Goal: Answer question/provide support: Share knowledge or assist other users

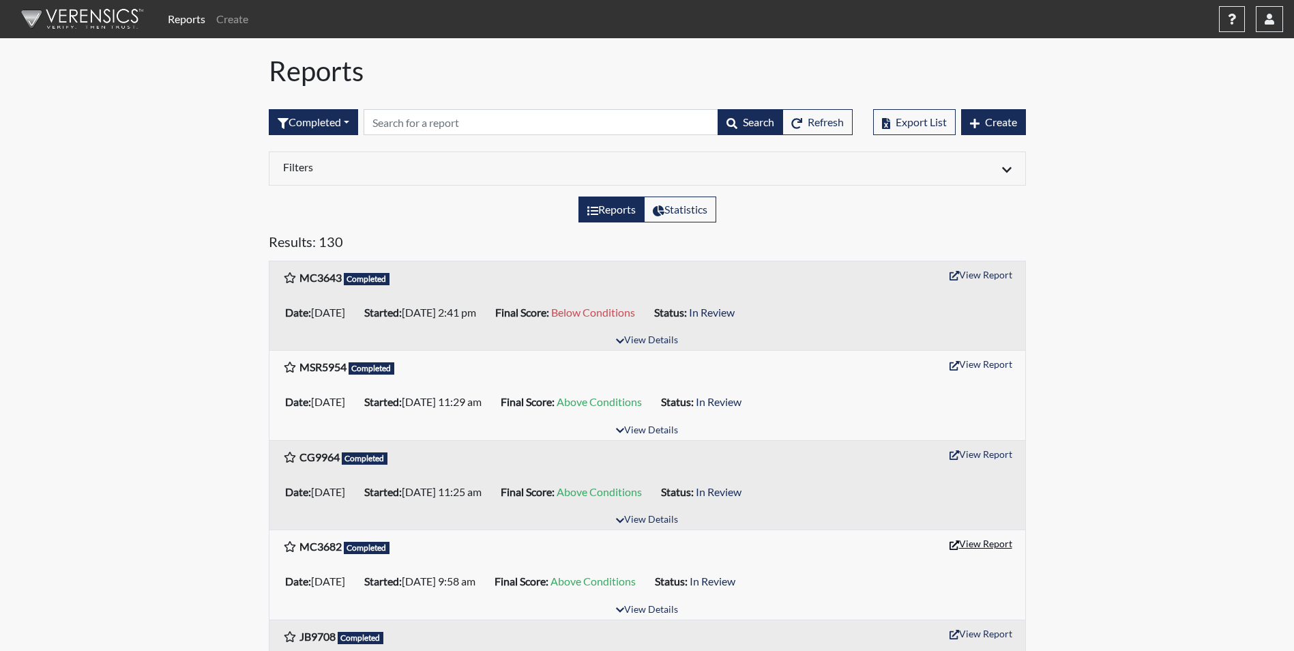
click at [1003, 546] on button "View Report" at bounding box center [980, 543] width 75 height 21
click at [1001, 276] on button "View Report" at bounding box center [980, 274] width 75 height 21
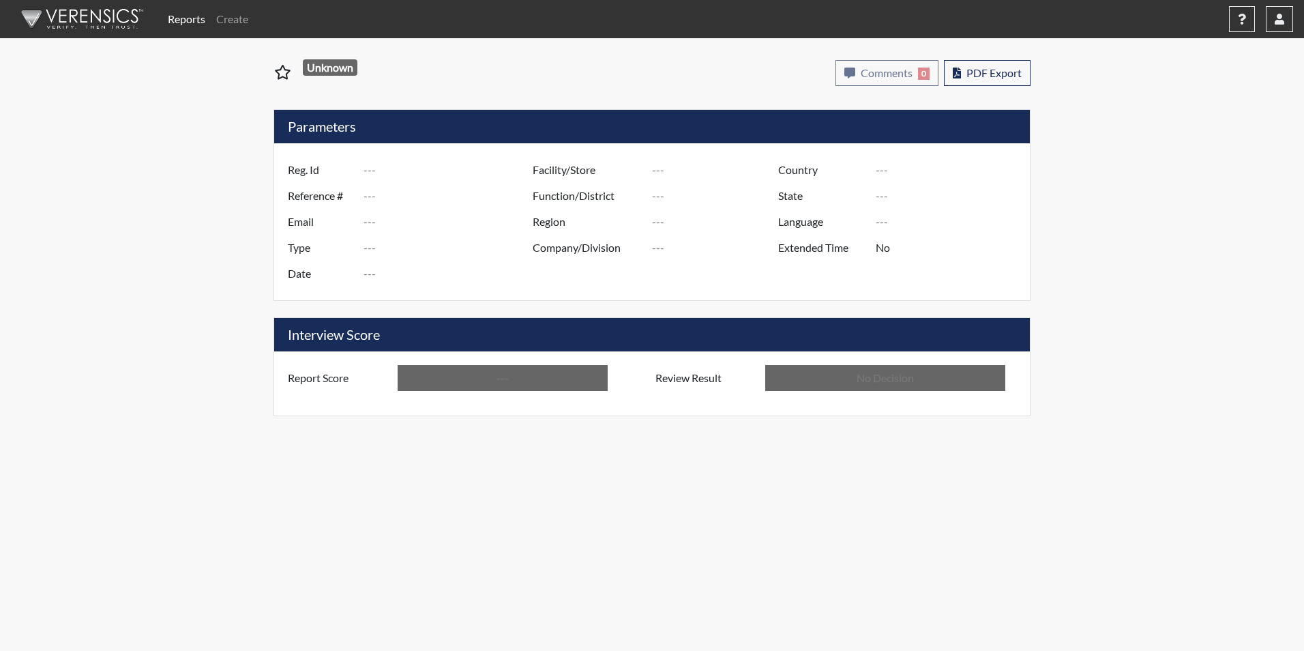
type input "MC3682"
type input "51350"
type input "---"
type input "Corrections Pre-Employment"
type input "Sep 18, 2025"
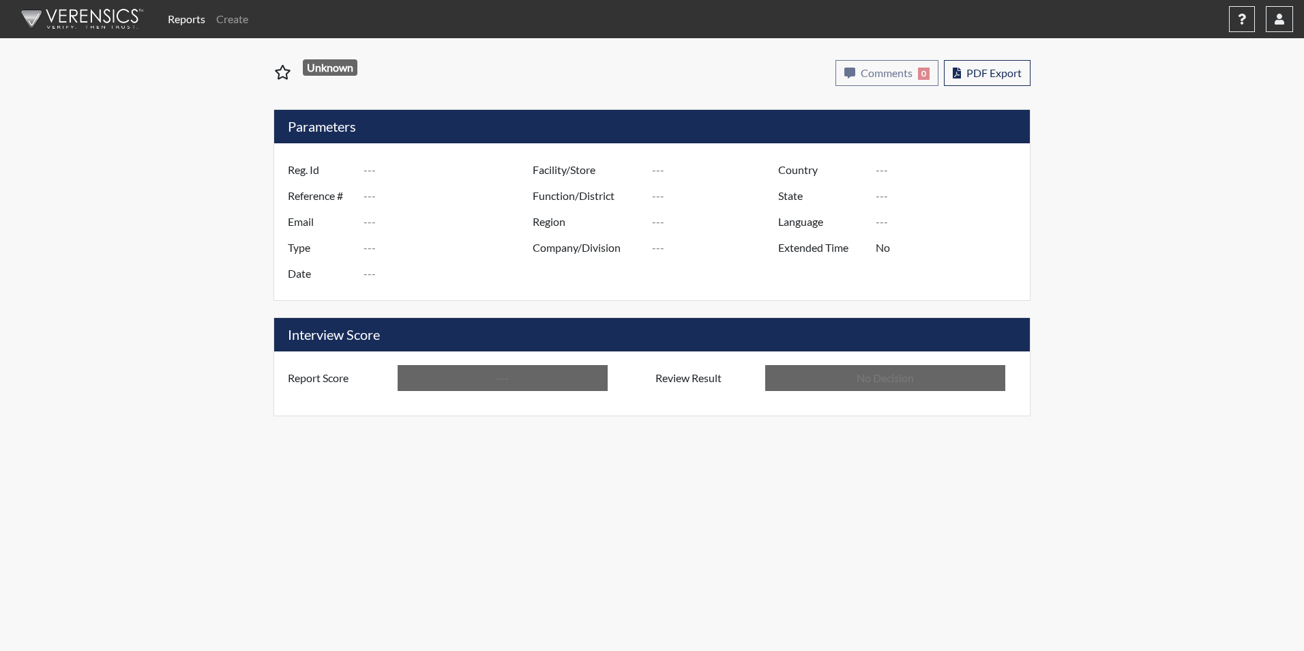
type input "GD&CP*"
type input "[GEOGRAPHIC_DATA]"
type input "[US_STATE]"
type input "English"
type input "Above Conditions"
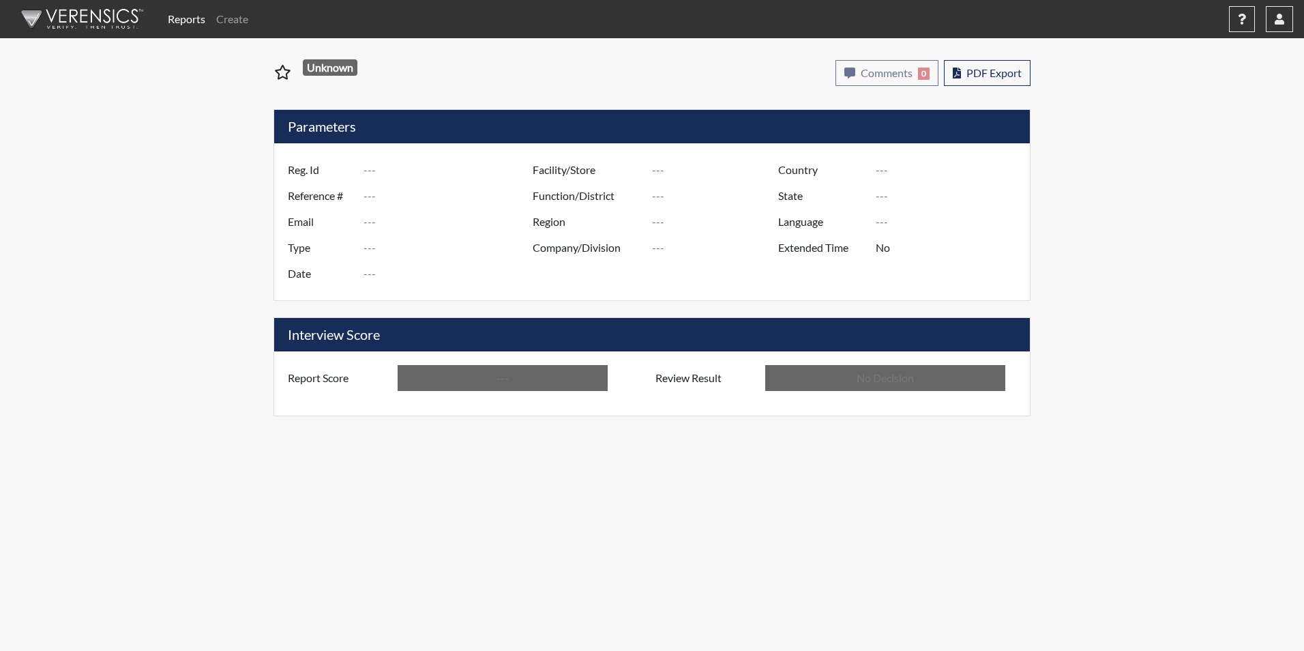
type input "In Review"
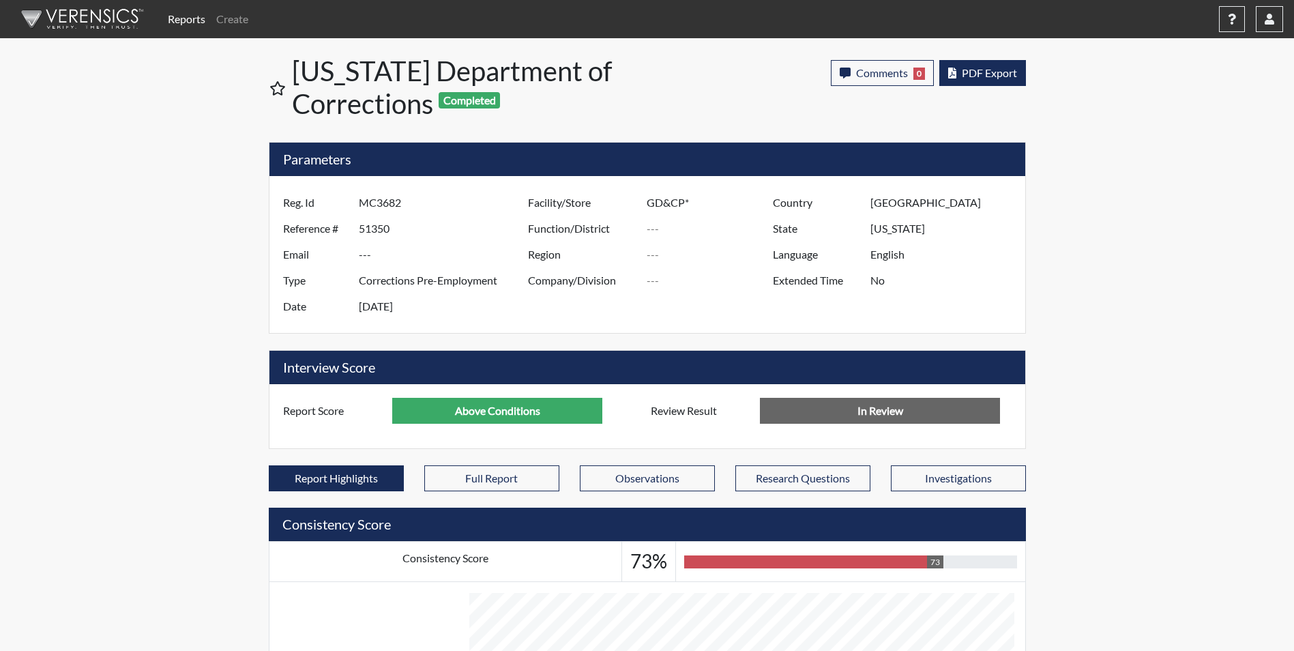
scroll to position [226, 567]
click at [1008, 72] on span "PDF Export" at bounding box center [989, 72] width 55 height 13
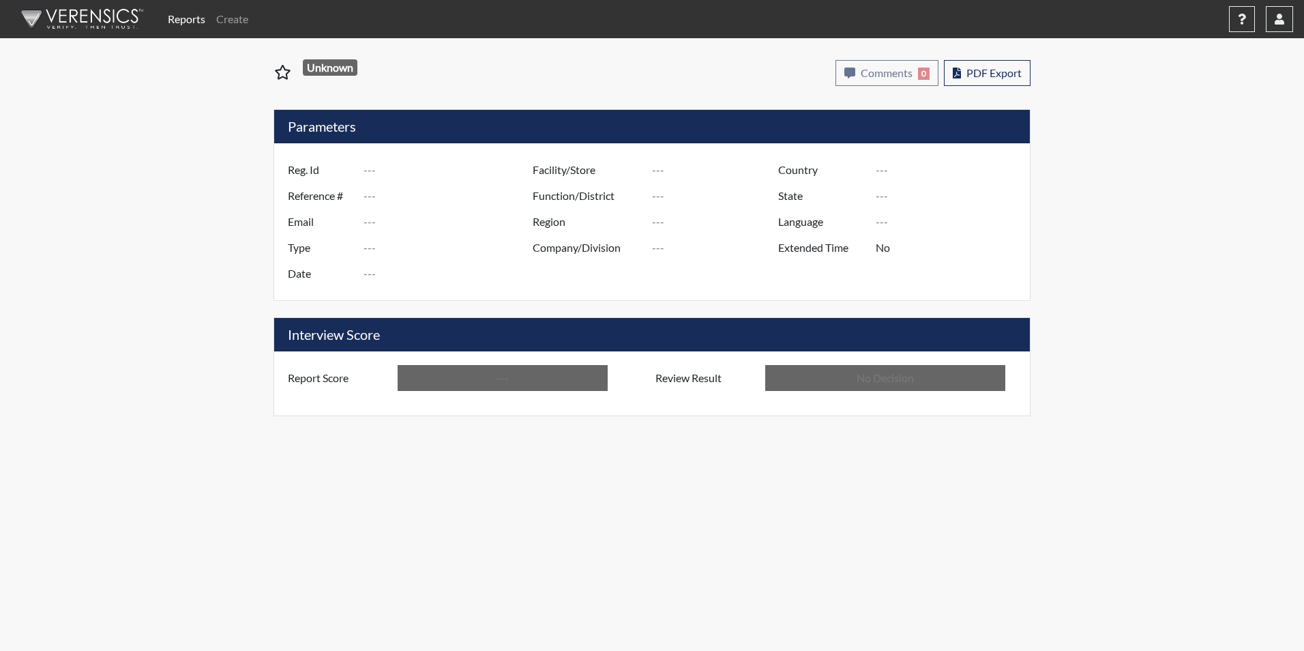
type input "MC3643"
type input "51373"
type input "---"
type input "Corrections Pre-Employment"
type input "[DATE]"
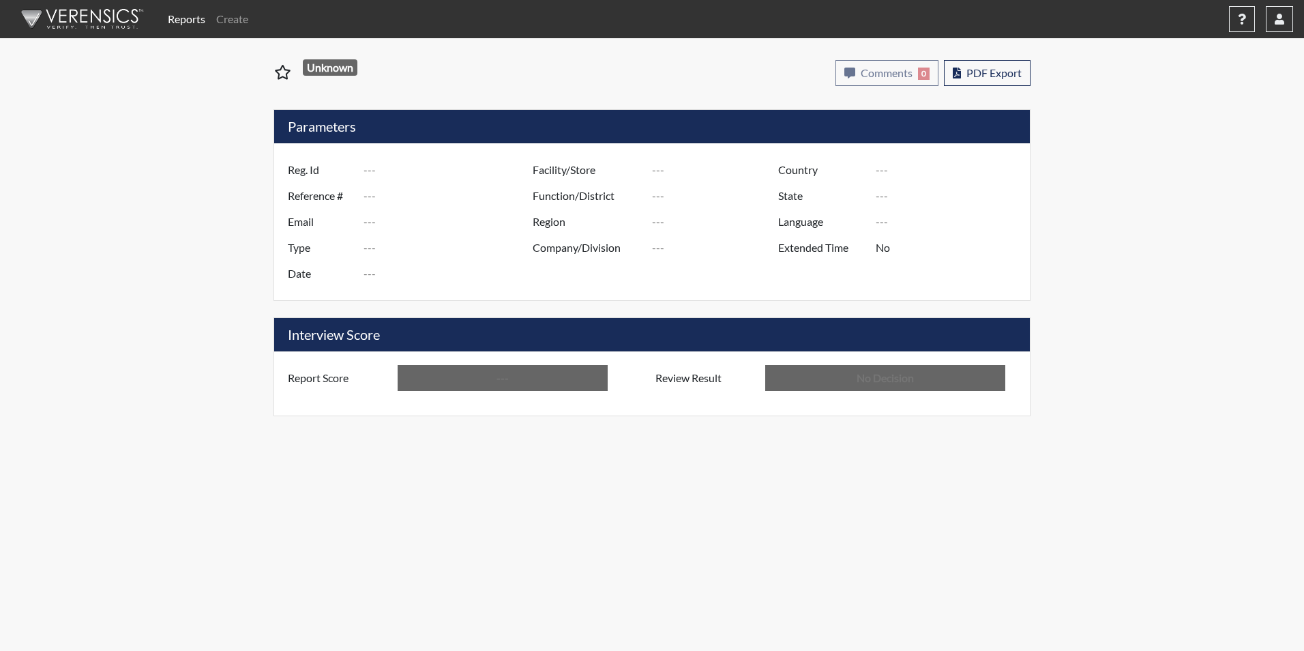
type input "GD&CP*"
type input "[GEOGRAPHIC_DATA]"
type input "[US_STATE]"
type input "English"
type input "Below Conditions"
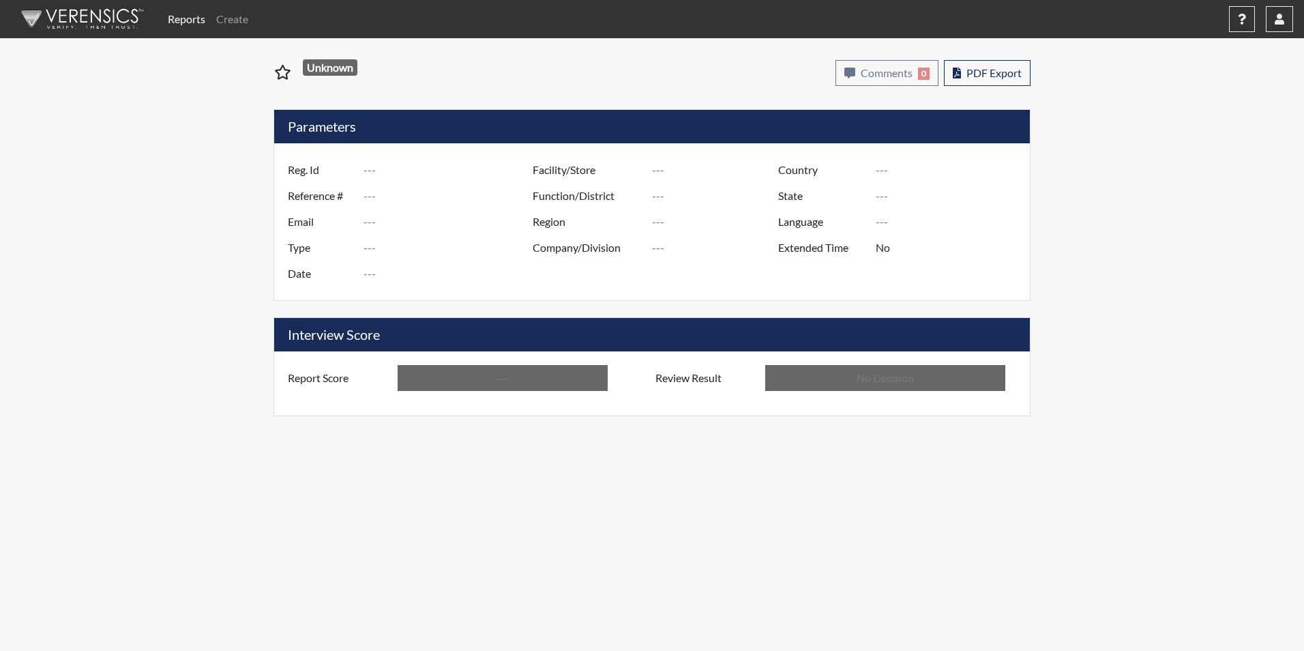
type input "In Review"
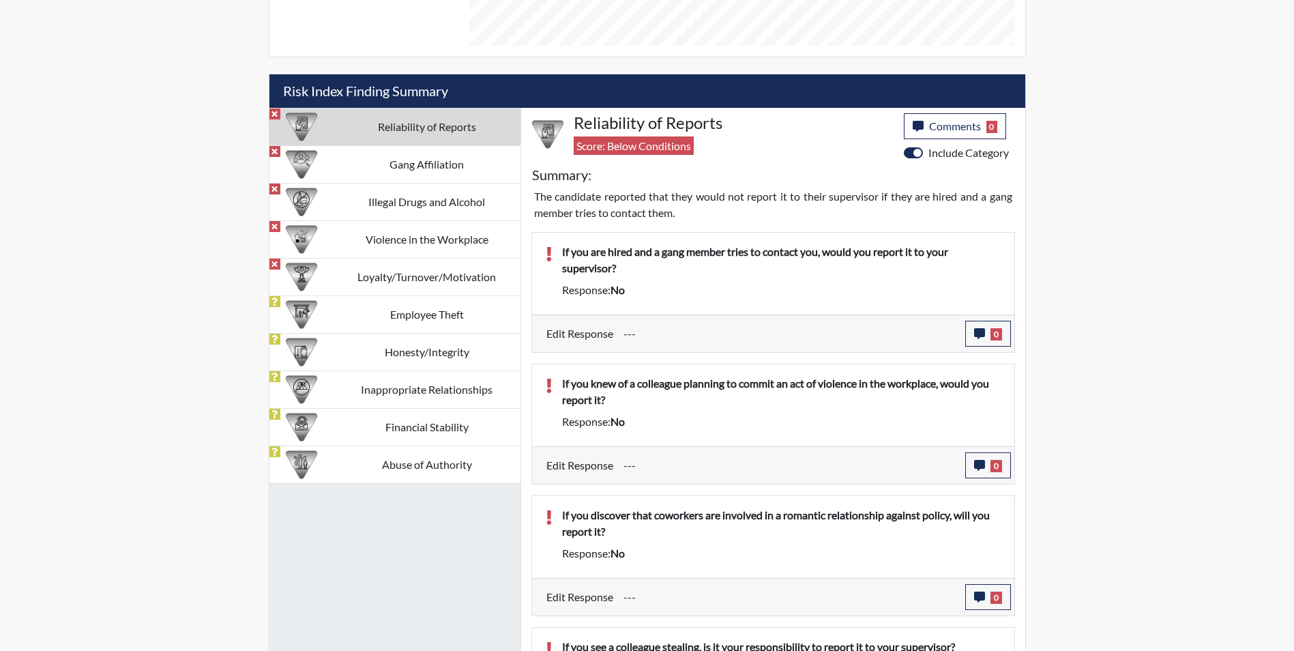
scroll to position [720, 0]
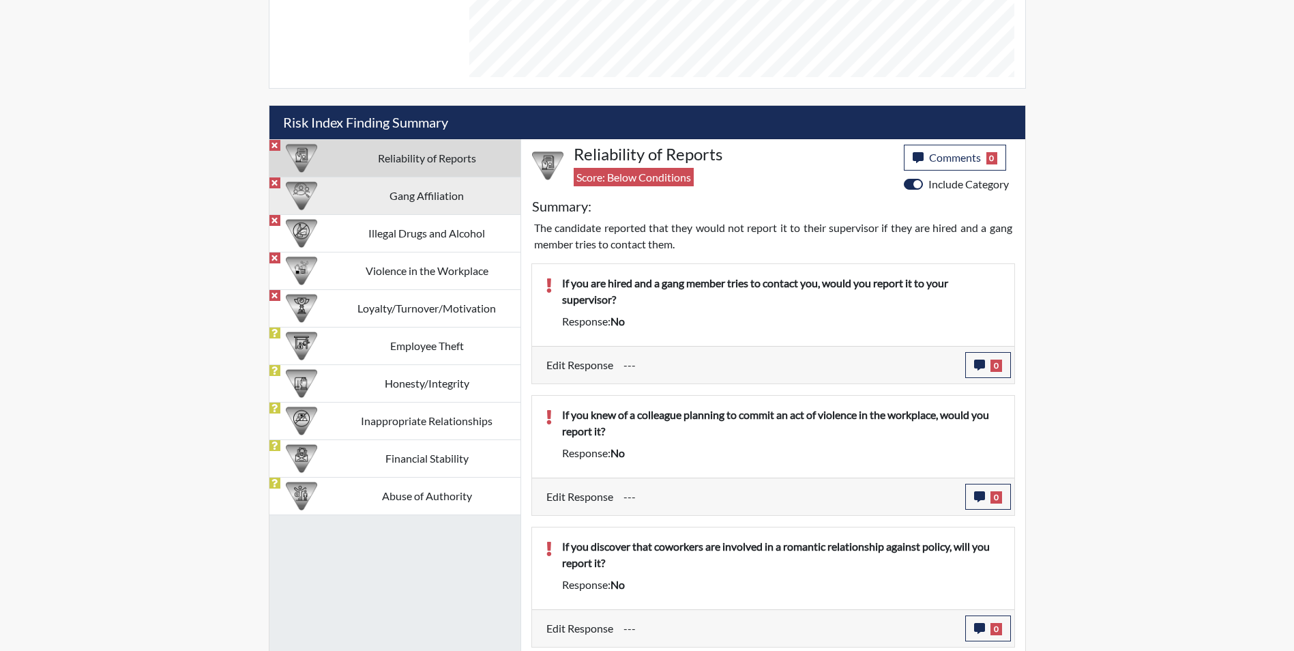
click at [425, 188] on td "Gang Affiliation" at bounding box center [427, 196] width 187 height 38
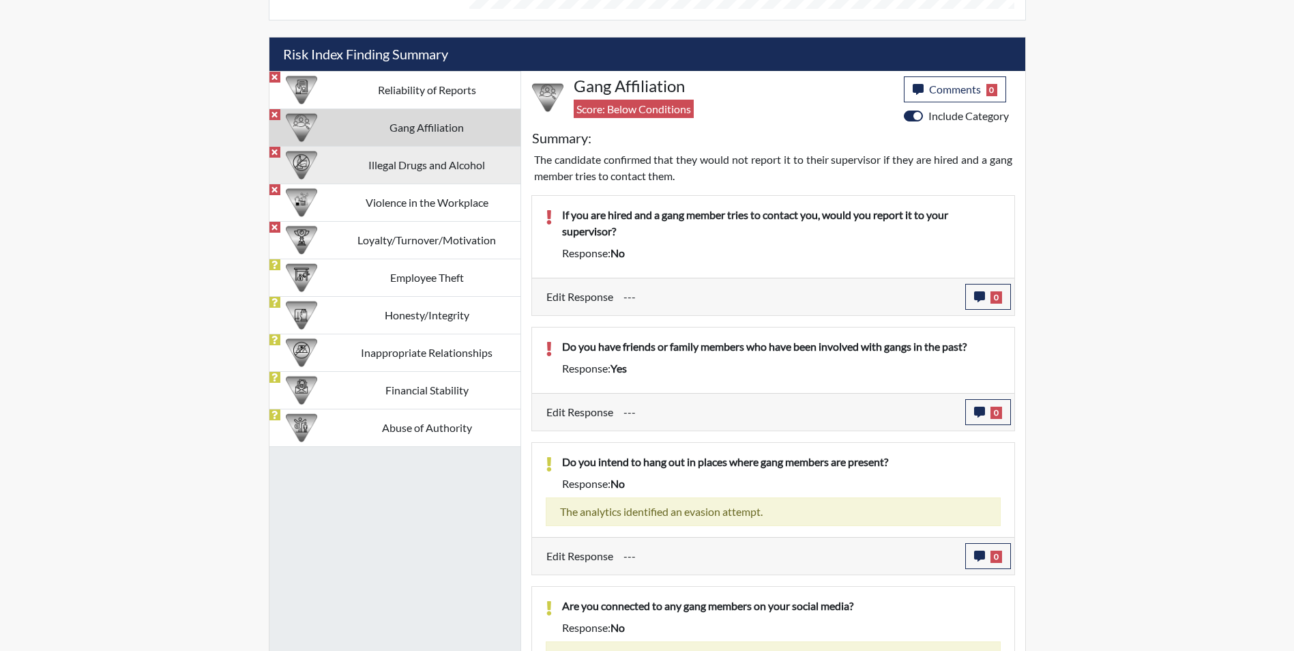
click at [389, 164] on td "Illegal Drugs and Alcohol" at bounding box center [427, 165] width 187 height 38
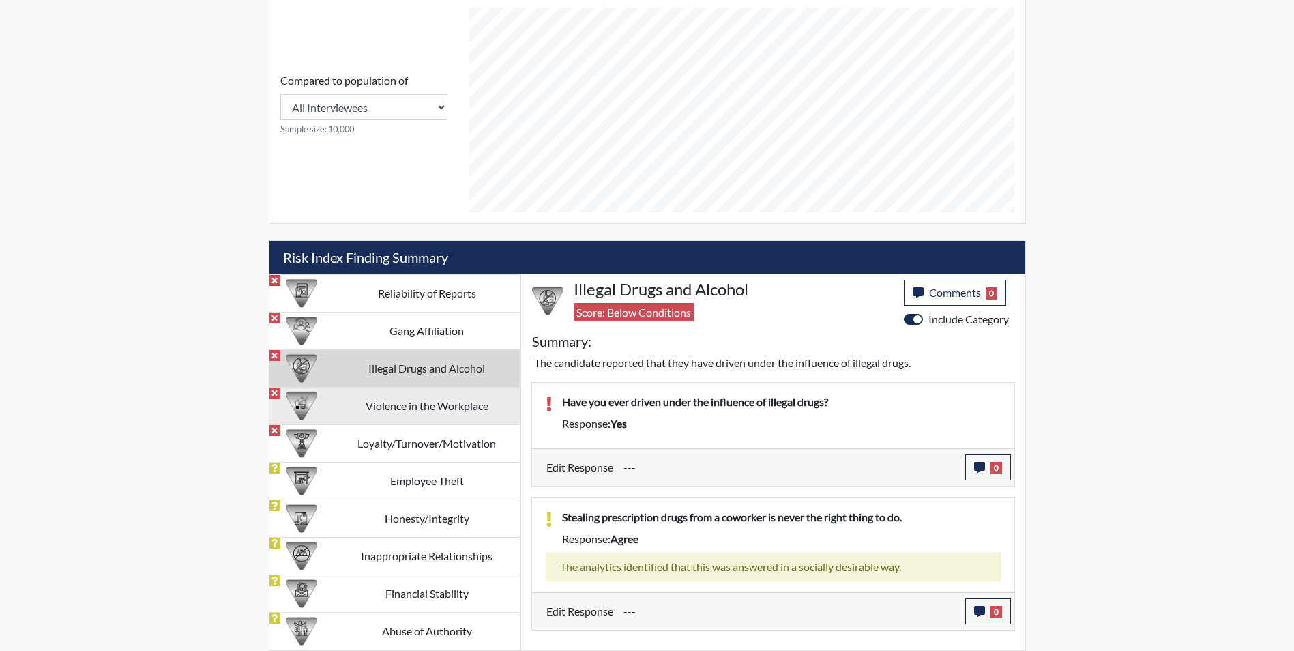
click at [430, 396] on td "Violence in the Workplace" at bounding box center [427, 406] width 187 height 38
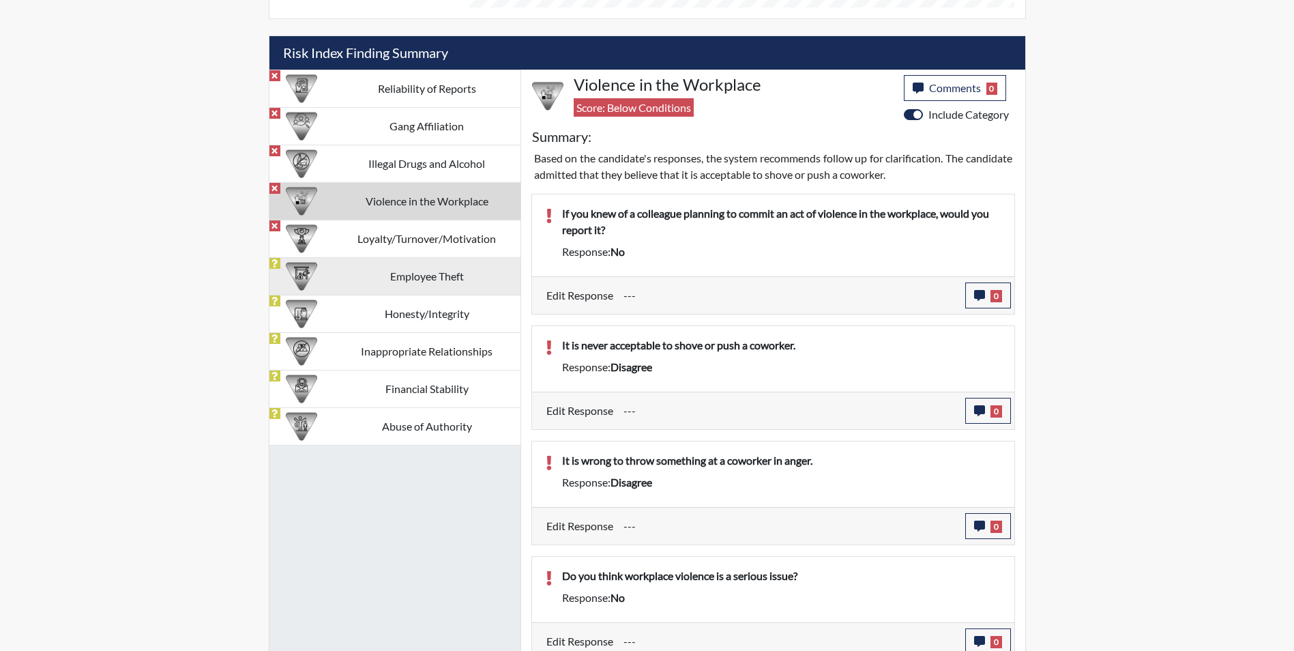
scroll to position [788, 0]
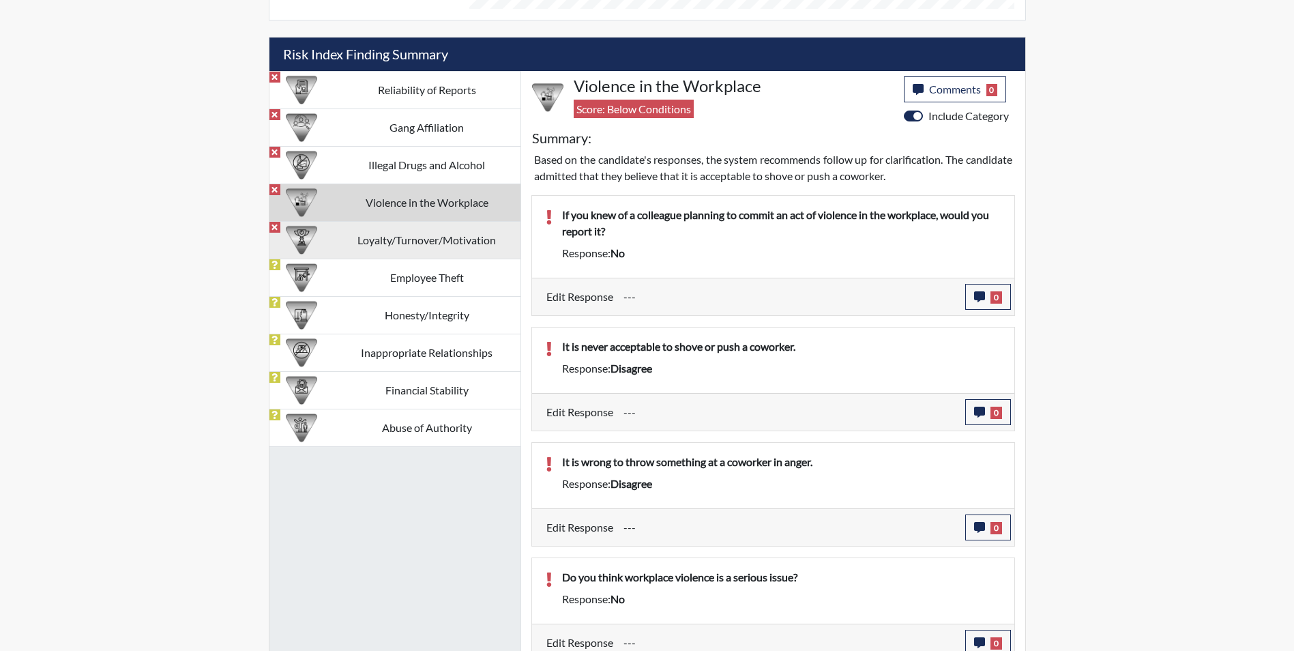
click at [379, 236] on td "Loyalty/Turnover/Motivation" at bounding box center [427, 240] width 187 height 38
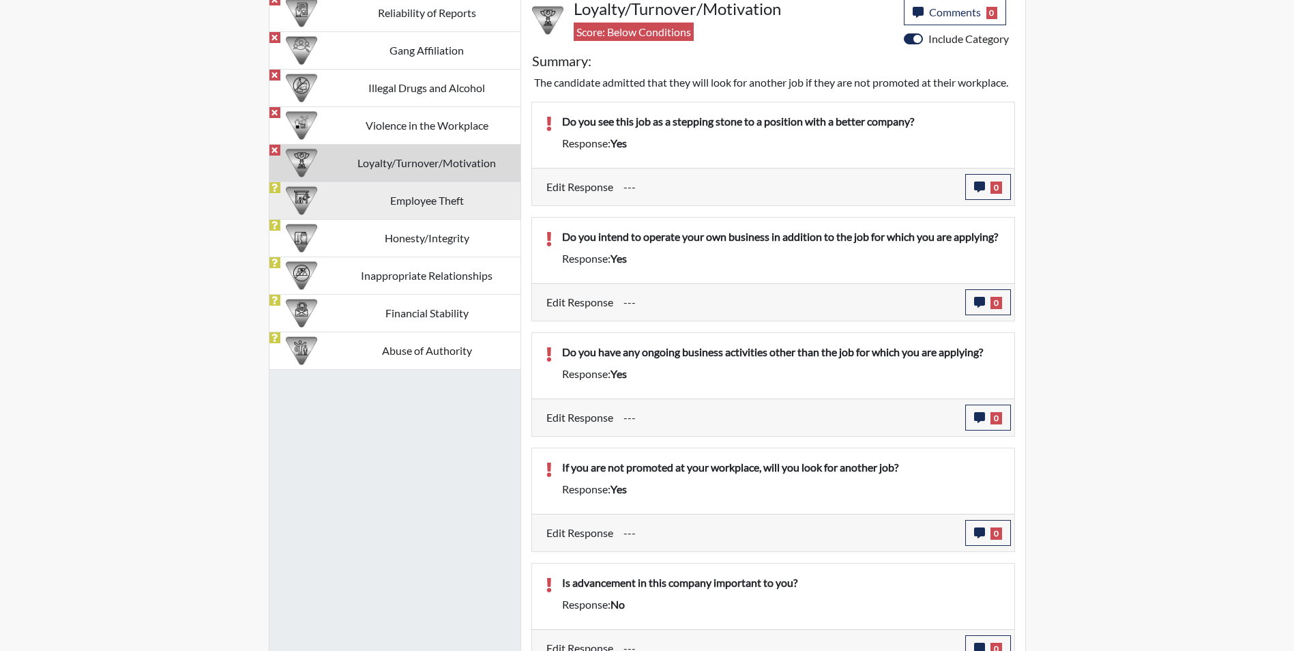
scroll to position [857, 0]
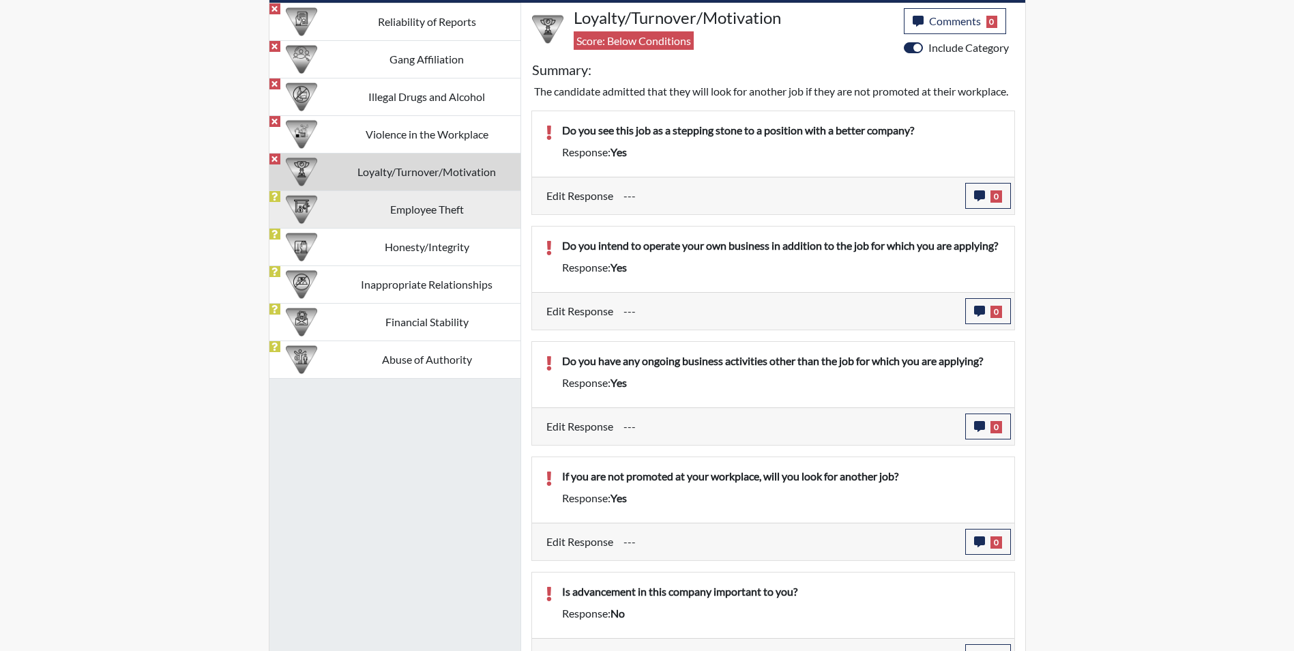
click at [368, 205] on td "Employee Theft" at bounding box center [427, 209] width 187 height 38
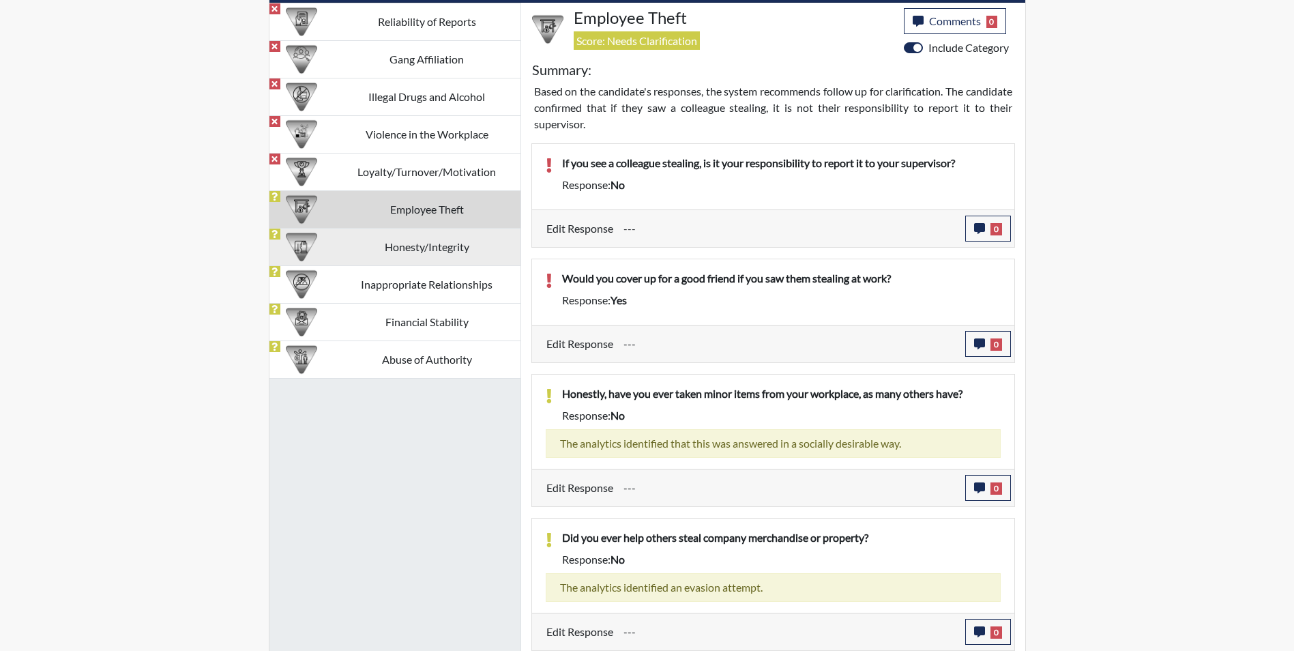
click at [409, 253] on td "Honesty/Integrity" at bounding box center [427, 247] width 187 height 38
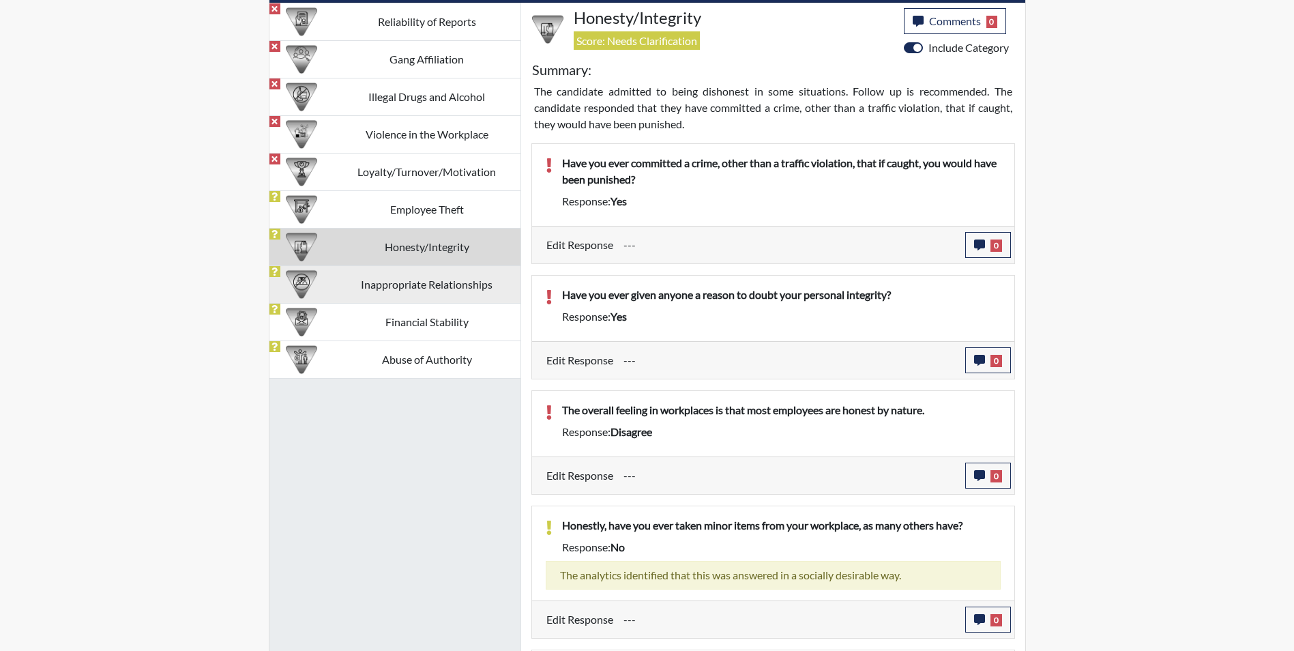
click at [413, 284] on td "Inappropriate Relationships" at bounding box center [427, 284] width 187 height 38
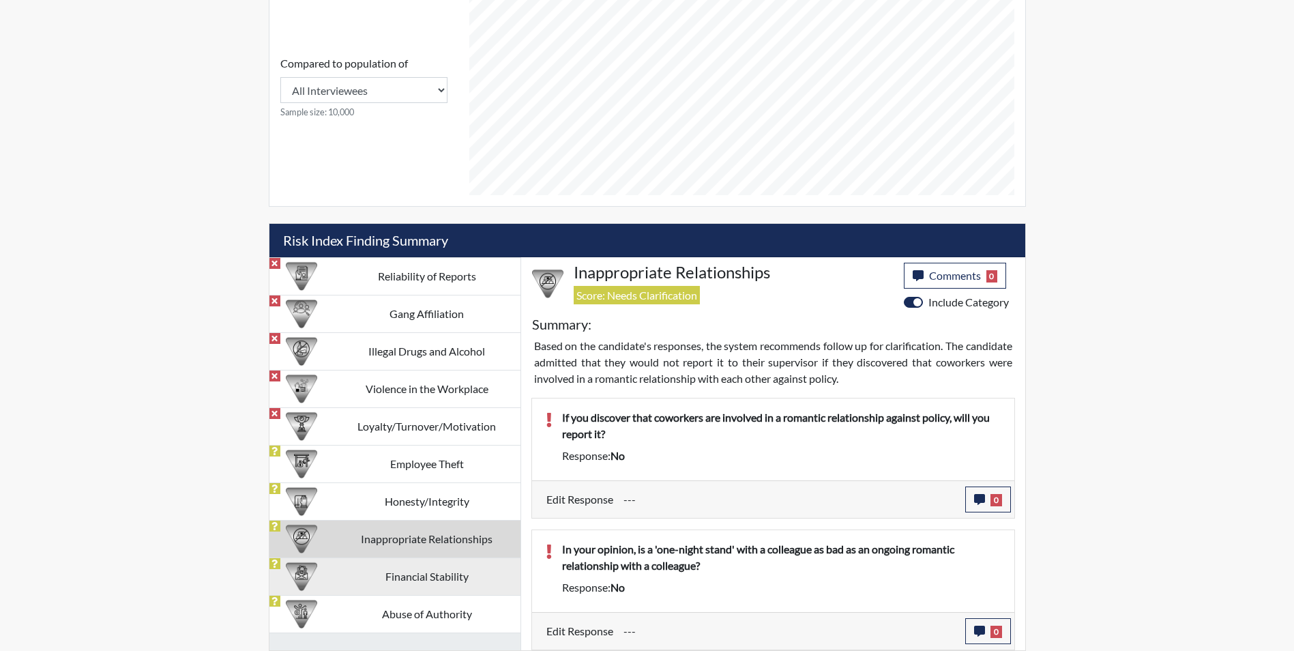
click at [457, 579] on td "Financial Stability" at bounding box center [427, 576] width 187 height 38
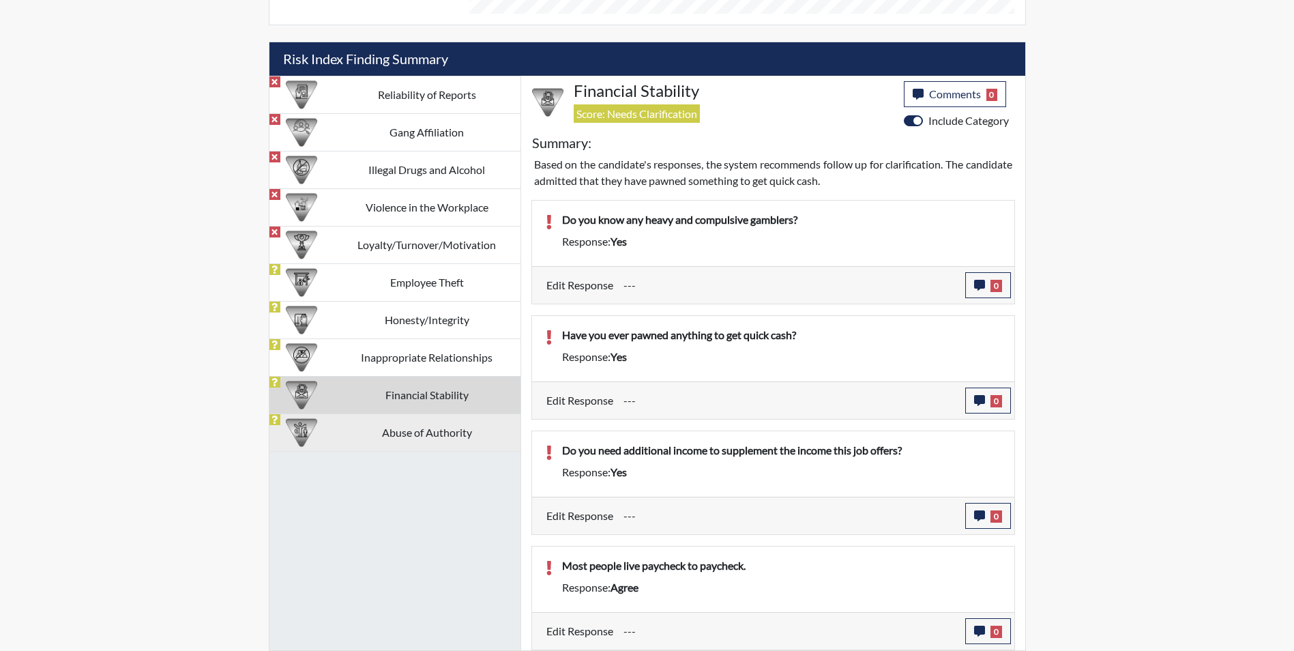
click at [402, 429] on td "Abuse of Authority" at bounding box center [427, 432] width 187 height 38
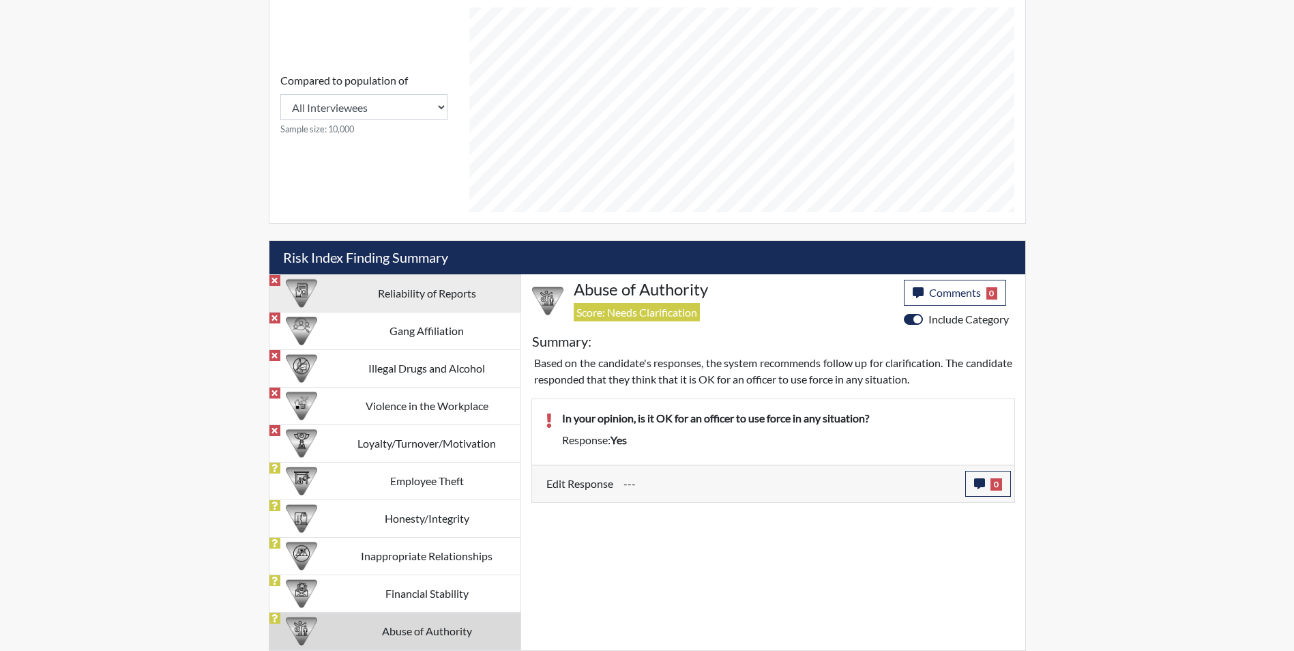
click at [447, 294] on td "Reliability of Reports" at bounding box center [427, 293] width 187 height 38
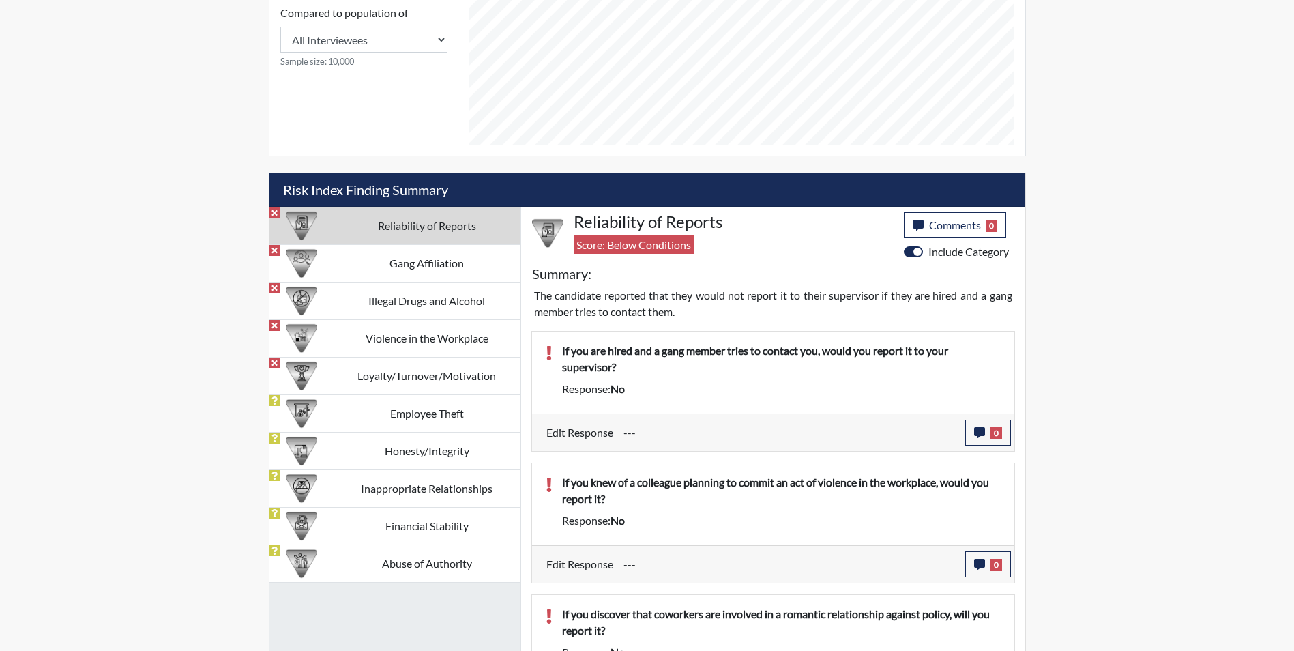
scroll to position [652, 0]
click at [979, 434] on icon "button" at bounding box center [979, 433] width 11 height 11
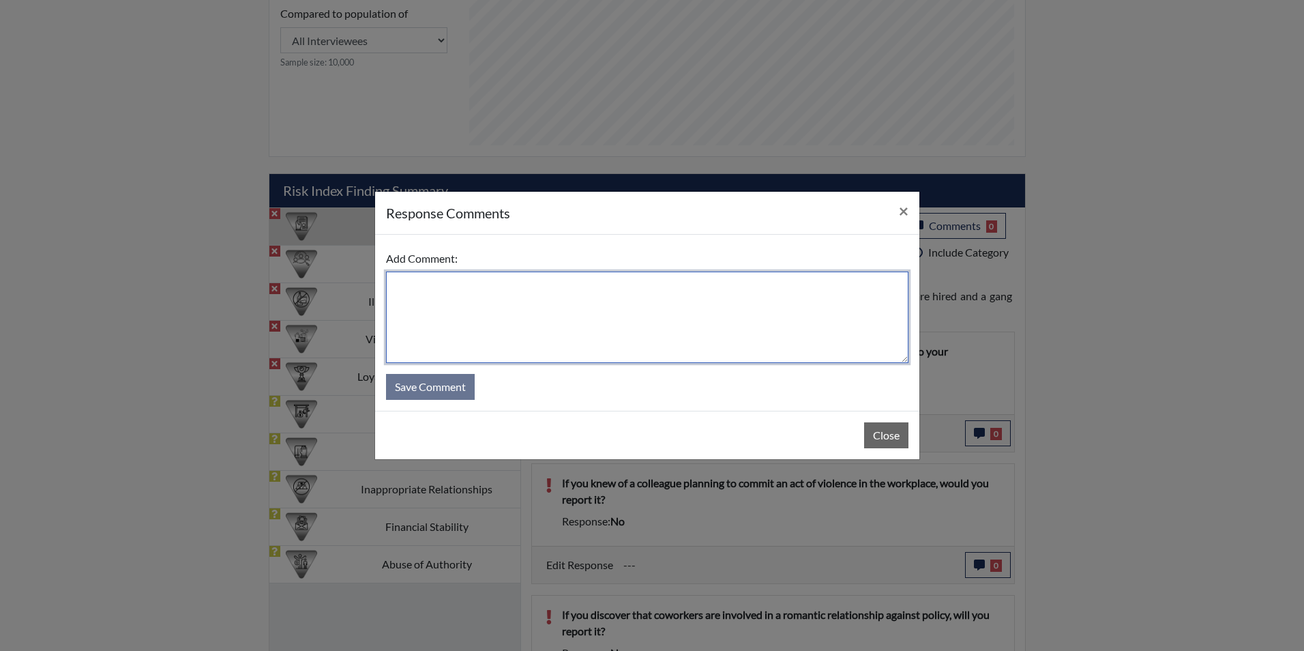
click at [437, 279] on textarea at bounding box center [647, 316] width 522 height 91
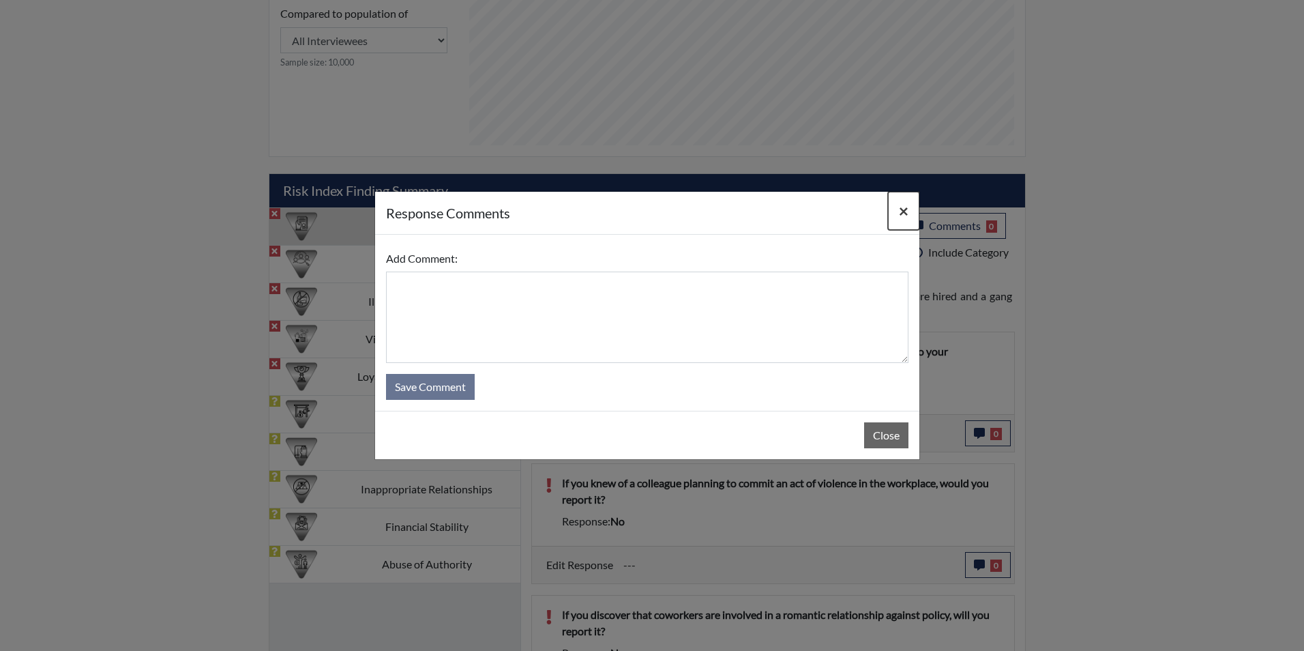
click at [907, 207] on span "×" at bounding box center [904, 211] width 10 height 20
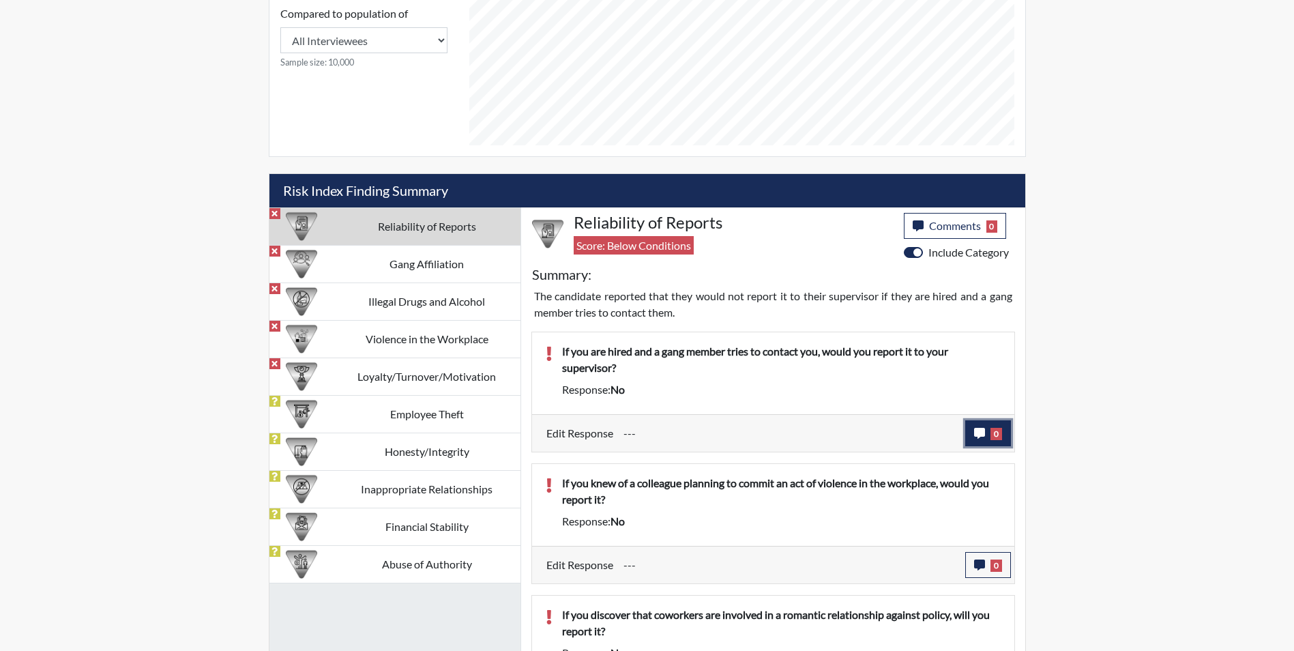
click at [974, 428] on icon "button" at bounding box center [979, 433] width 11 height 11
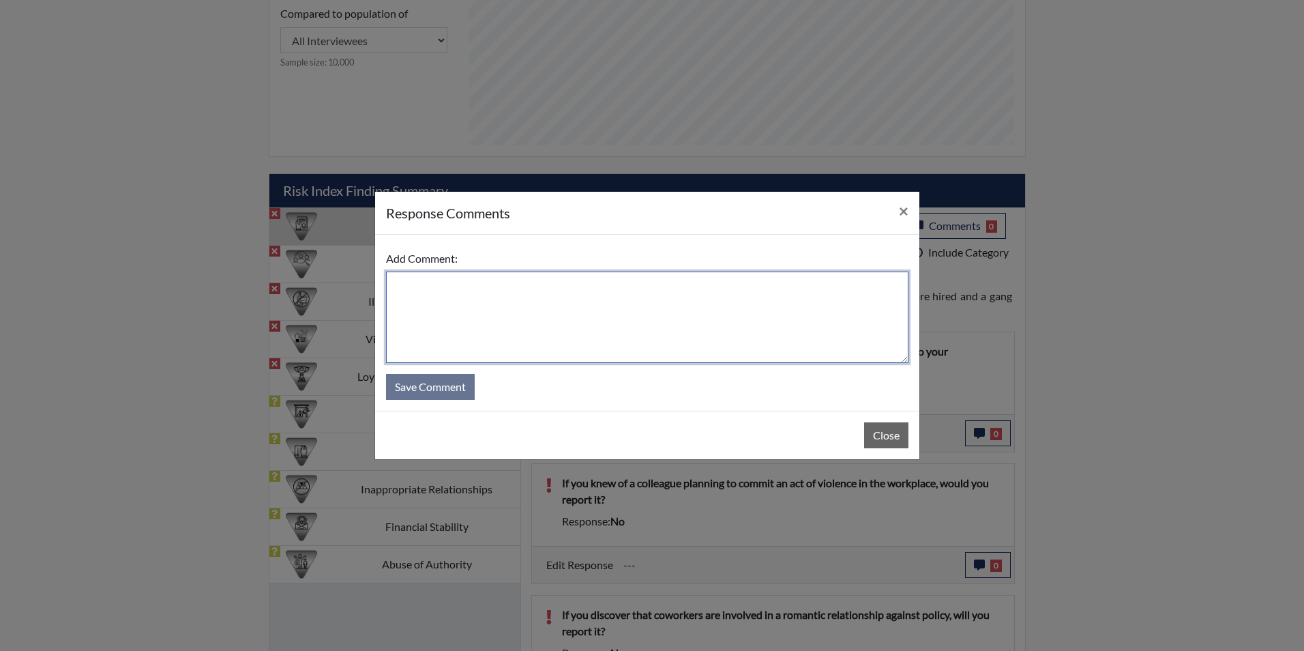
click at [391, 287] on textarea at bounding box center [647, 316] width 522 height 91
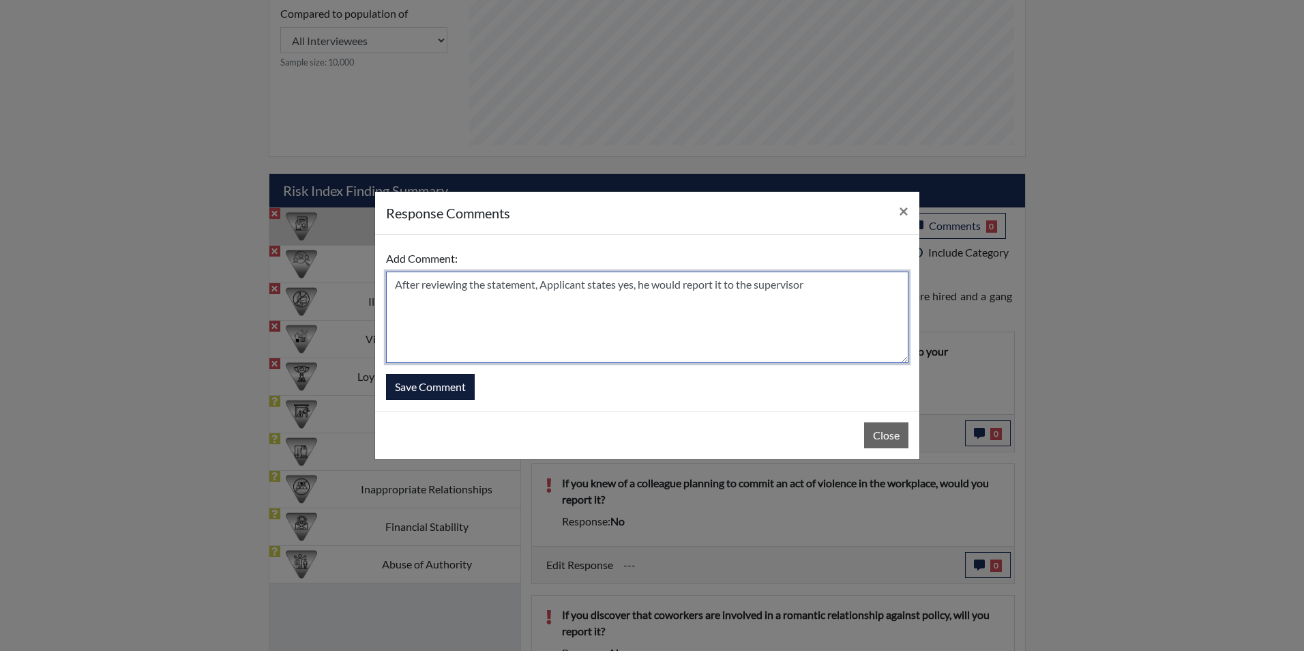
type textarea "After reviewing the statement, Applicant states yes, he would report it to the …"
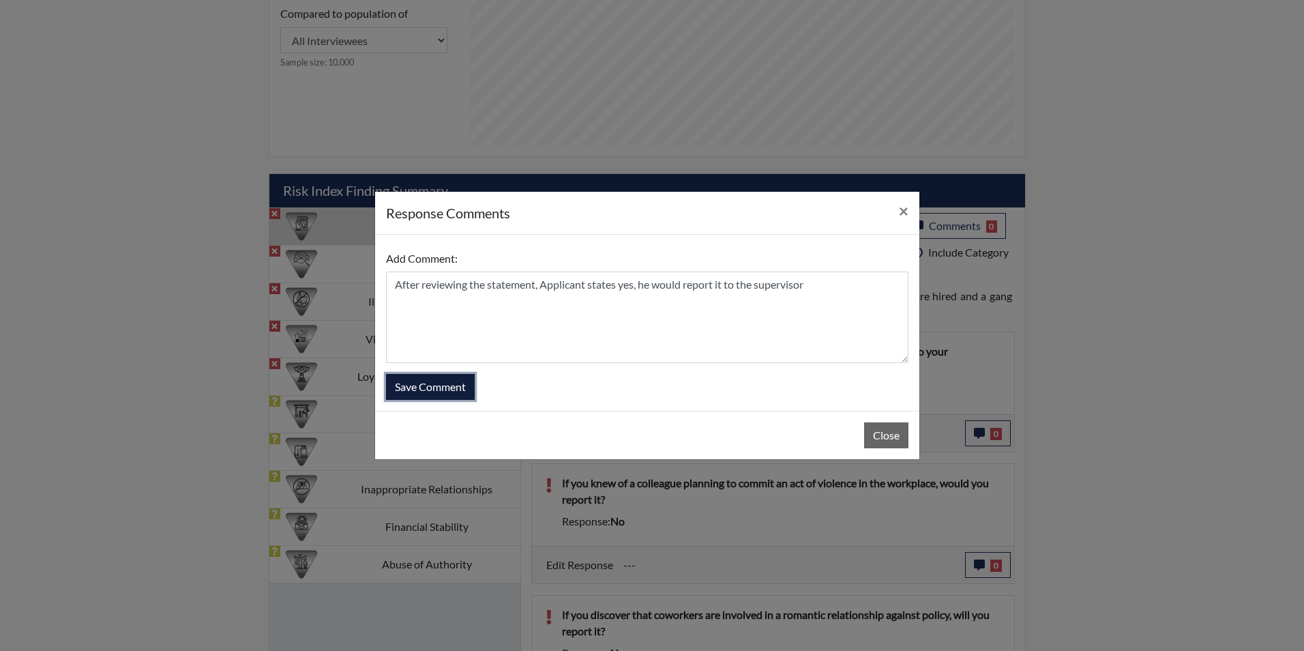
click at [459, 385] on button "Save Comment" at bounding box center [430, 387] width 89 height 26
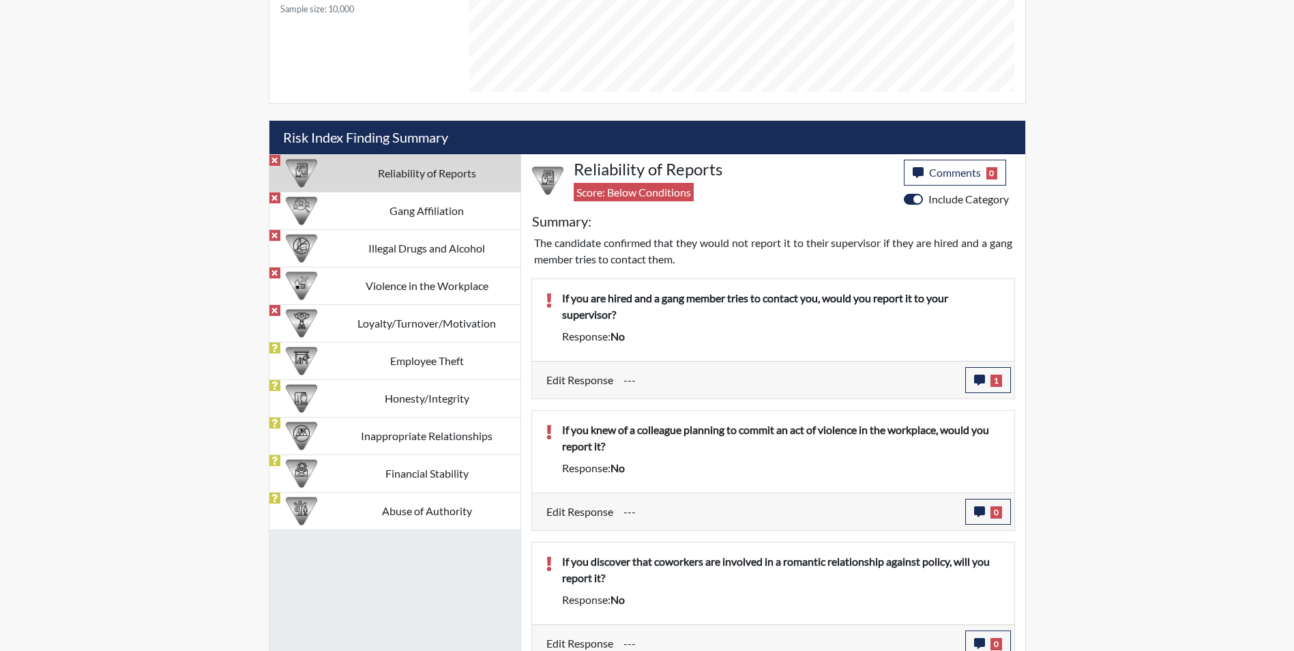
scroll to position [788, 0]
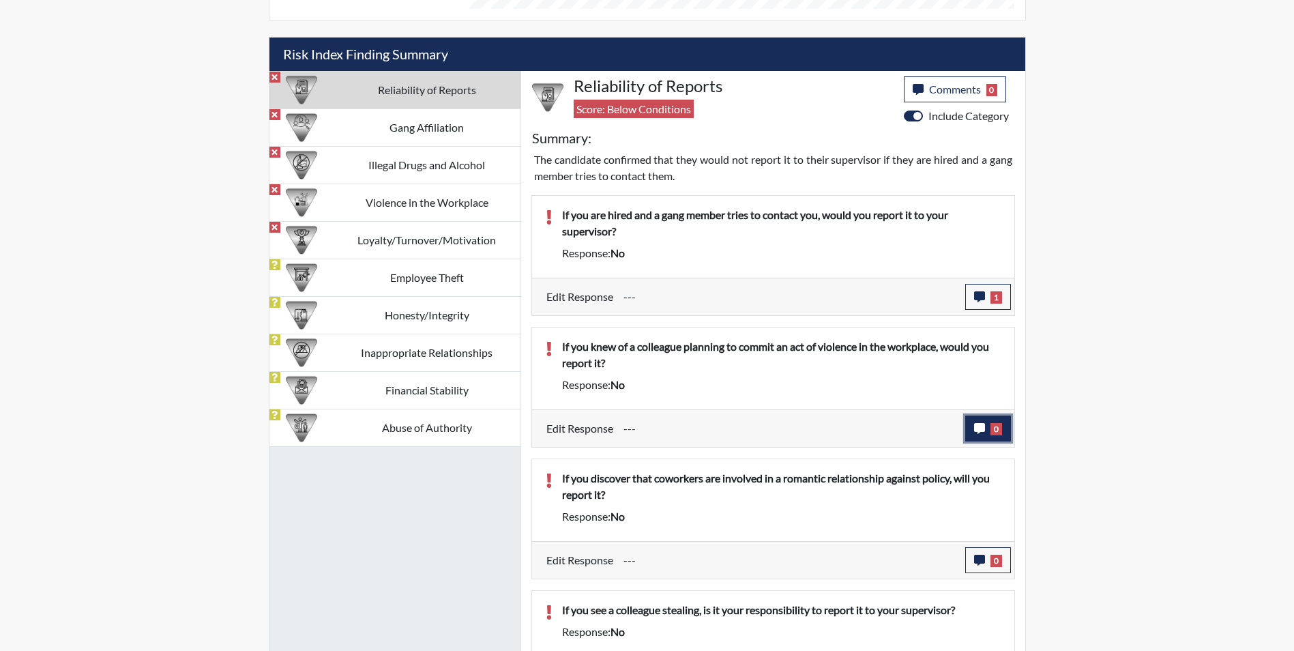
click at [977, 425] on icon "button" at bounding box center [979, 428] width 11 height 11
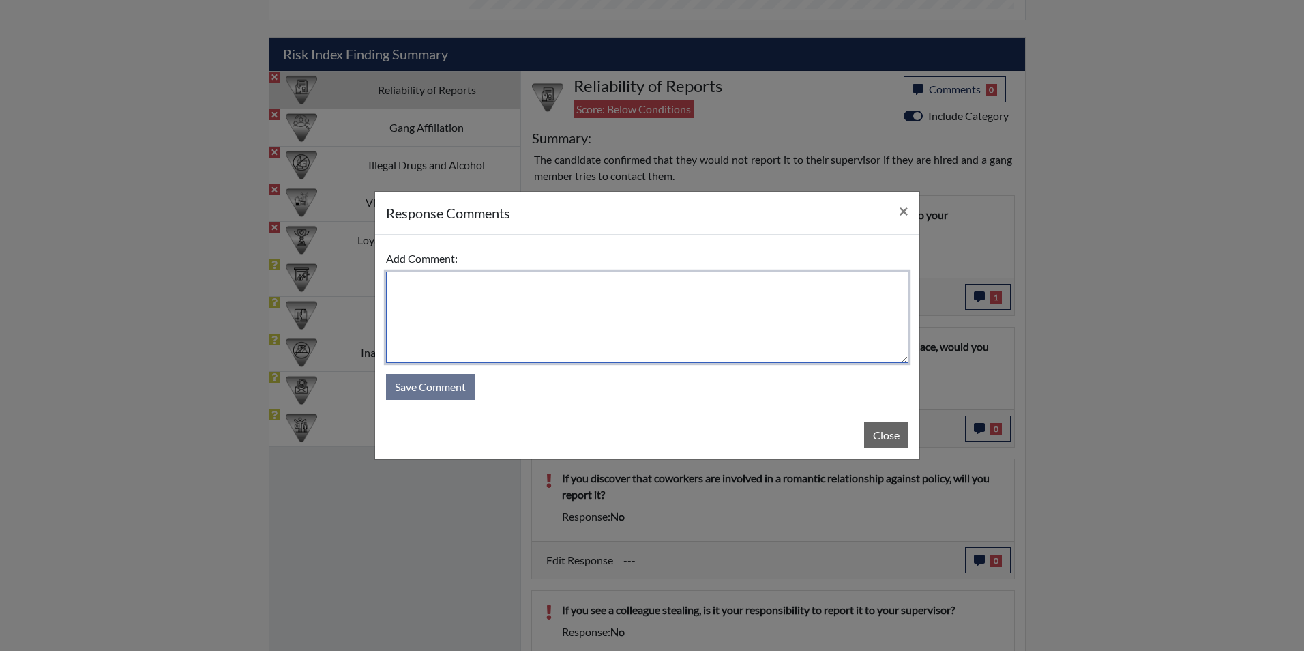
click at [396, 282] on textarea at bounding box center [647, 316] width 522 height 91
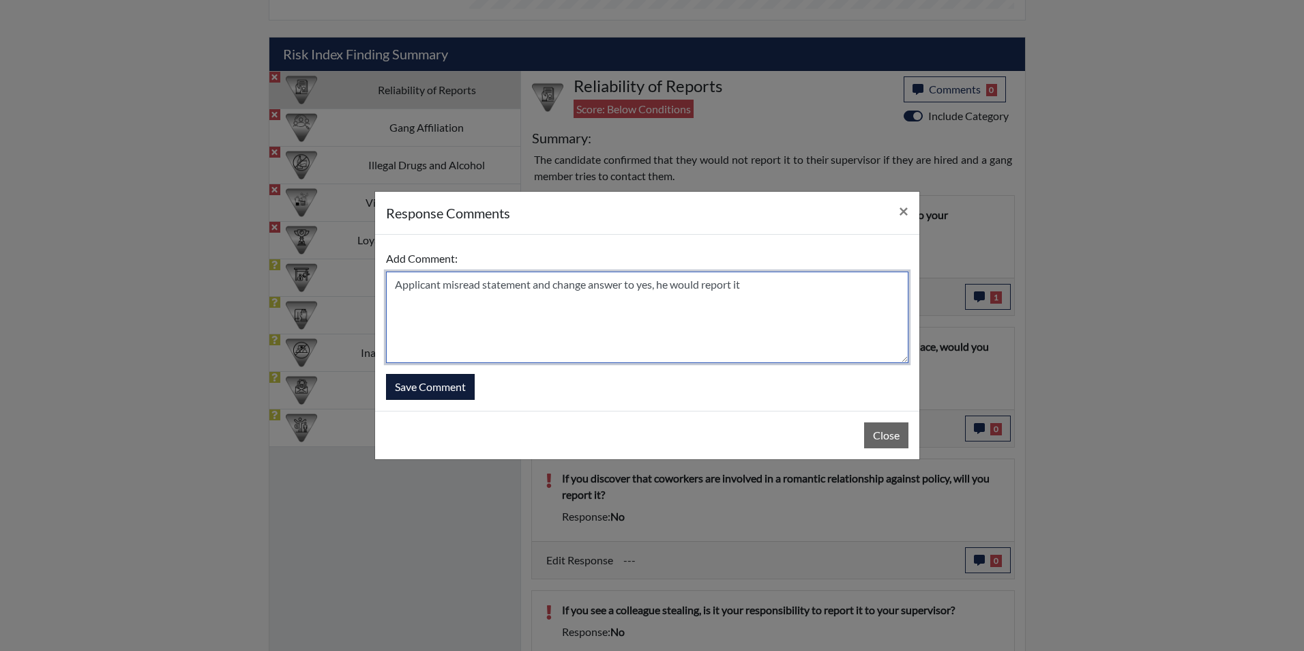
type textarea "Applicant misread statement and change answer to yes, he would report it"
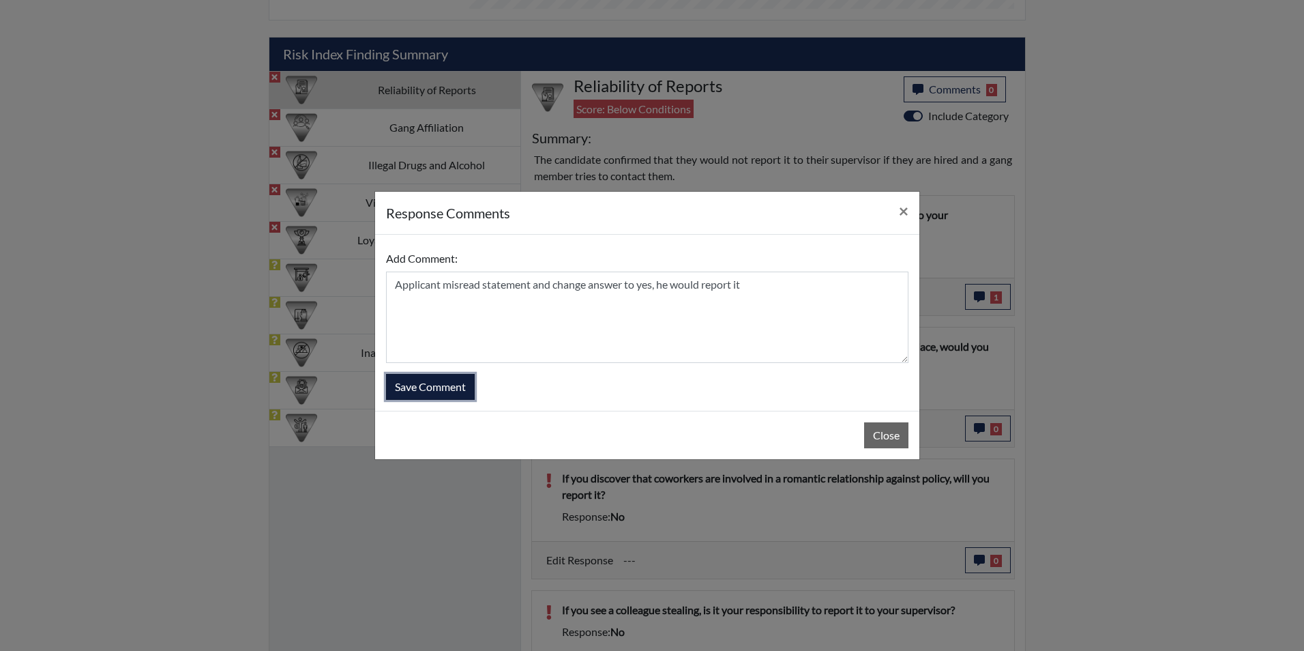
click at [423, 385] on button "Save Comment" at bounding box center [430, 387] width 89 height 26
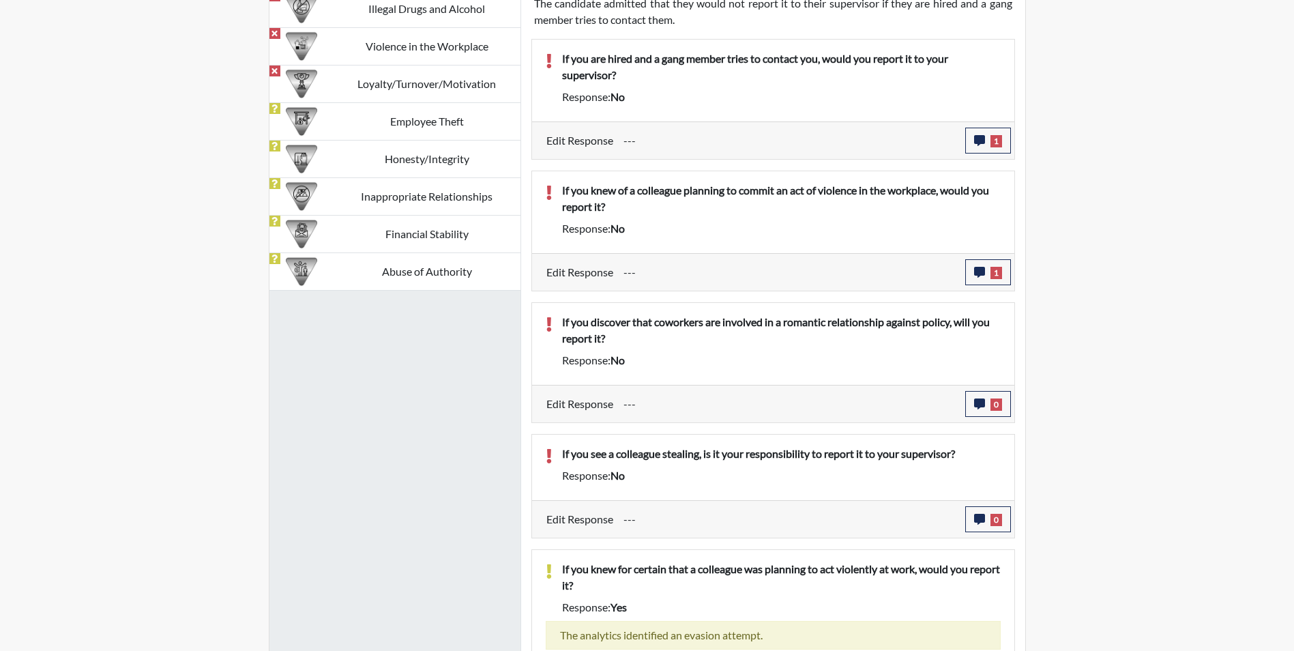
scroll to position [993, 0]
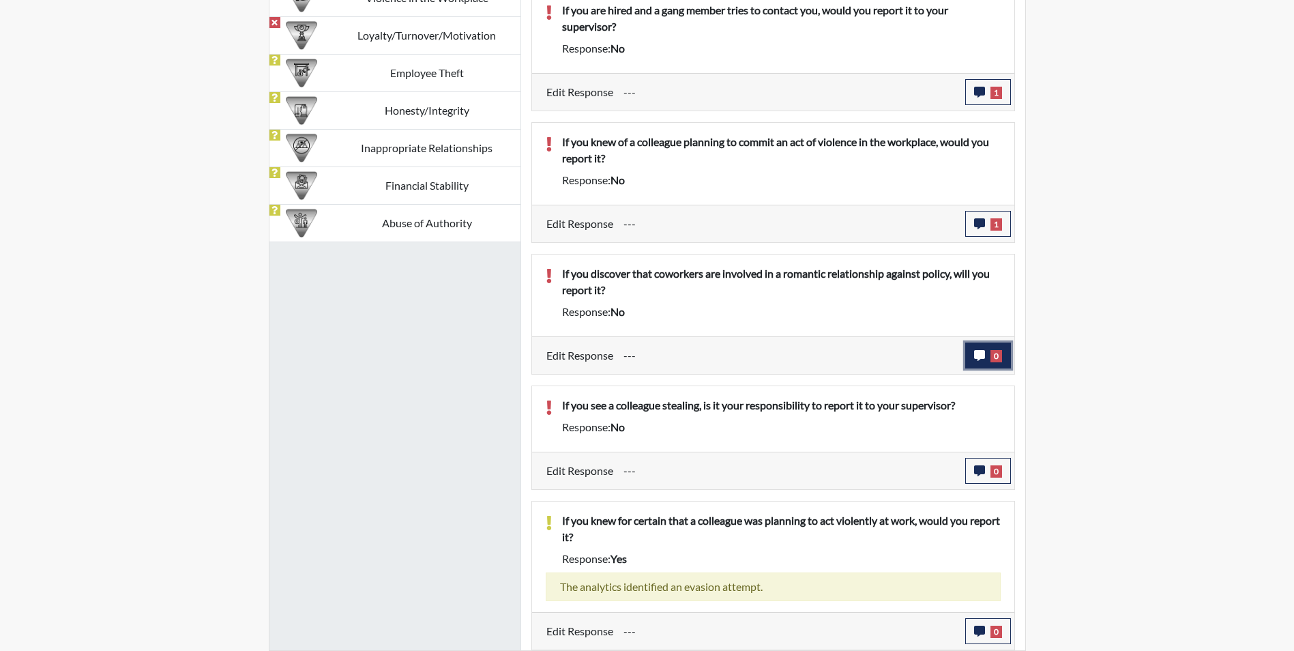
click at [979, 355] on icon "button" at bounding box center [979, 355] width 11 height 11
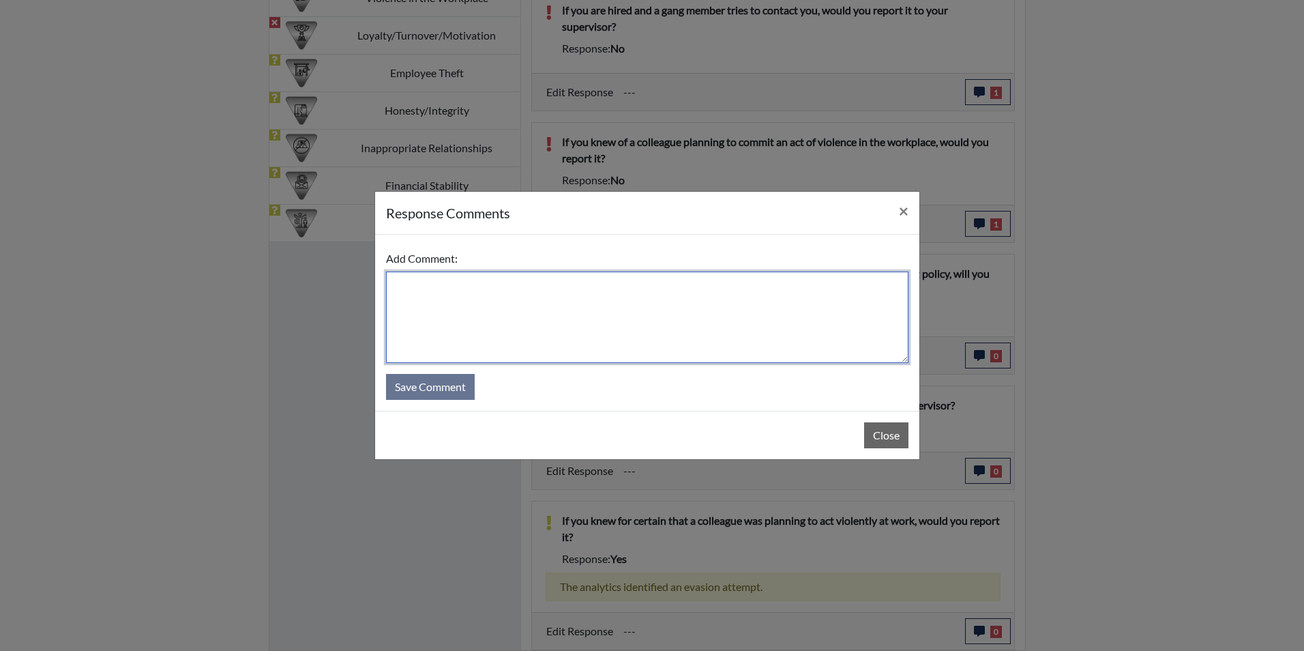
click at [469, 291] on textarea at bounding box center [647, 316] width 522 height 91
type textarea "Applicant states he would report this behavior to the supervisor"
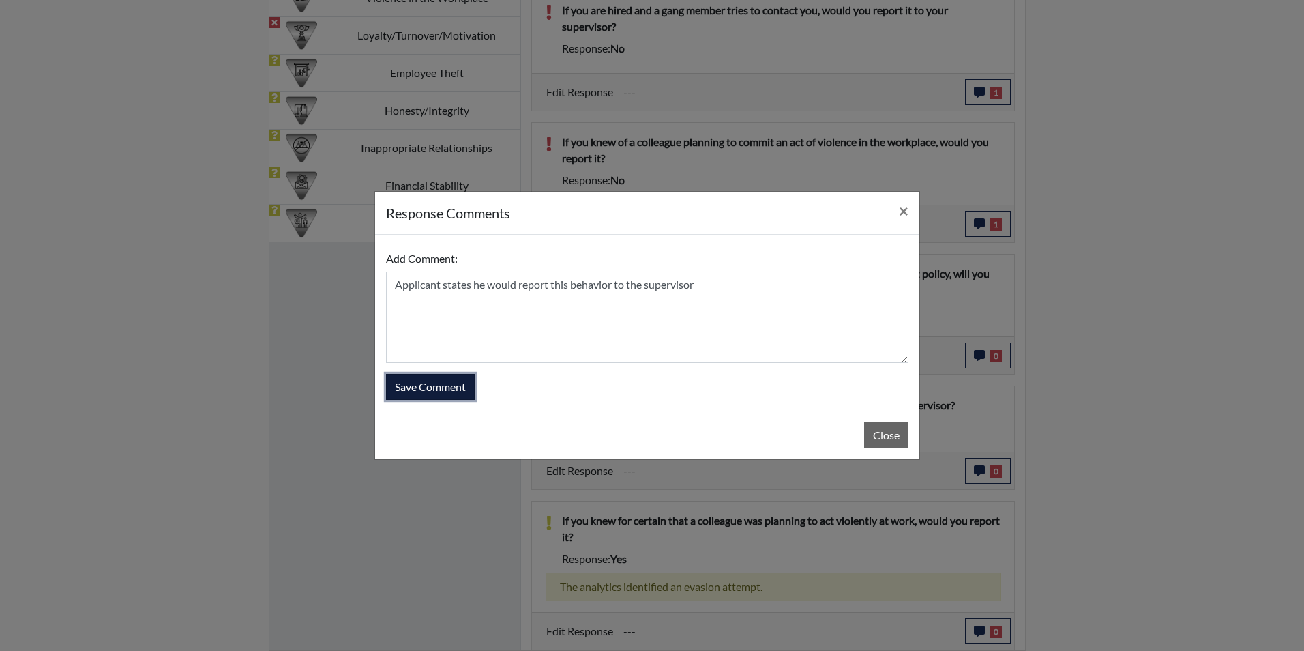
click at [466, 391] on button "Save Comment" at bounding box center [430, 387] width 89 height 26
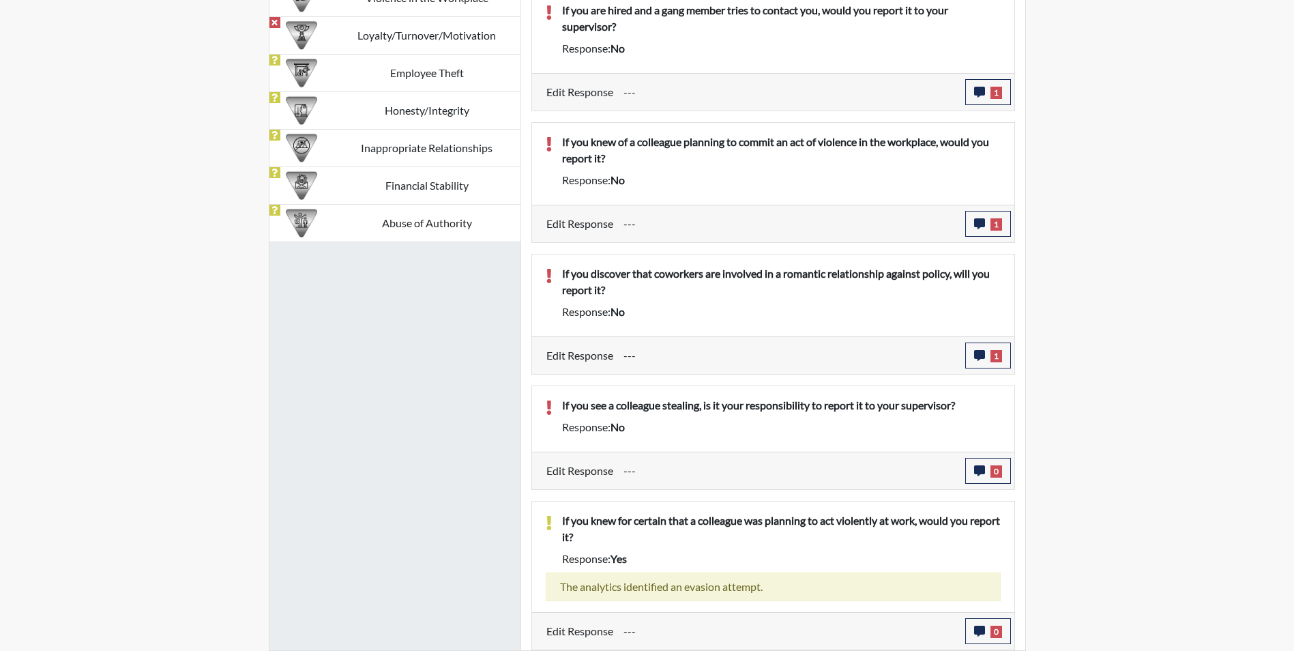
scroll to position [226, 567]
click at [980, 468] on icon "button" at bounding box center [979, 470] width 11 height 11
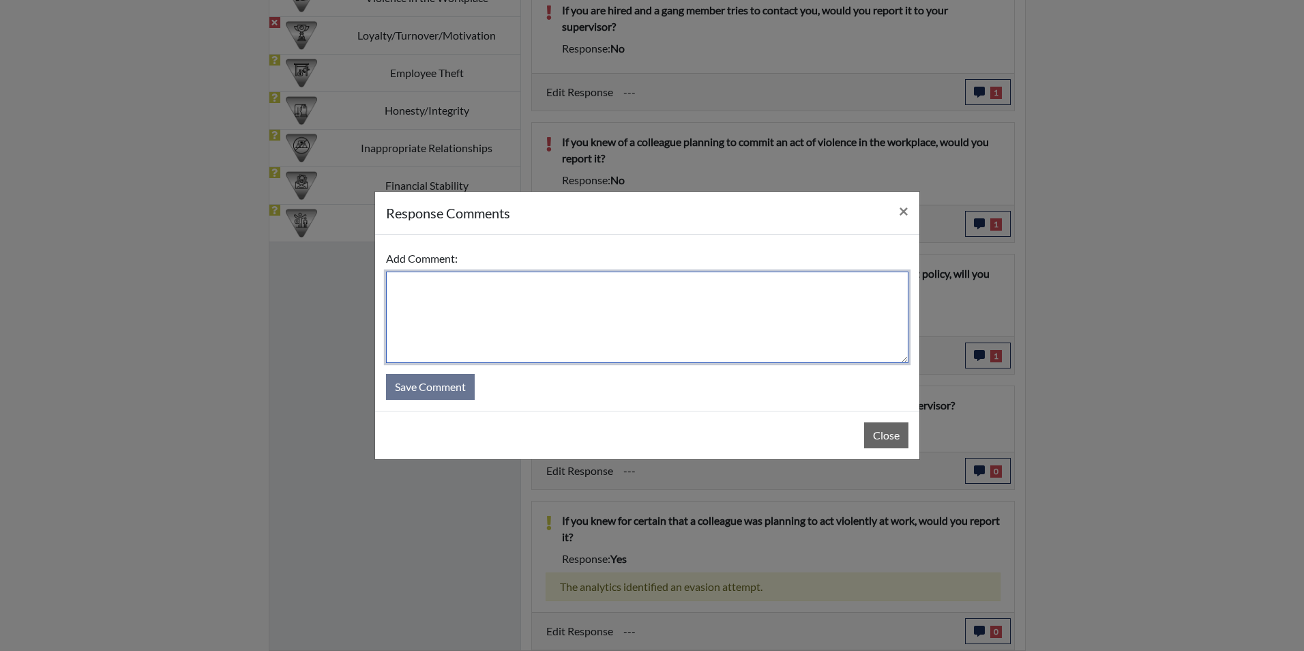
click at [422, 293] on textarea at bounding box center [647, 316] width 522 height 91
type textarea "Applicant states yes, he would report the colleague to the supervisor"
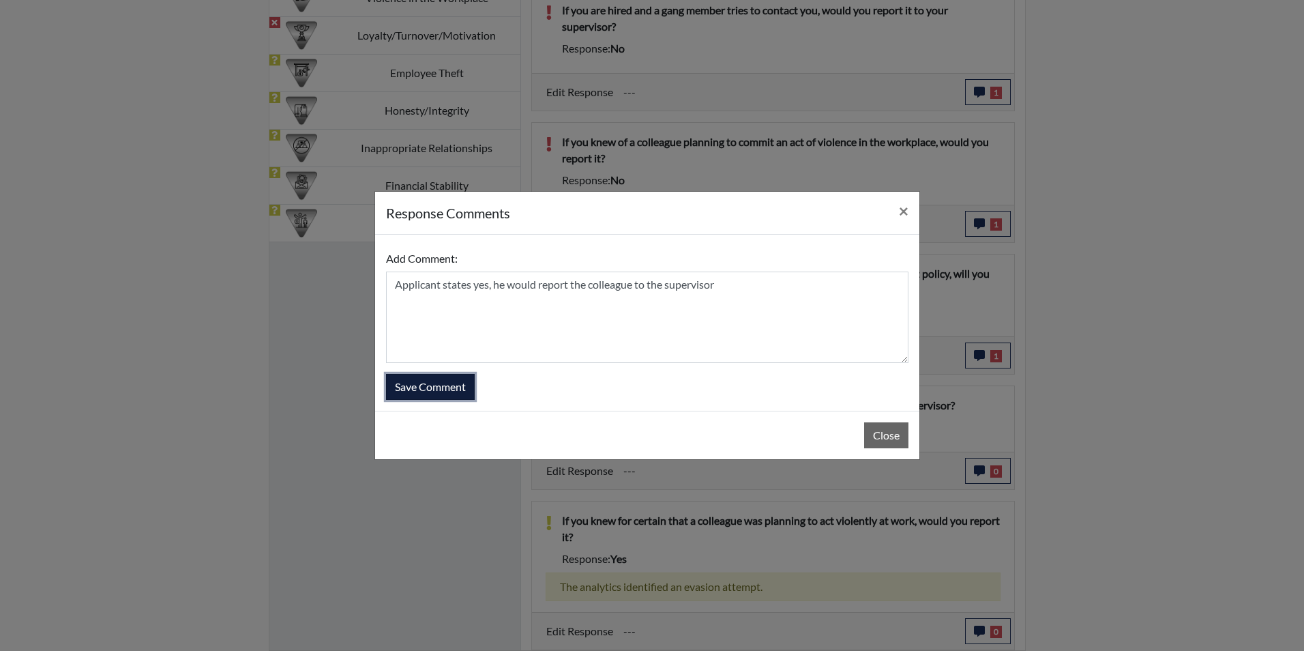
click at [461, 383] on button "Save Comment" at bounding box center [430, 387] width 89 height 26
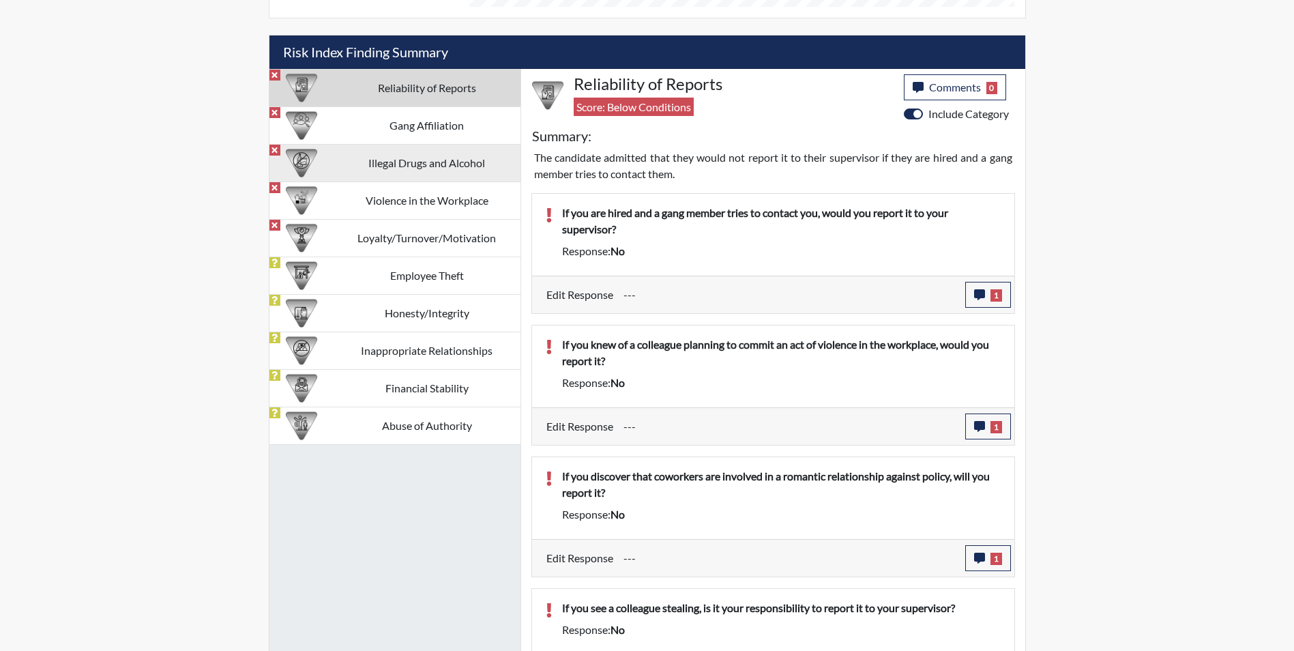
scroll to position [788, 0]
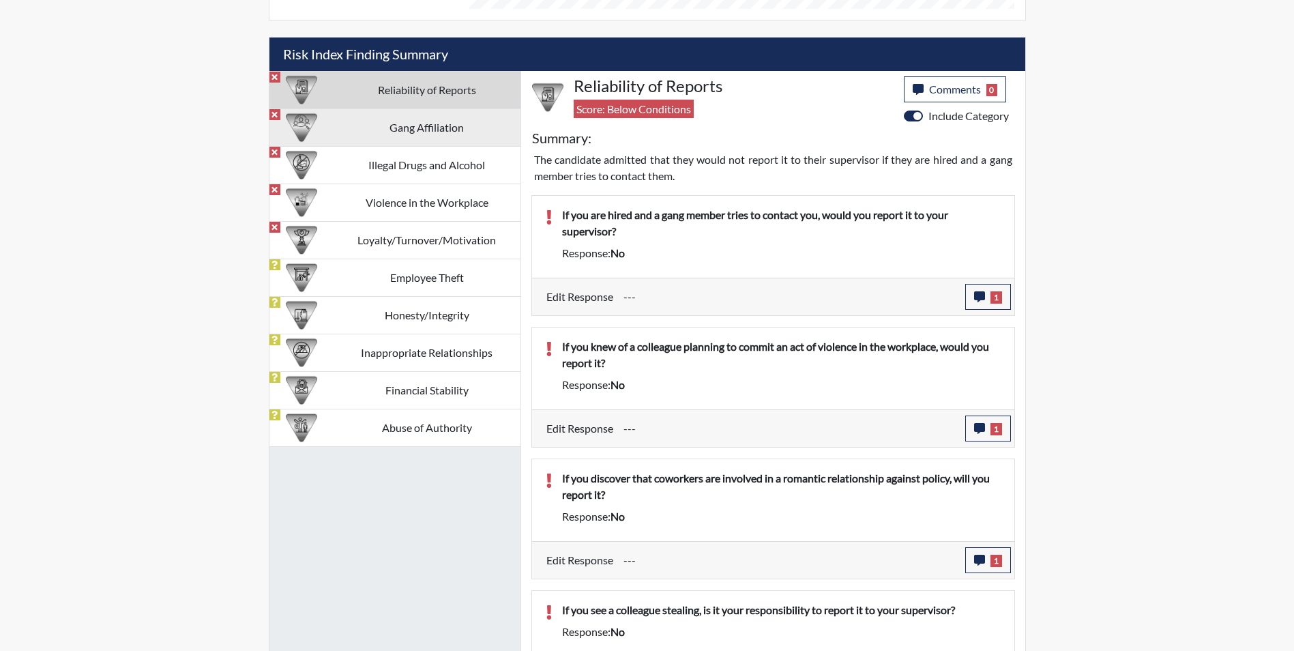
click at [430, 127] on td "Gang Affiliation" at bounding box center [427, 127] width 187 height 38
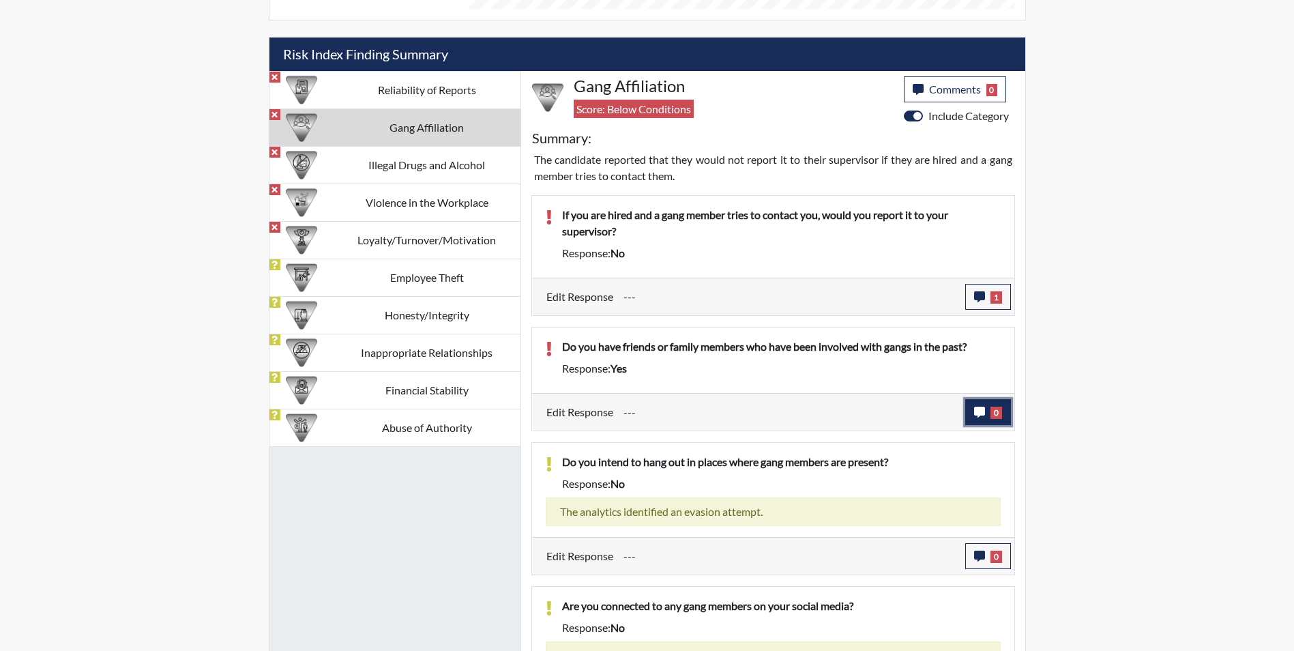
click at [973, 410] on button "0" at bounding box center [988, 412] width 46 height 26
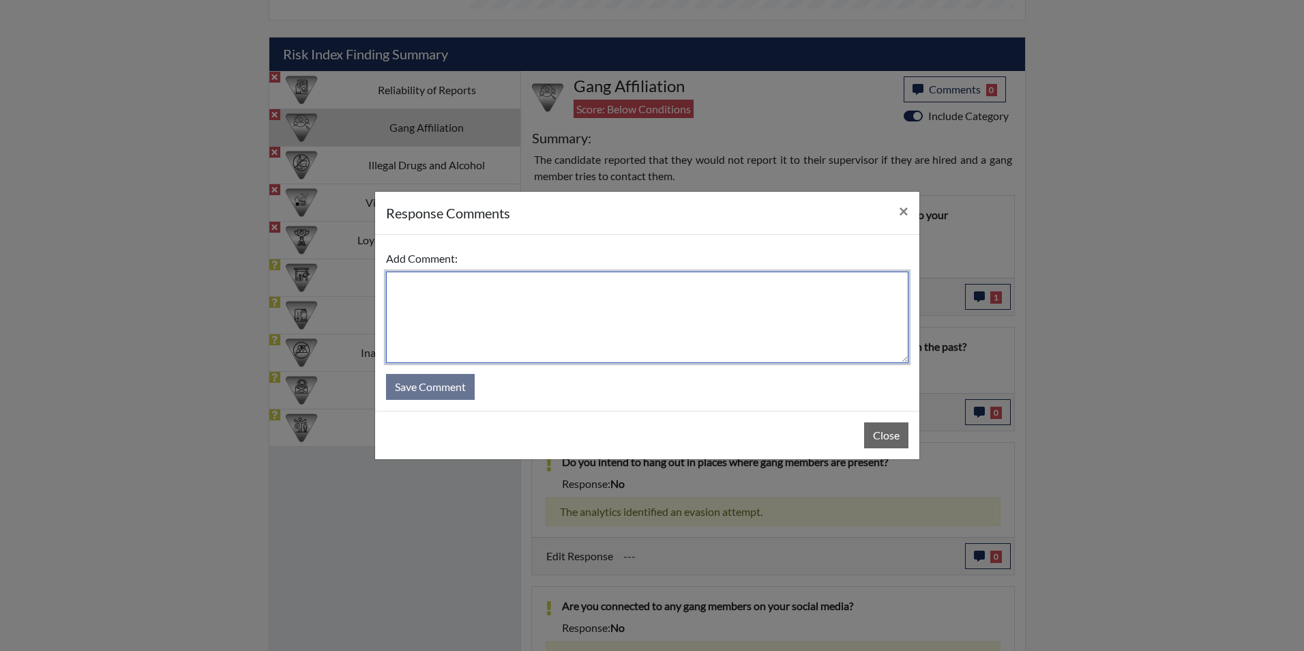
click at [415, 301] on textarea at bounding box center [647, 316] width 522 height 91
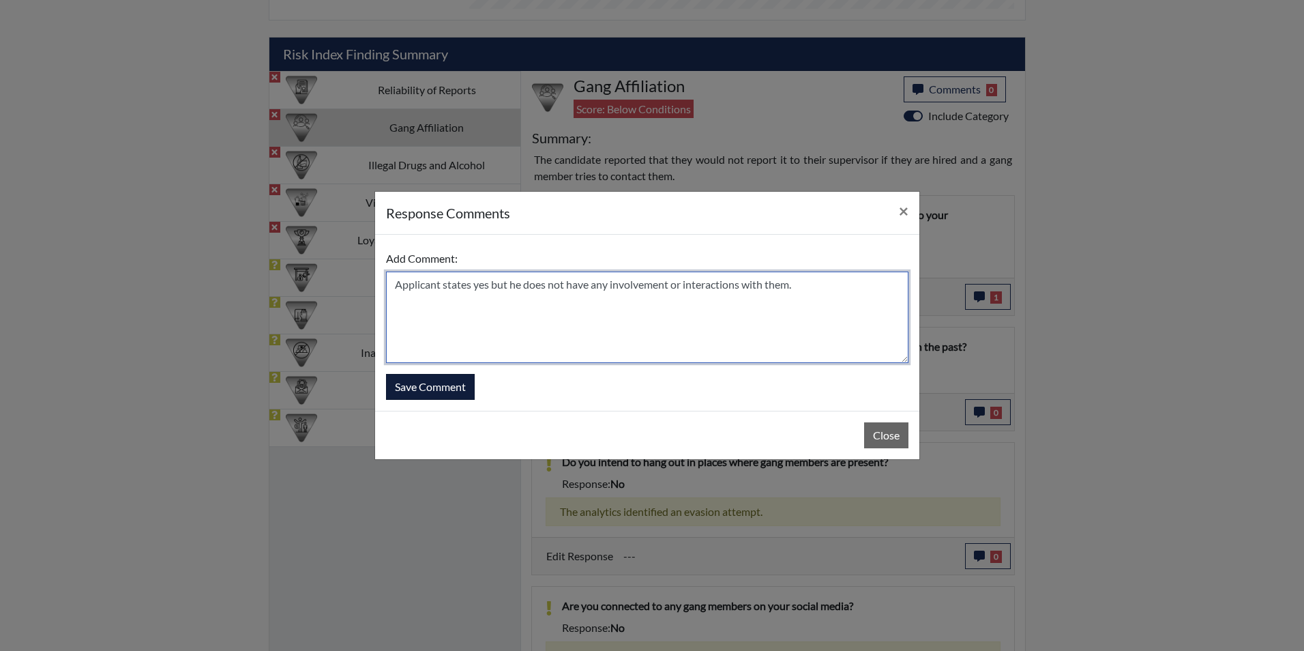
type textarea "Applicant states yes but he does not have any involvement or interactions with …"
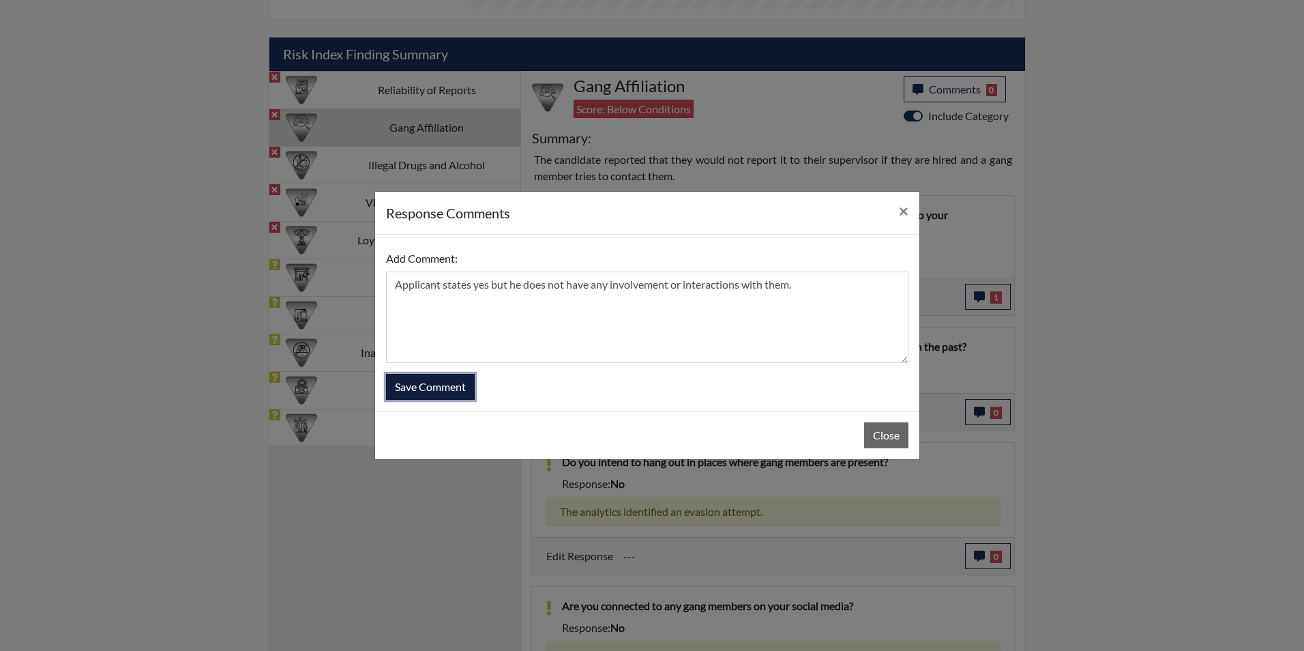
click at [454, 391] on button "Save Comment" at bounding box center [430, 387] width 89 height 26
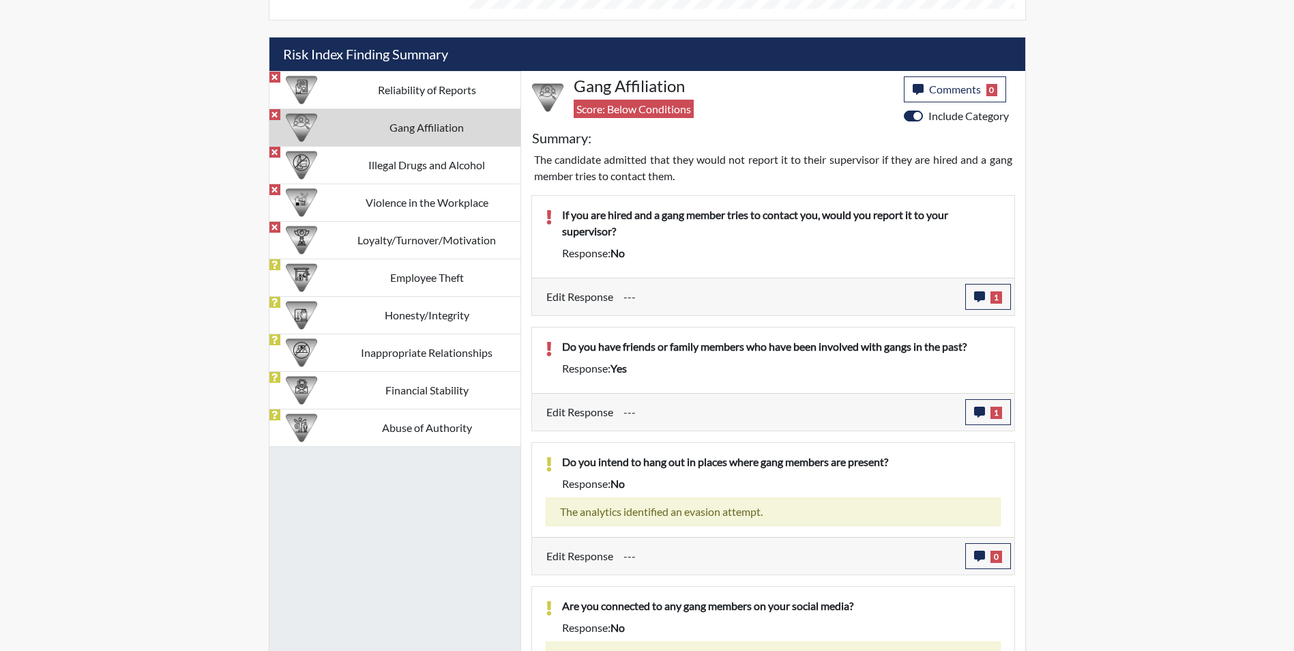
scroll to position [226, 567]
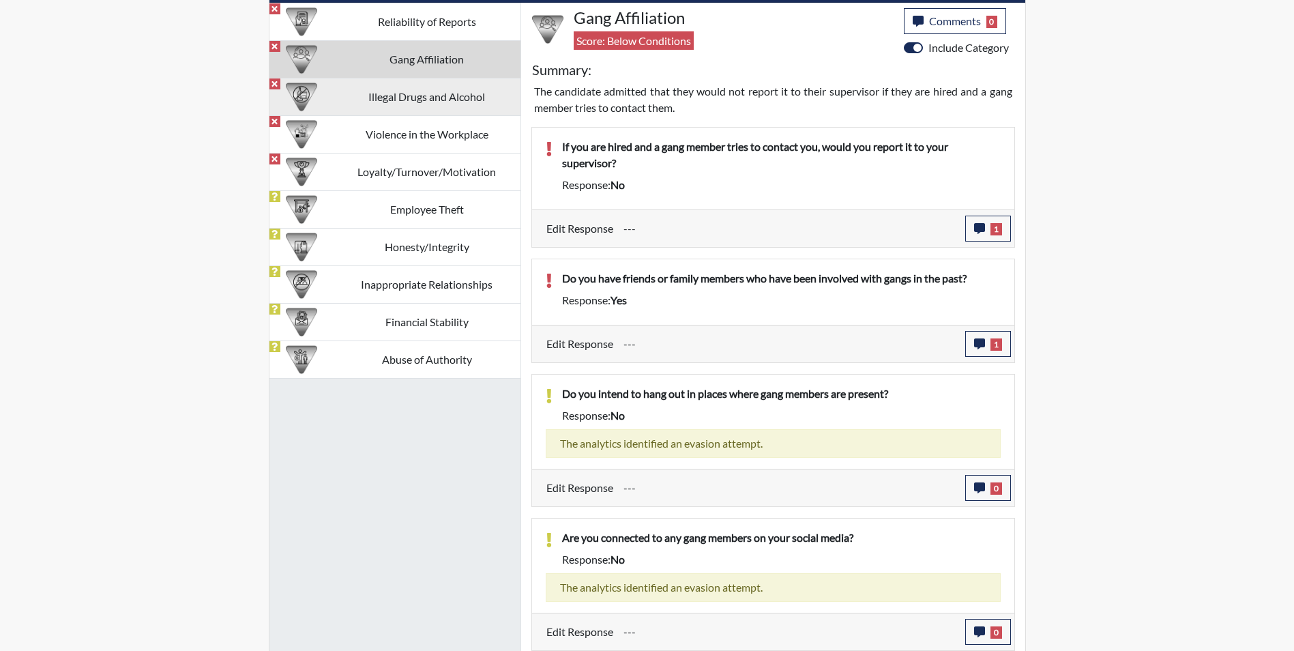
click at [461, 99] on td "Illegal Drugs and Alcohol" at bounding box center [427, 97] width 187 height 38
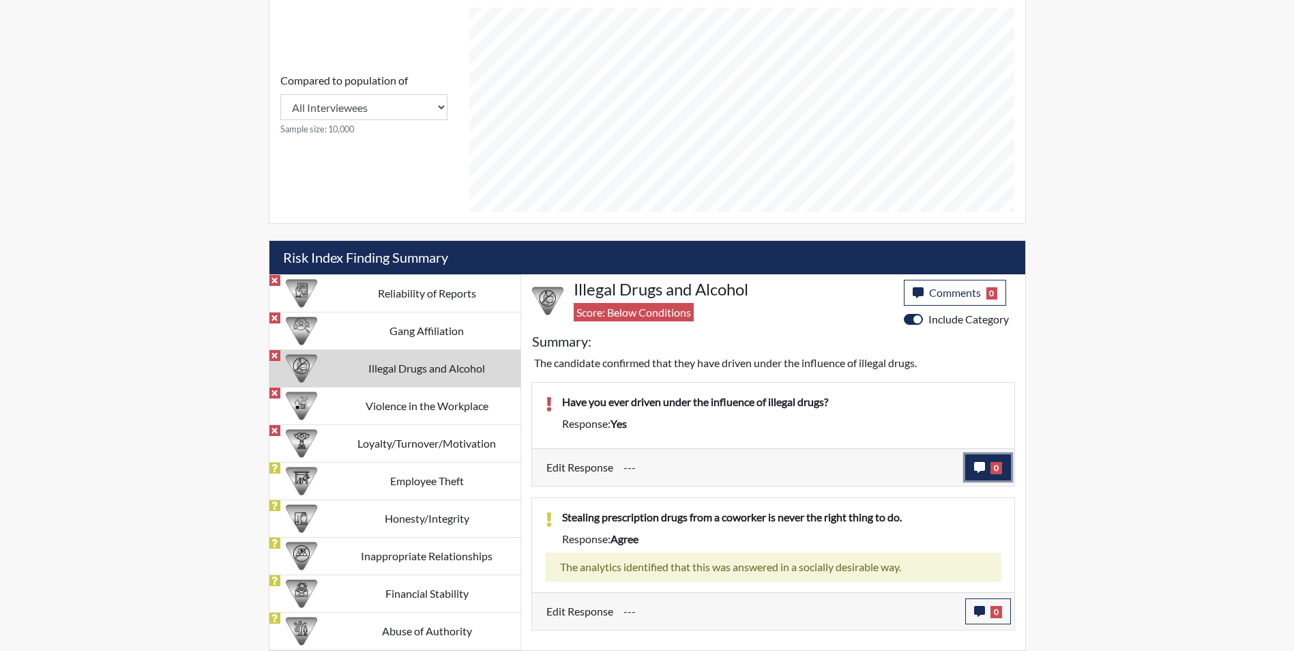
click at [980, 465] on icon "button" at bounding box center [979, 467] width 11 height 11
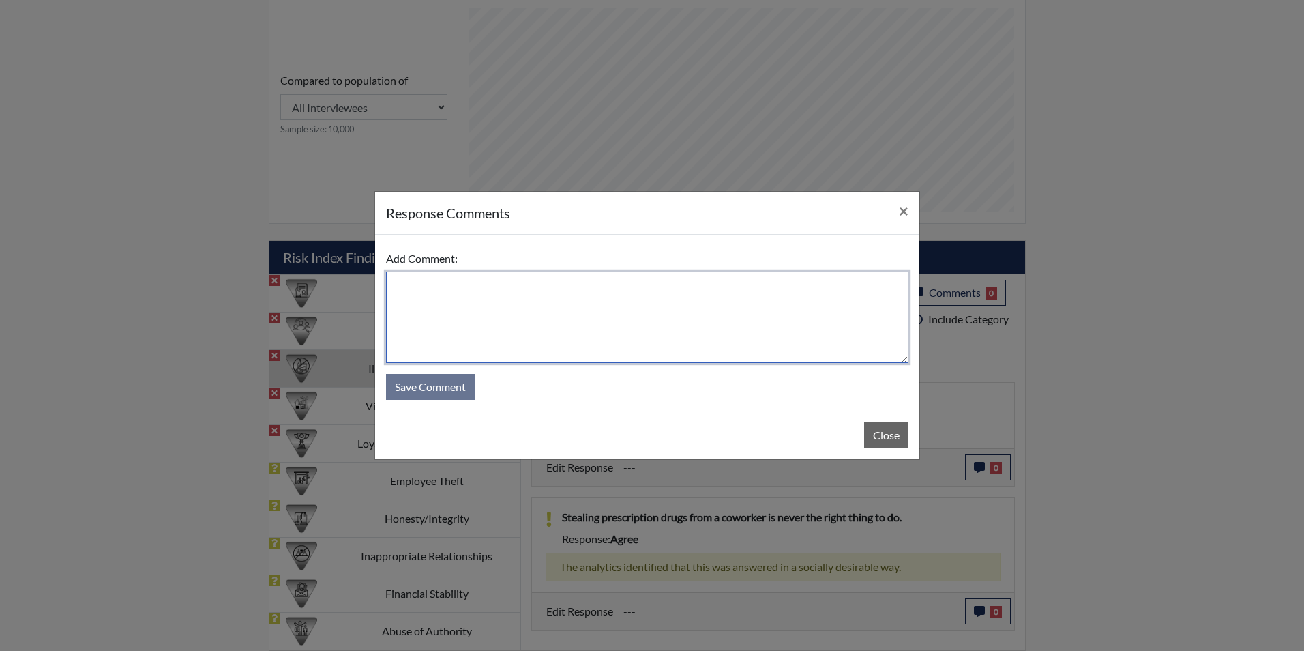
click at [398, 282] on textarea at bounding box center [647, 316] width 522 height 91
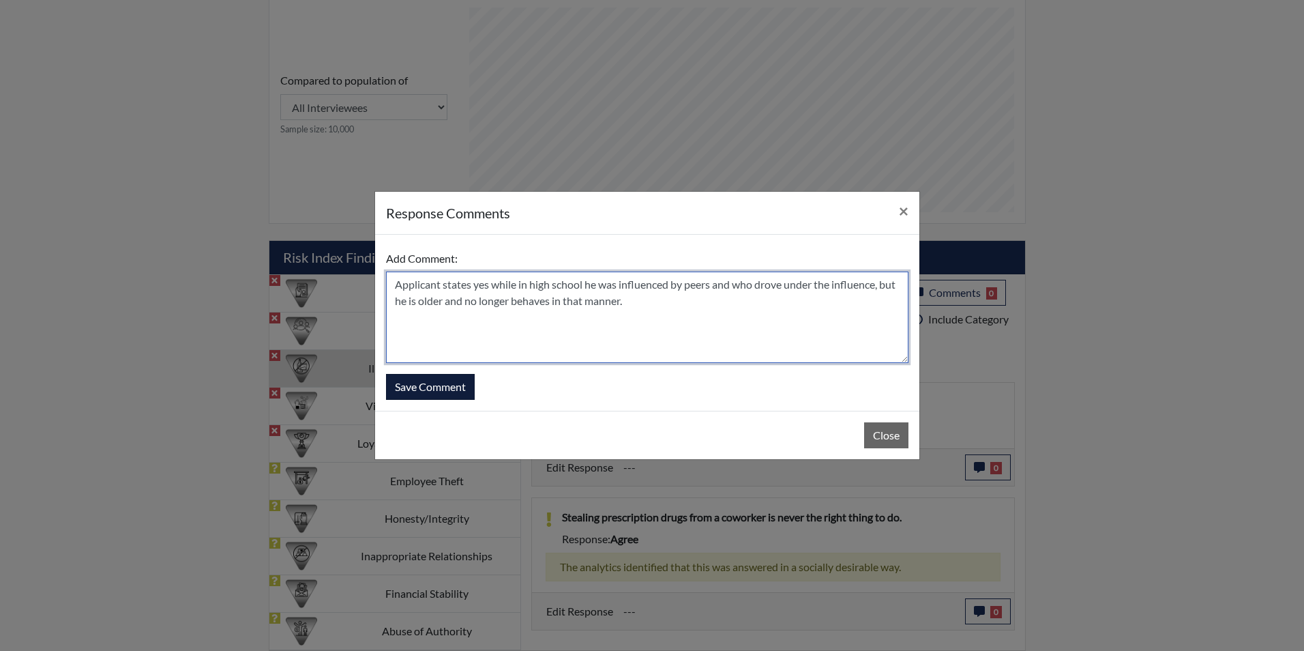
type textarea "Applicant states yes while in high school he was influenced by peers and who dr…"
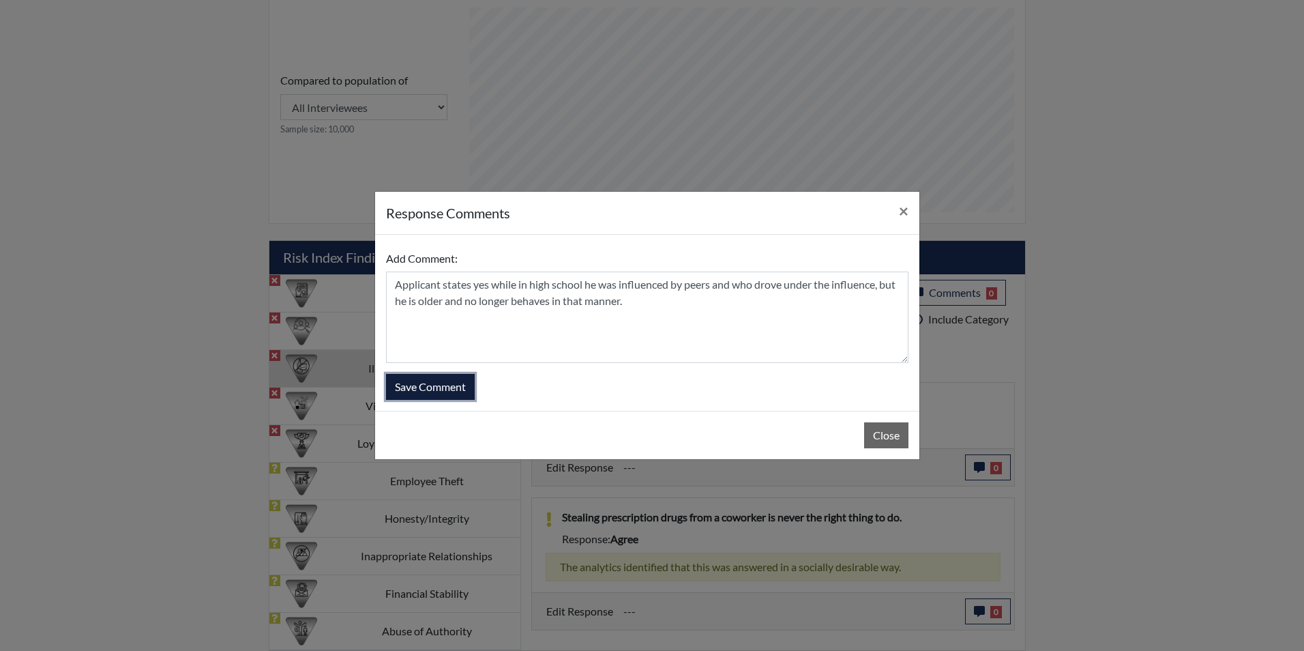
click at [411, 384] on button "Save Comment" at bounding box center [430, 387] width 89 height 26
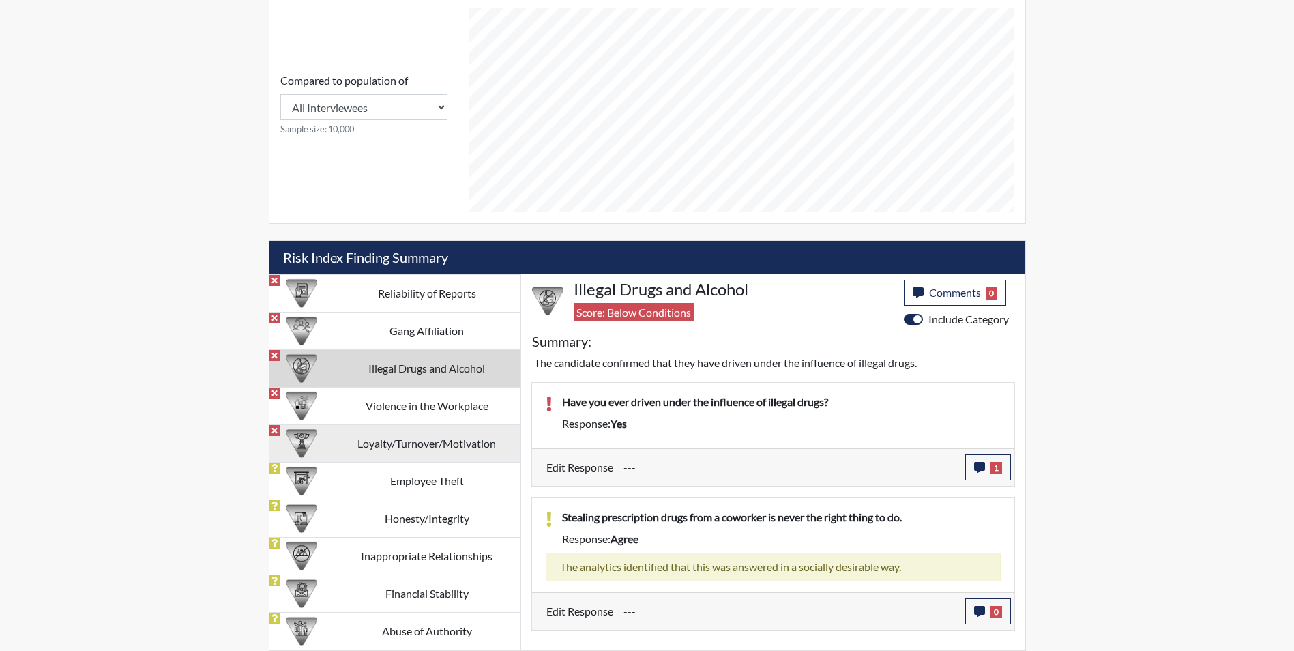
scroll to position [226, 567]
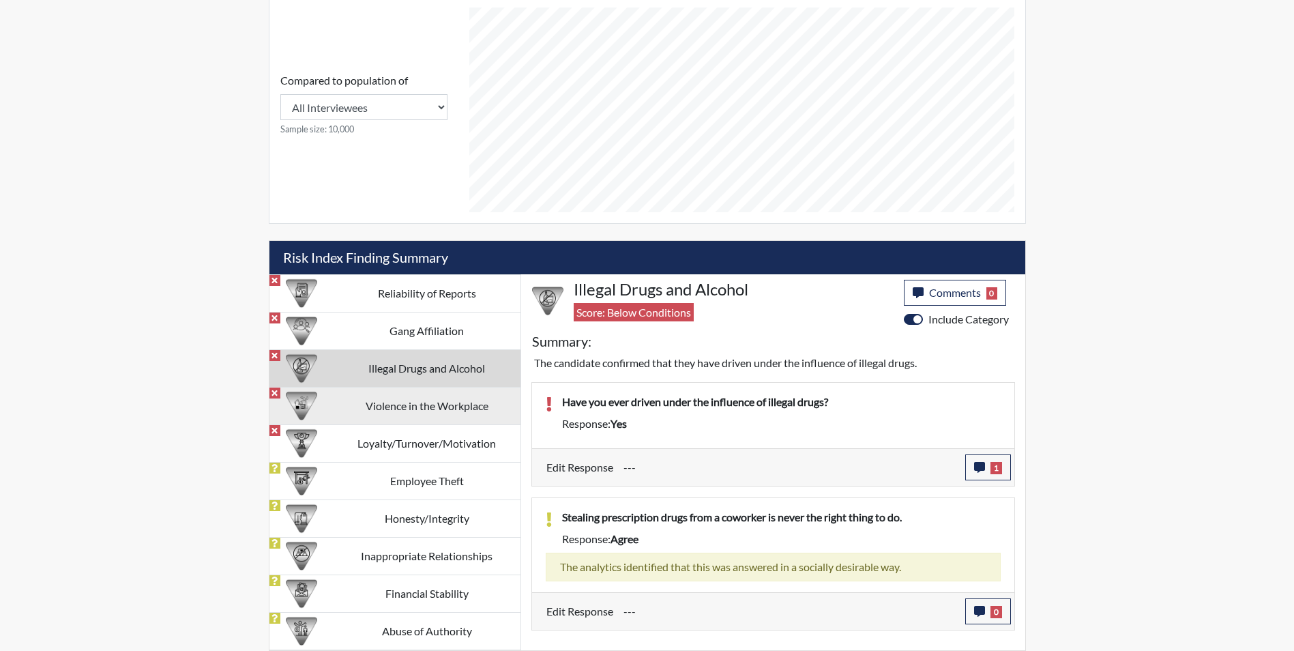
click at [449, 400] on td "Violence in the Workplace" at bounding box center [427, 406] width 187 height 38
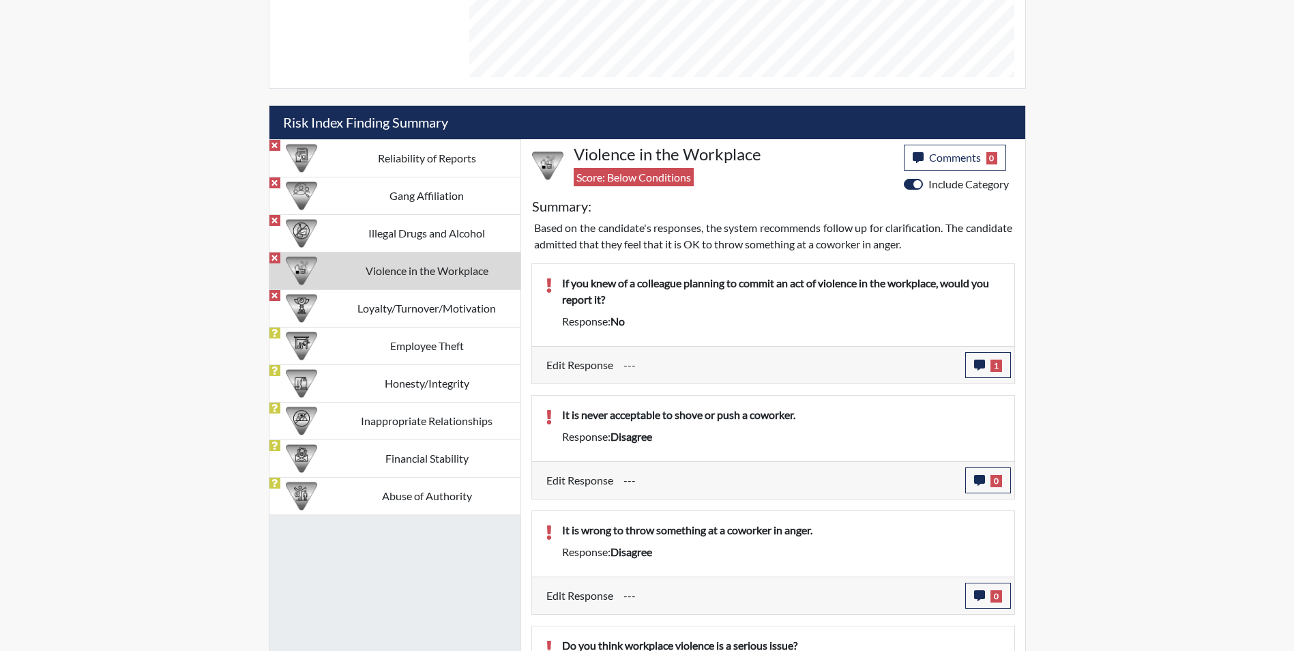
scroll to position [722, 0]
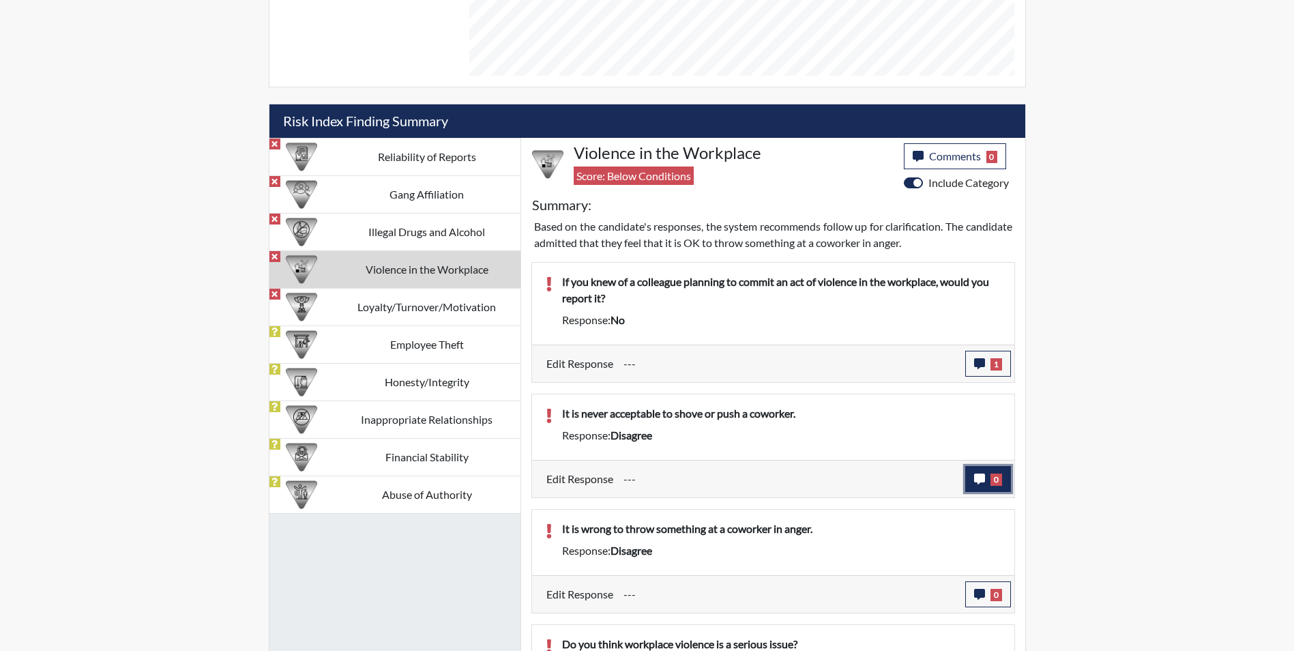
click at [978, 479] on icon "button" at bounding box center [979, 478] width 11 height 11
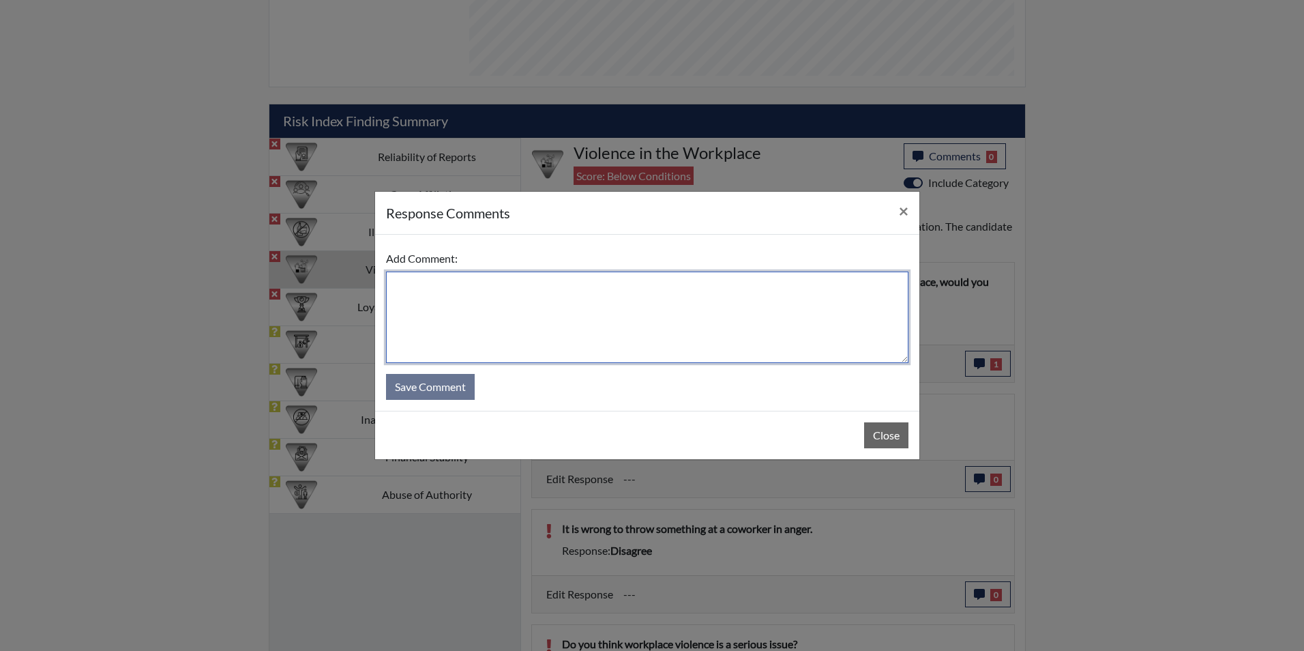
click at [415, 295] on textarea at bounding box center [647, 316] width 522 height 91
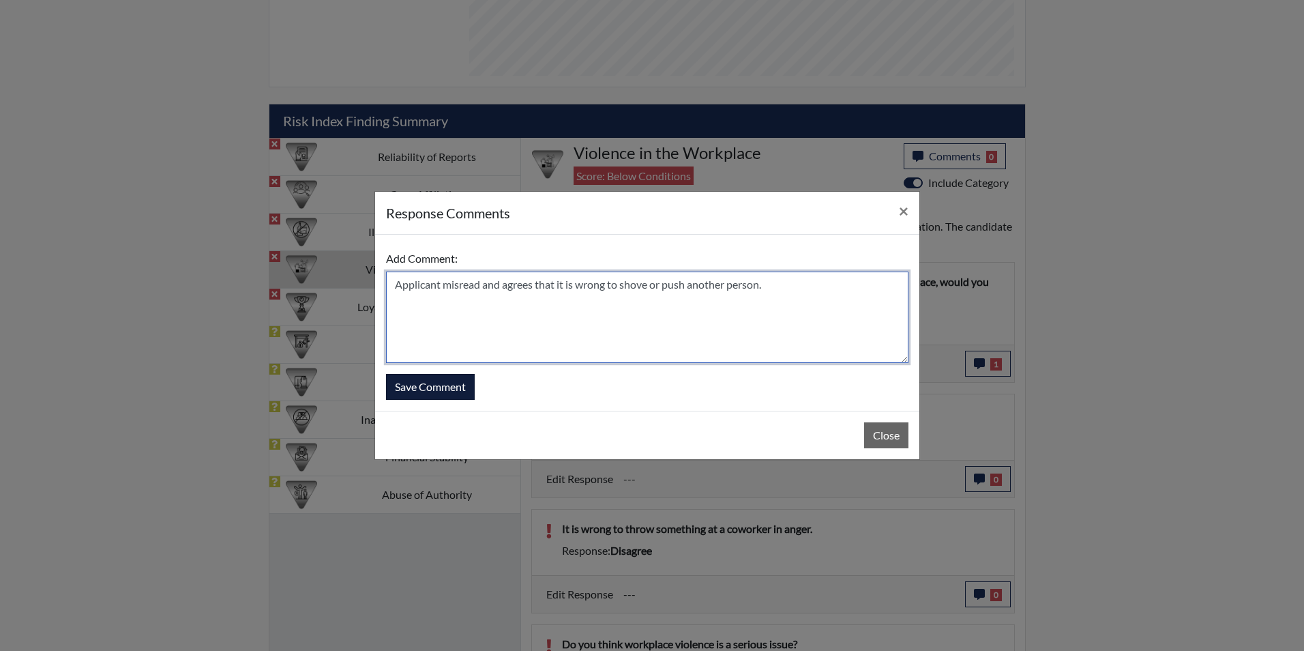
type textarea "Applicant misread and agrees that it is wrong to shove or push another person."
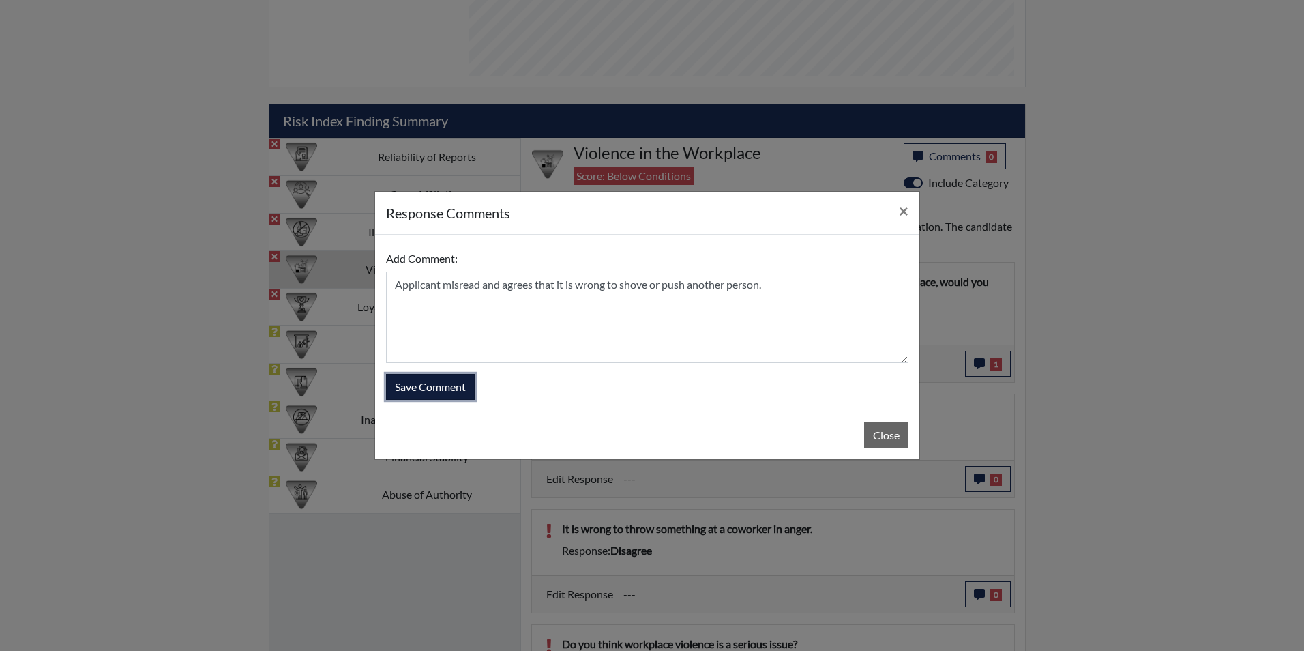
click at [428, 384] on button "Save Comment" at bounding box center [430, 387] width 89 height 26
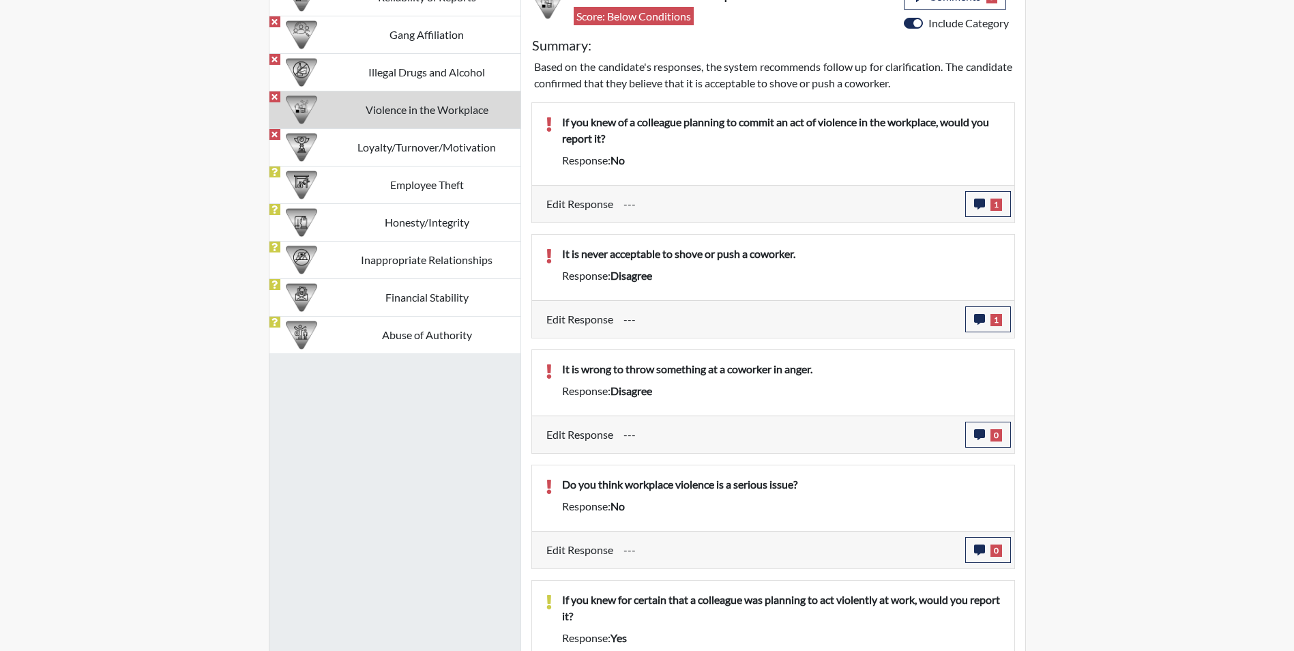
scroll to position [926, 0]
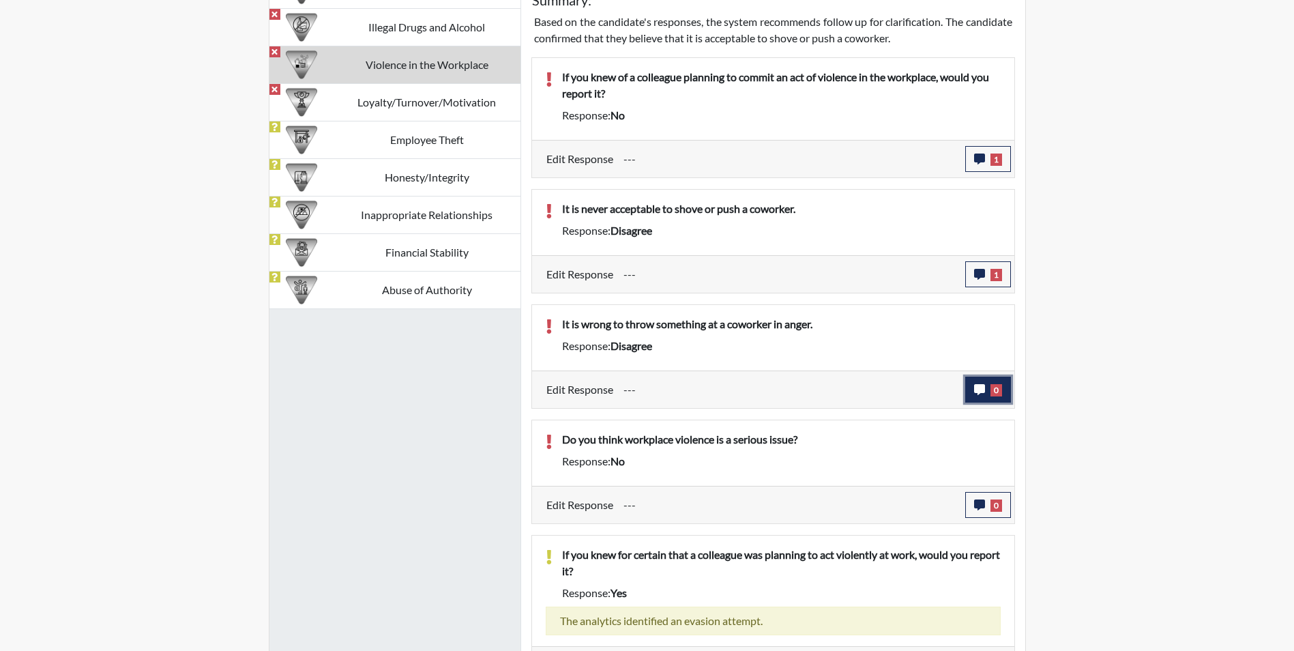
click at [977, 391] on icon "button" at bounding box center [979, 389] width 11 height 11
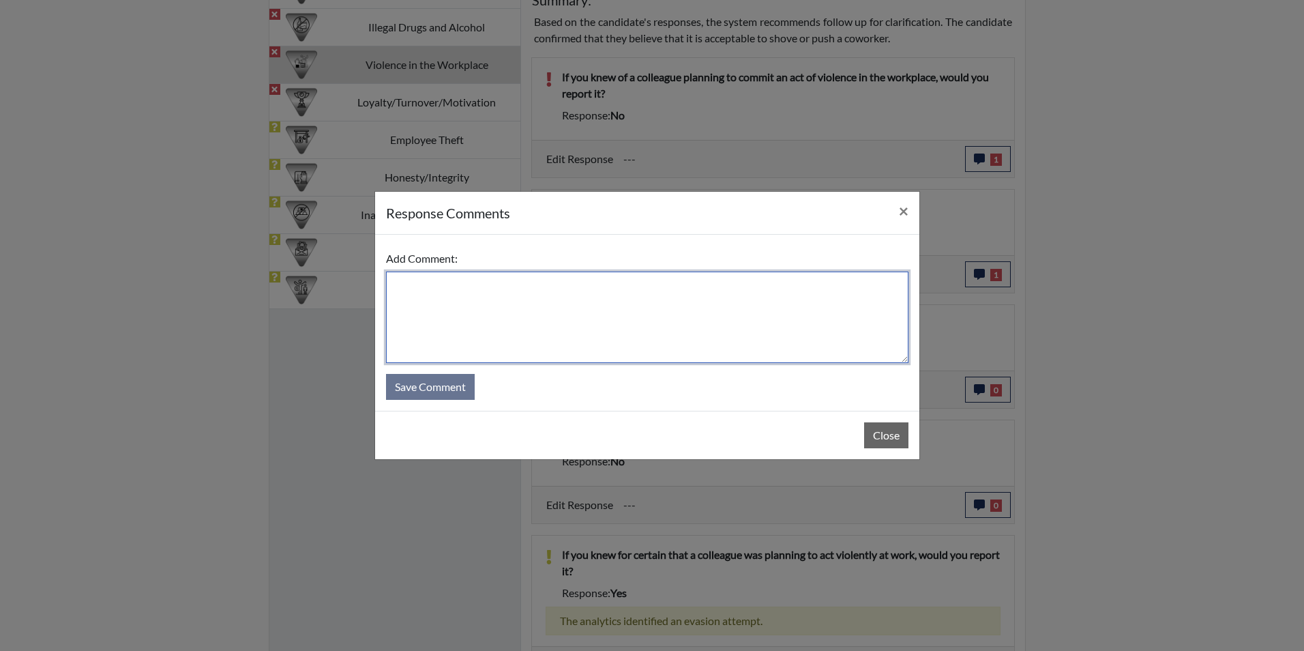
click at [411, 292] on textarea at bounding box center [647, 316] width 522 height 91
type textarea "Applicant agrees that it is wrong to throw something on a person"
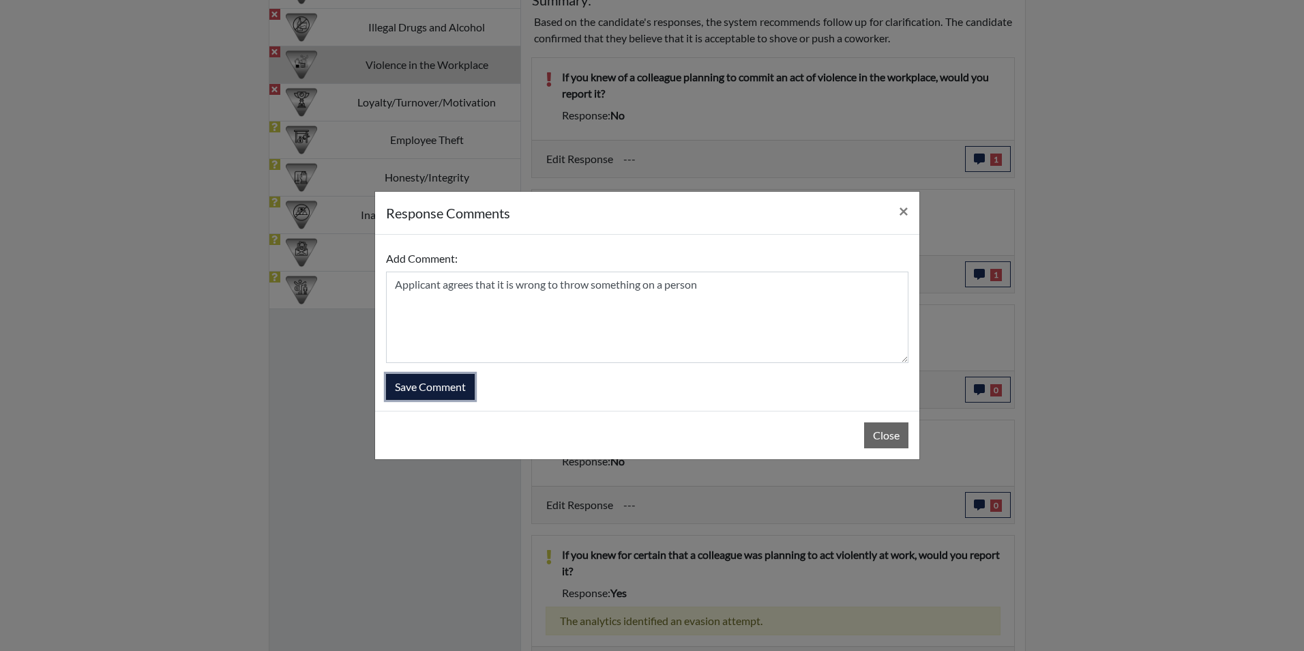
click at [441, 389] on button "Save Comment" at bounding box center [430, 387] width 89 height 26
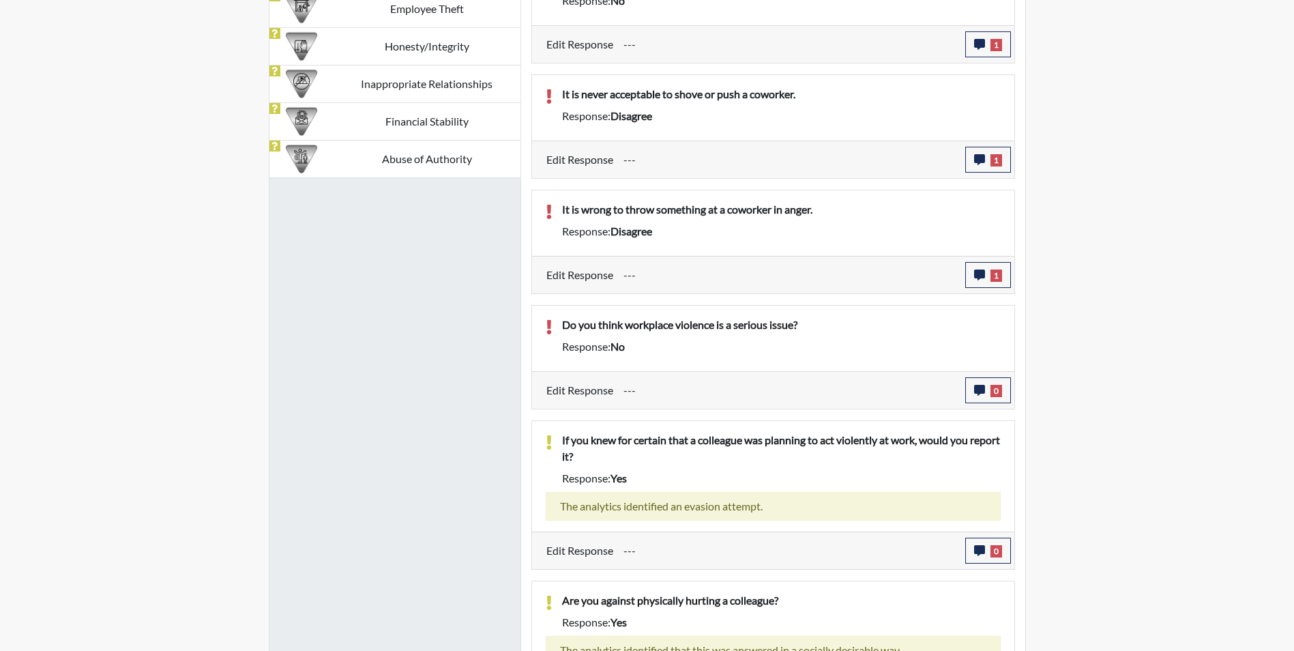
scroll to position [1063, 0]
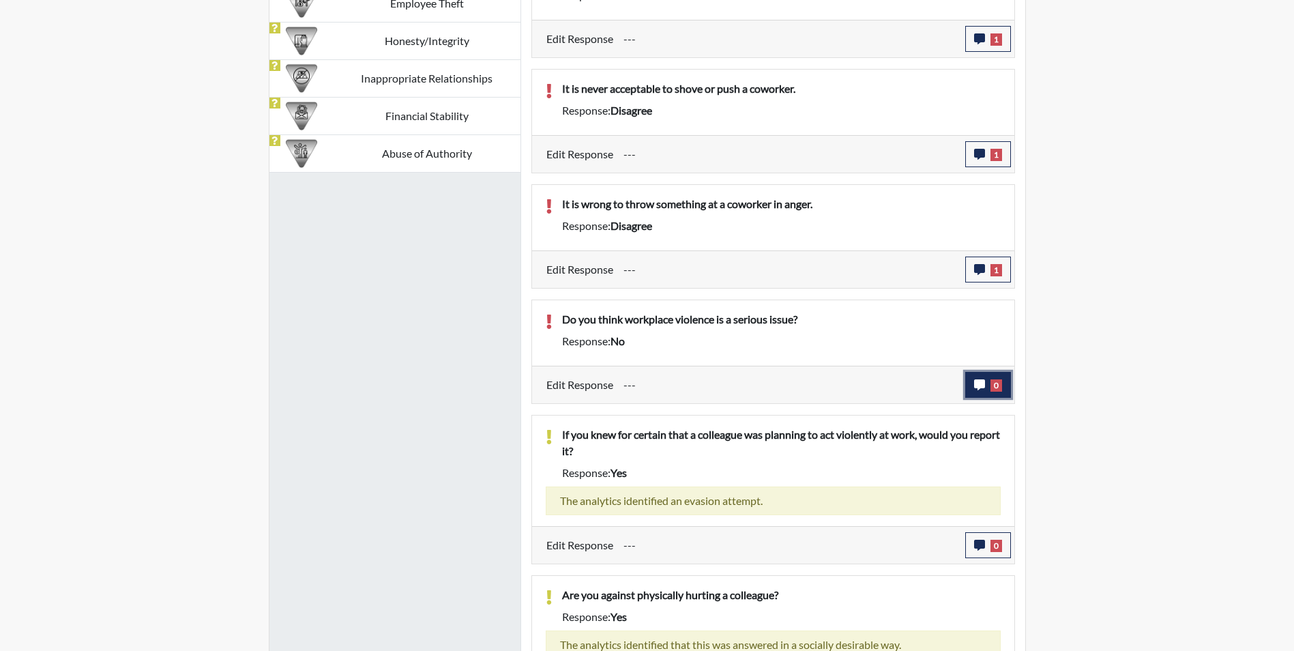
click at [981, 382] on icon "button" at bounding box center [979, 384] width 11 height 11
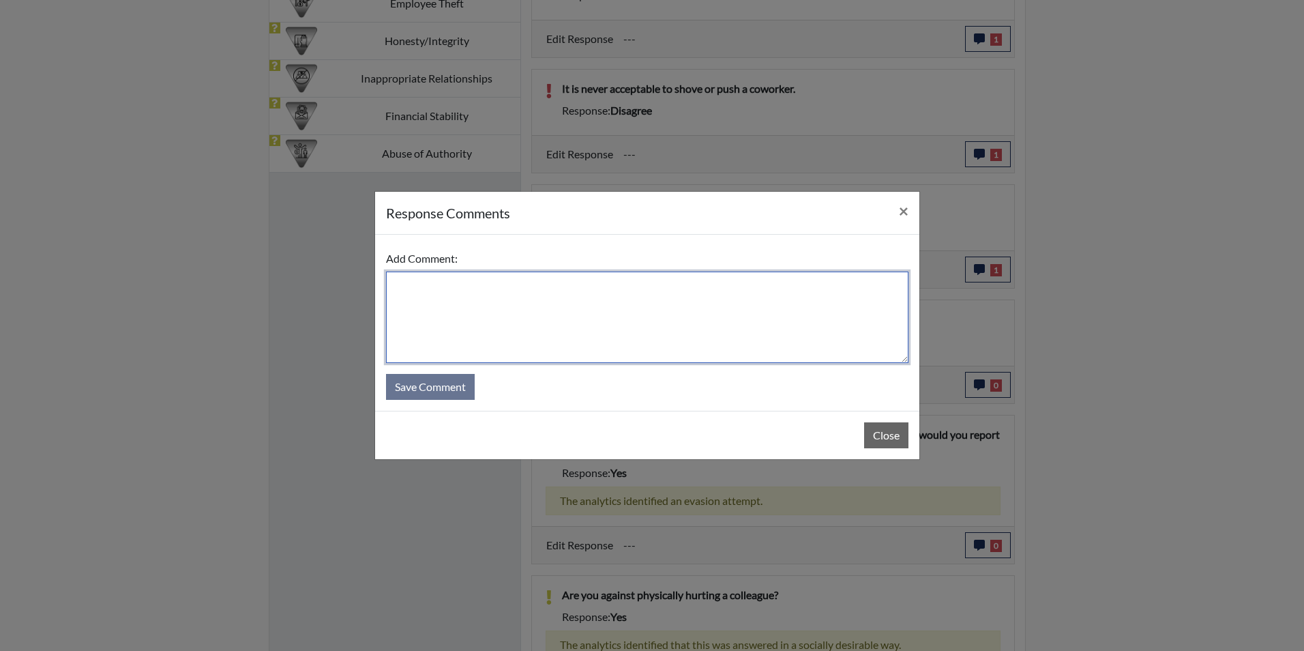
click at [421, 282] on textarea at bounding box center [647, 316] width 522 height 91
type textarea "Applicant states yes, workplace violence is serious"
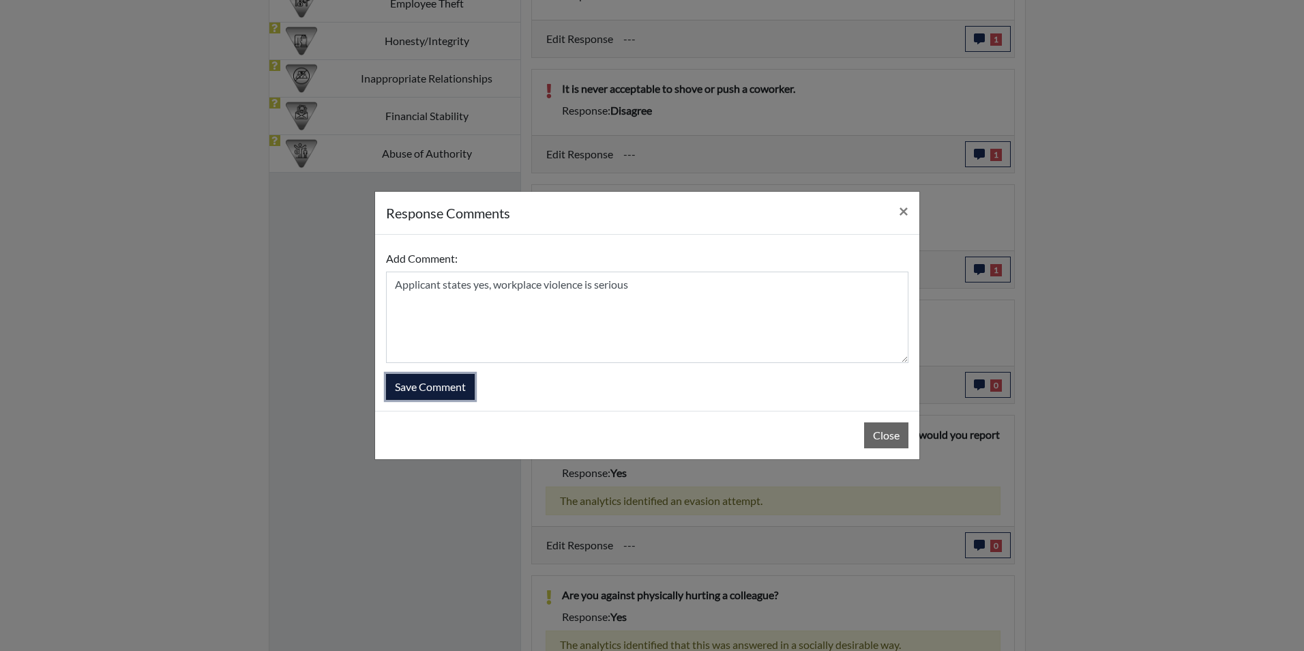
click at [440, 389] on button "Save Comment" at bounding box center [430, 387] width 89 height 26
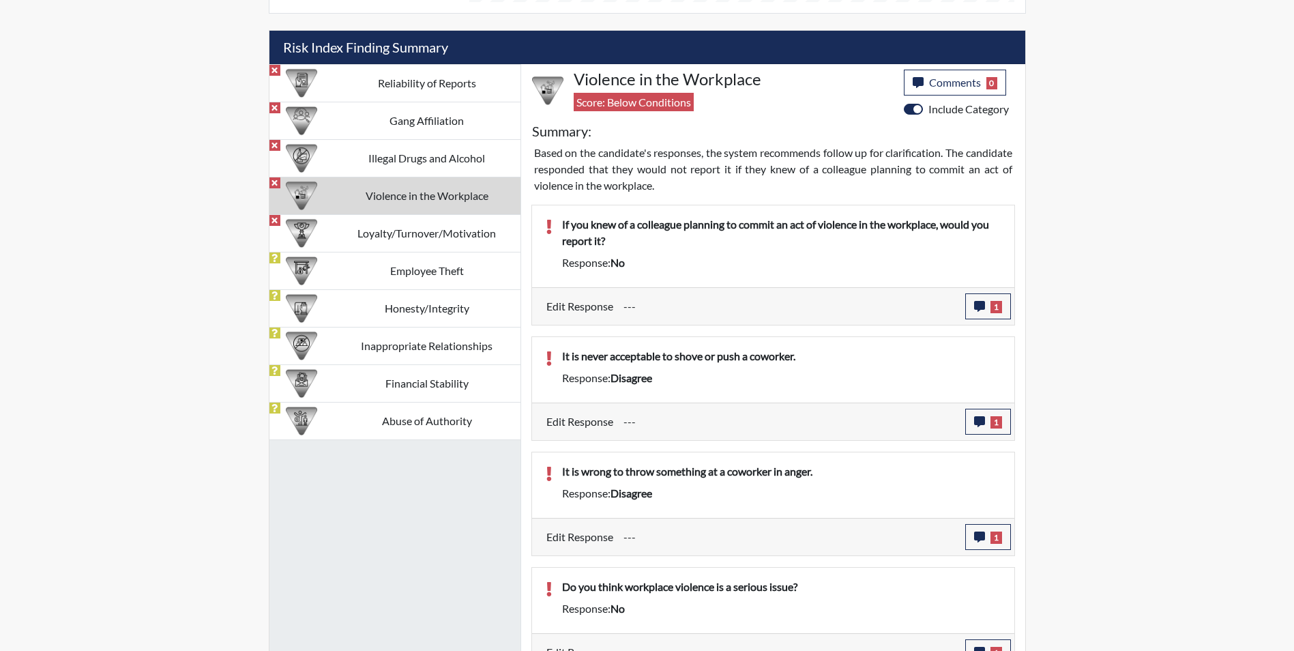
scroll to position [795, 0]
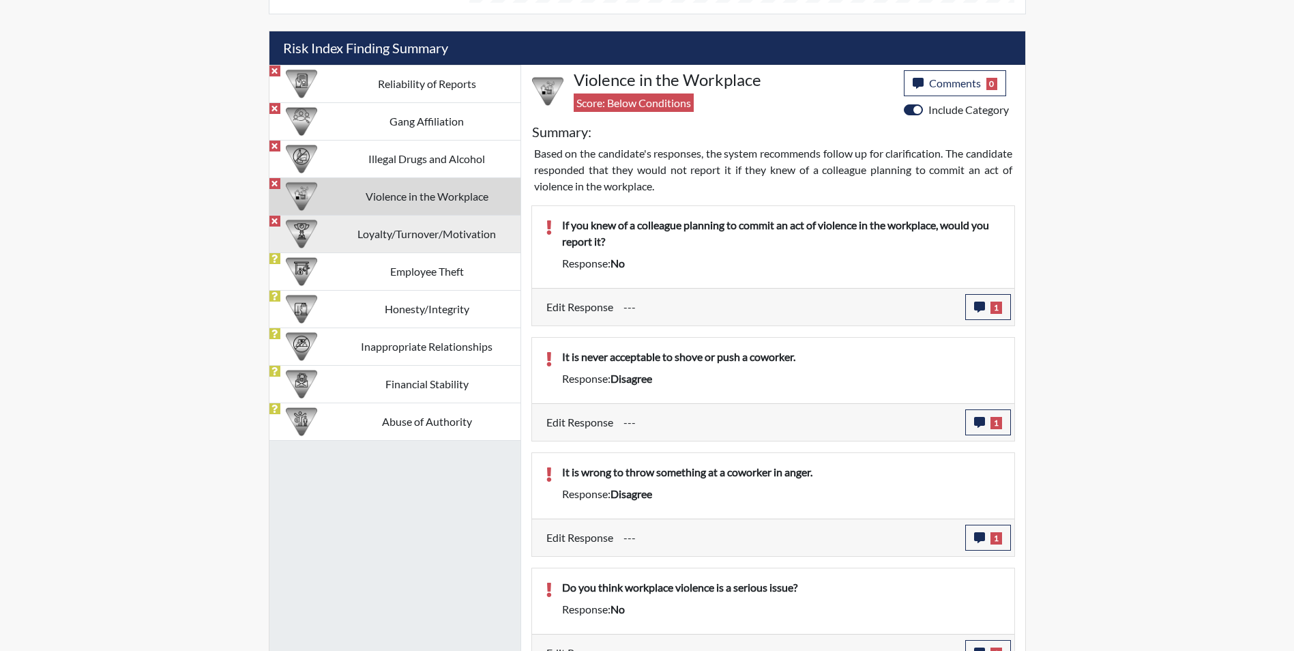
click at [459, 230] on td "Loyalty/Turnover/Motivation" at bounding box center [427, 234] width 187 height 38
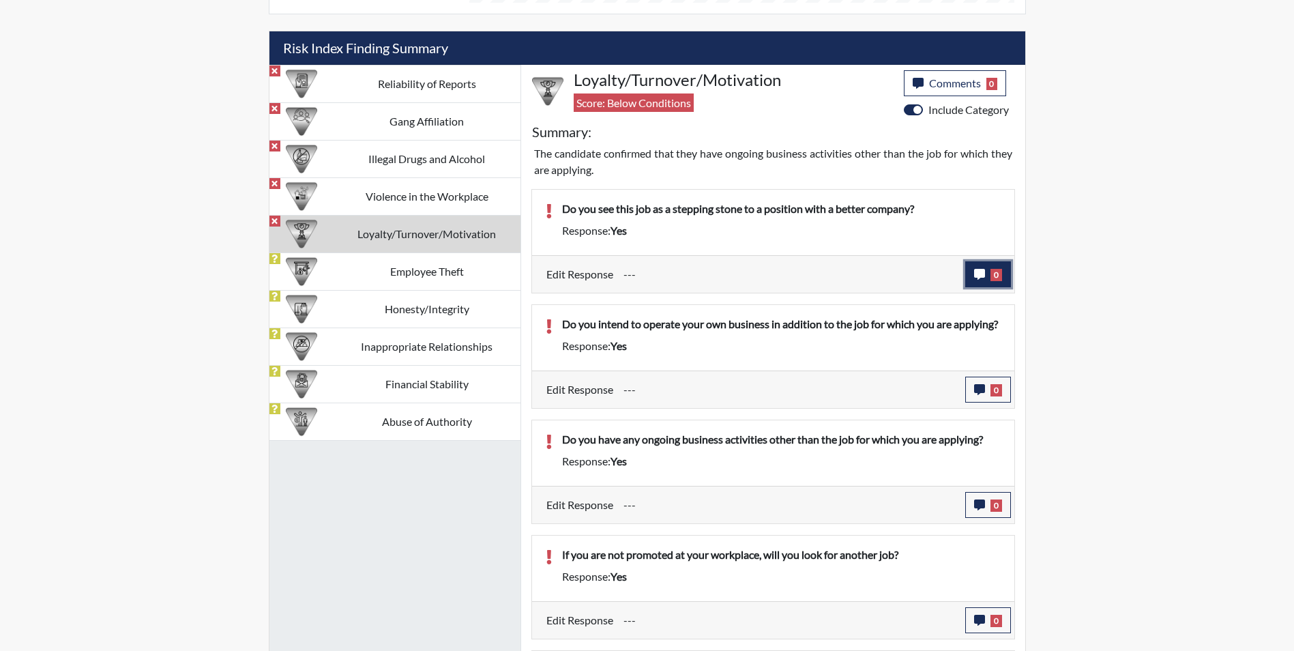
click at [975, 275] on icon "button" at bounding box center [979, 274] width 11 height 11
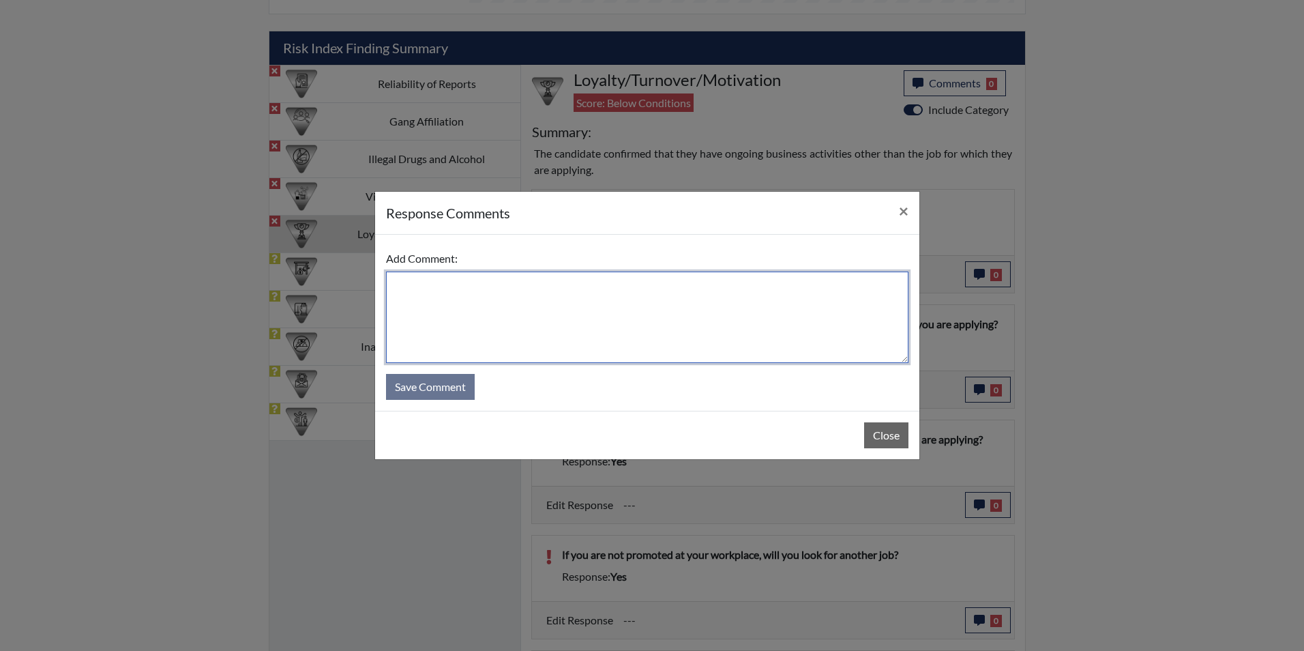
click at [424, 293] on textarea at bounding box center [647, 316] width 522 height 91
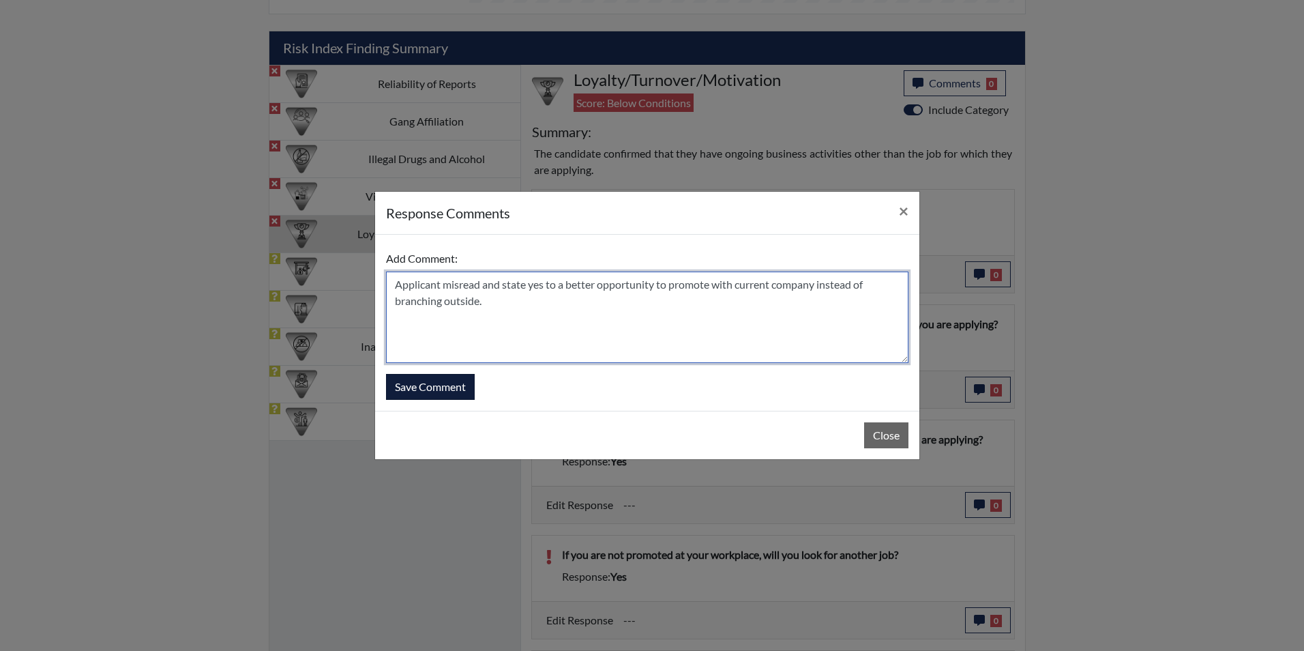
type textarea "Applicant misread and state yes to a better opportunity to promote with current…"
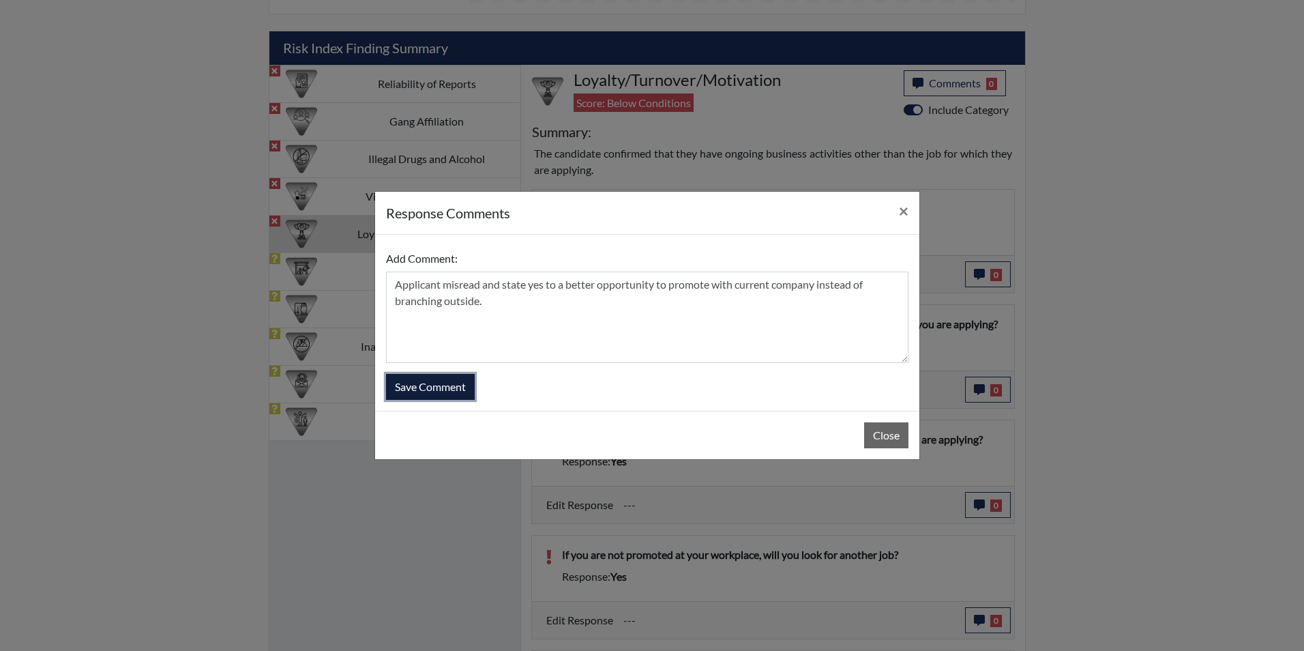
click at [463, 388] on button "Save Comment" at bounding box center [430, 387] width 89 height 26
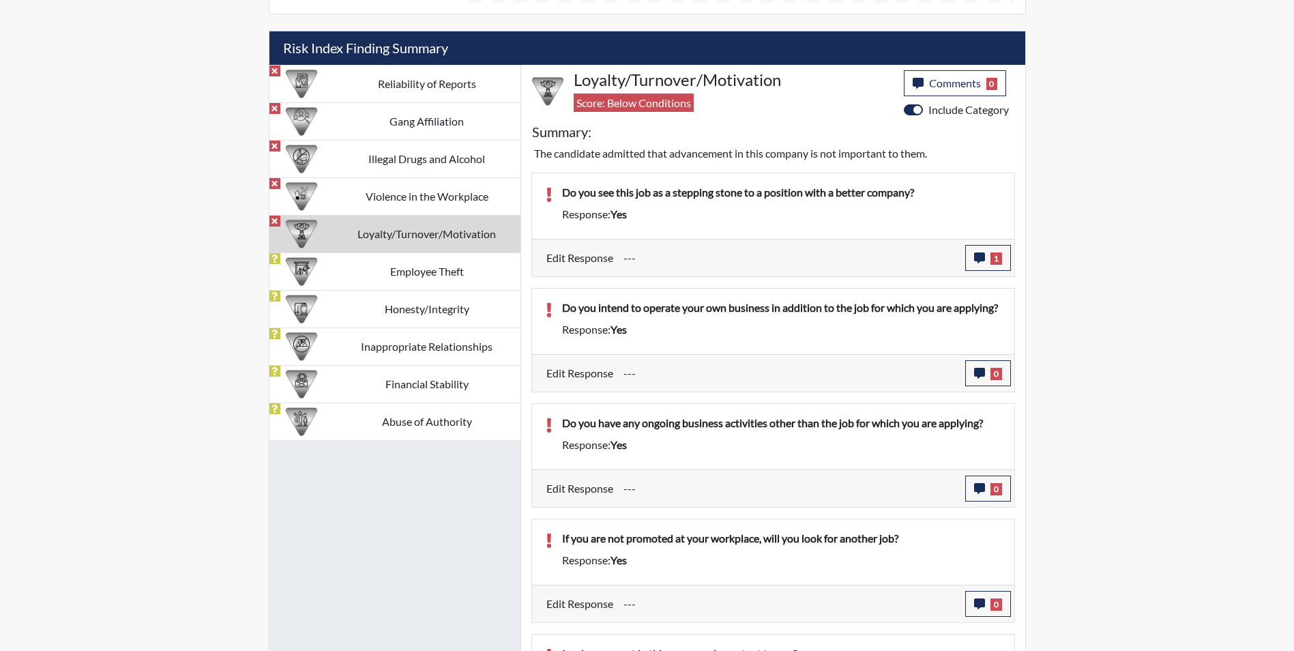
scroll to position [226, 567]
click at [975, 379] on icon "button" at bounding box center [979, 373] width 11 height 11
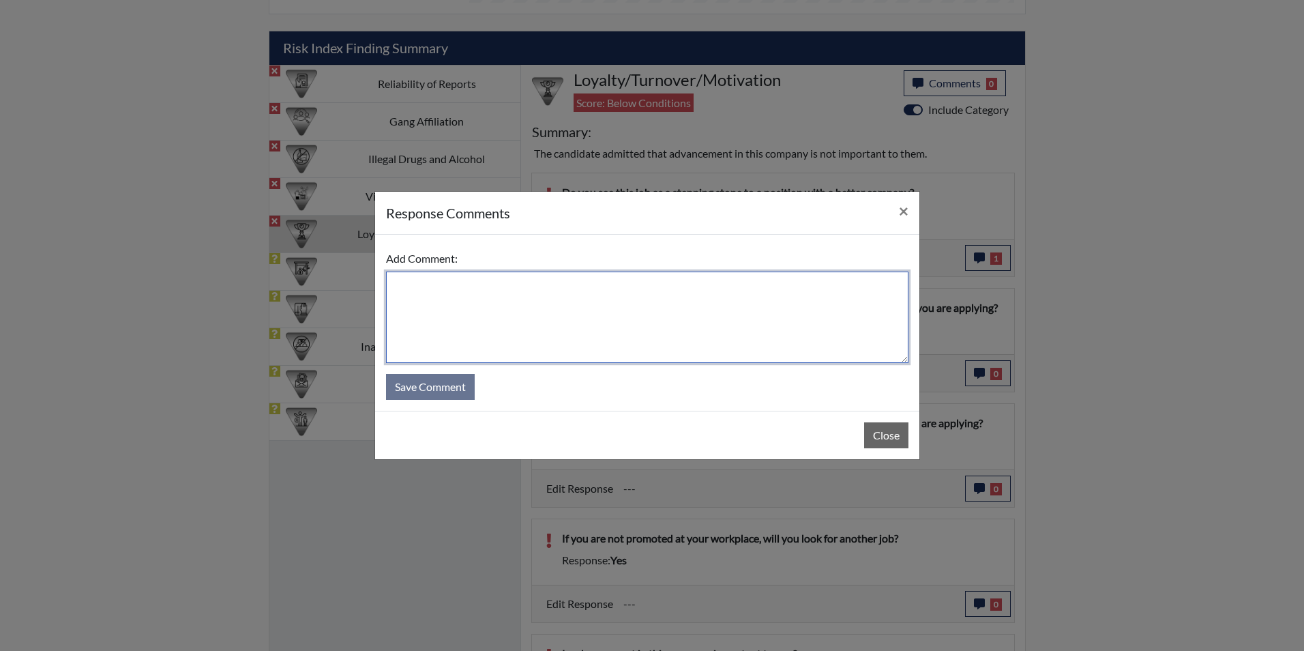
click at [404, 298] on textarea at bounding box center [647, 316] width 522 height 91
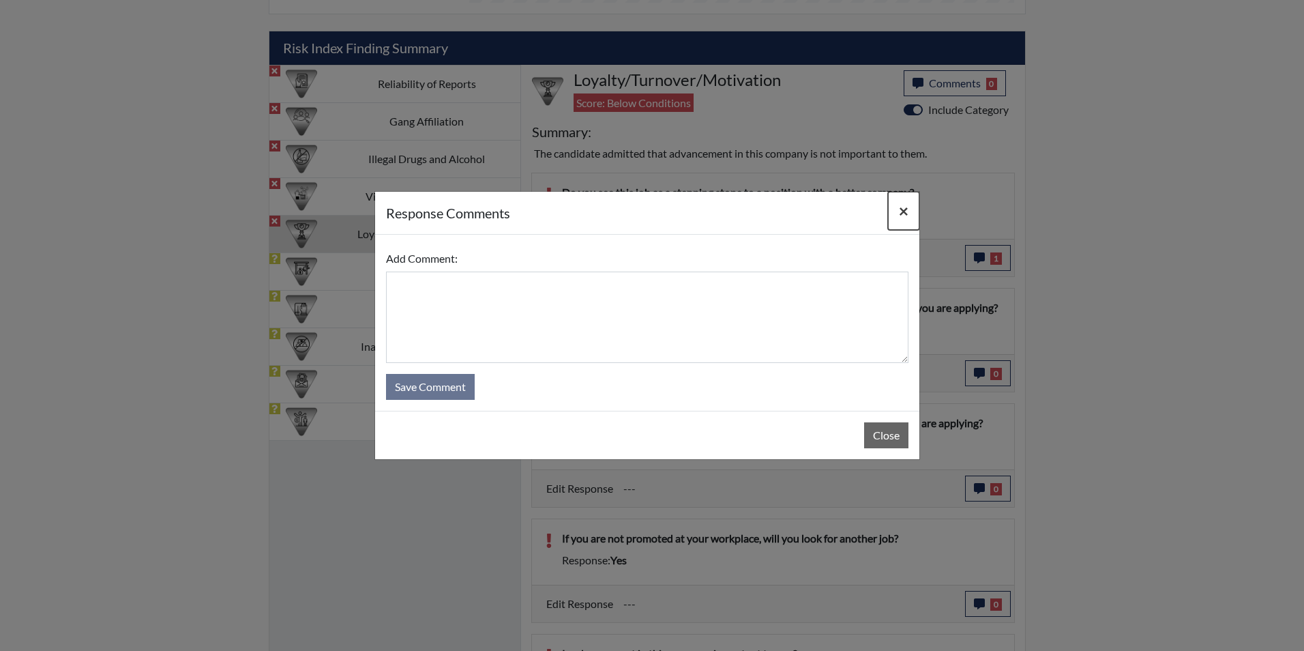
click at [905, 217] on span "×" at bounding box center [904, 211] width 10 height 20
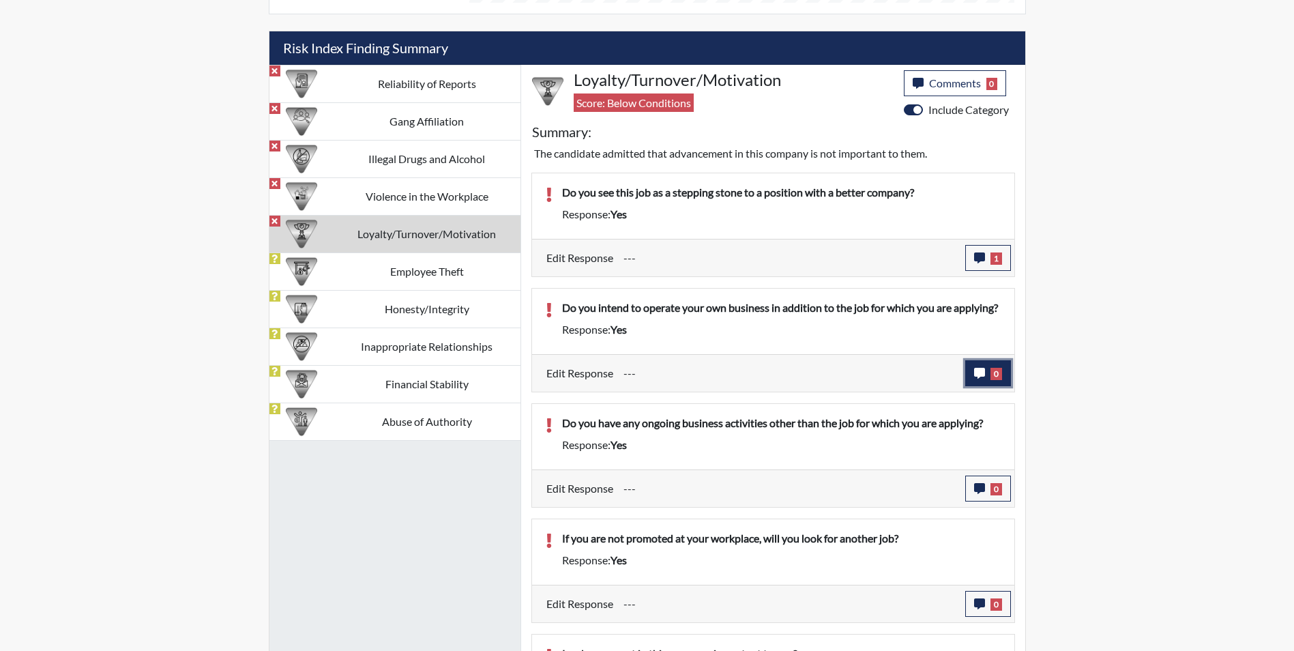
click at [974, 379] on icon "button" at bounding box center [979, 373] width 11 height 11
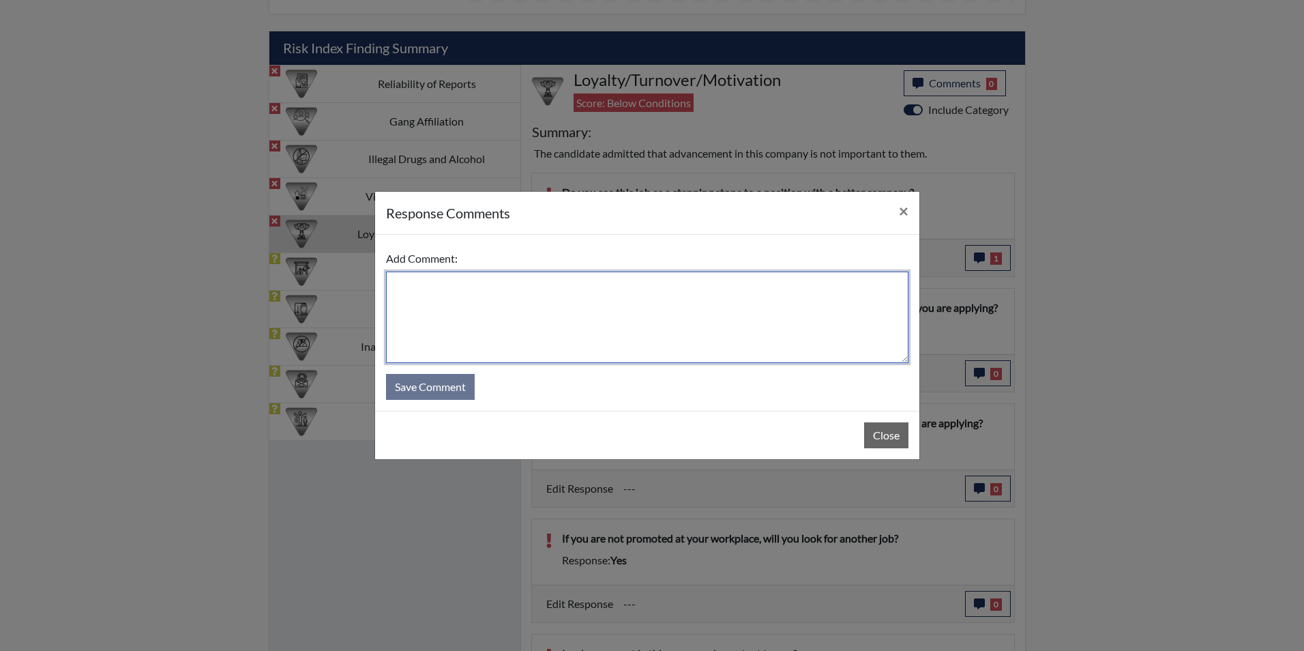
click at [430, 289] on textarea at bounding box center [647, 316] width 522 height 91
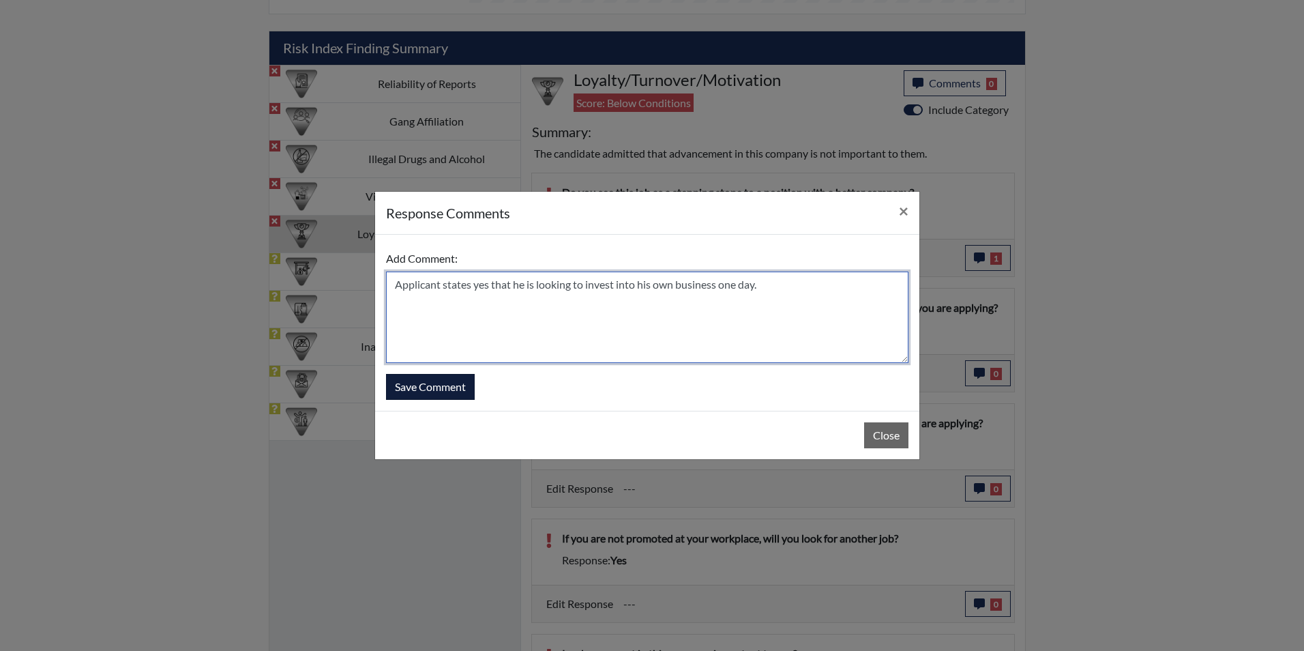
type textarea "Applicant states yes that he is looking to invest into his own business one day."
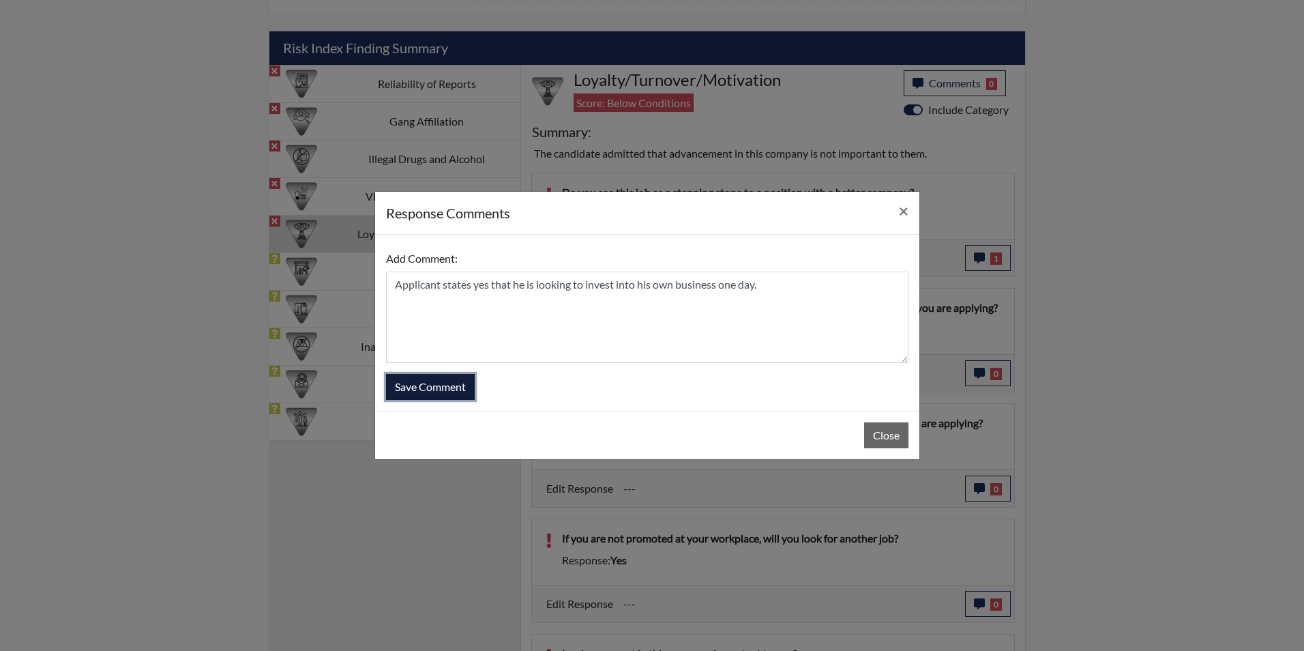
click at [430, 389] on button "Save Comment" at bounding box center [430, 387] width 89 height 26
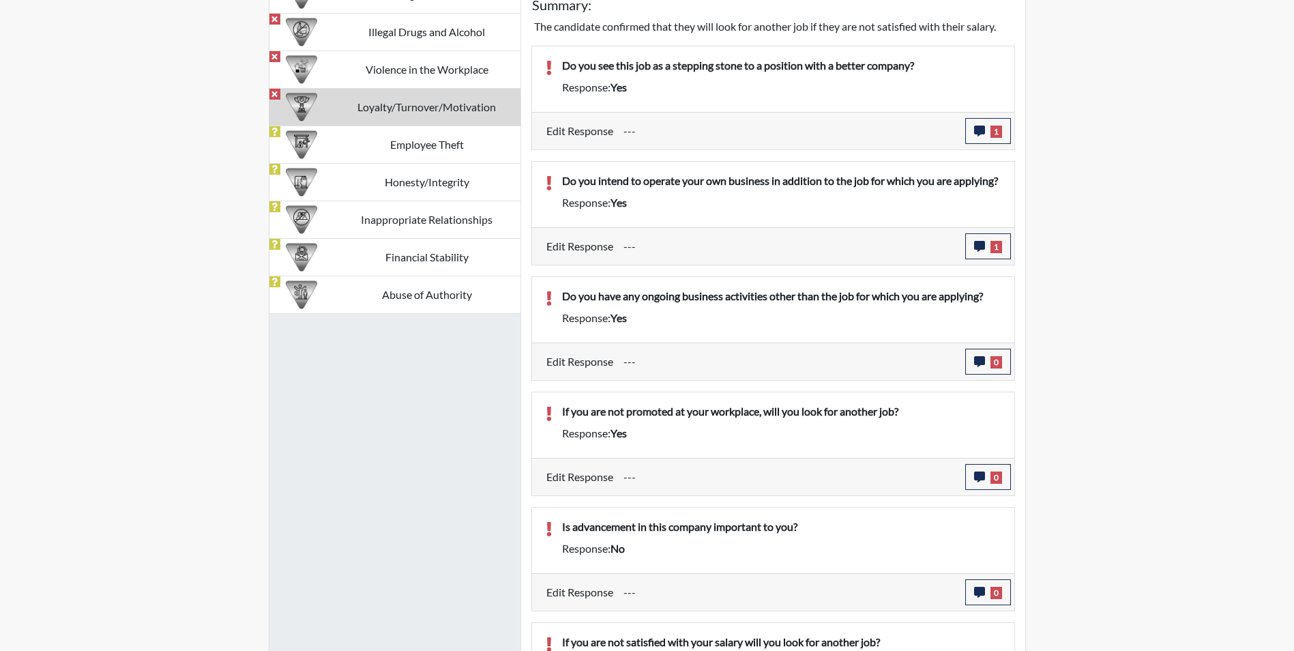
scroll to position [931, 0]
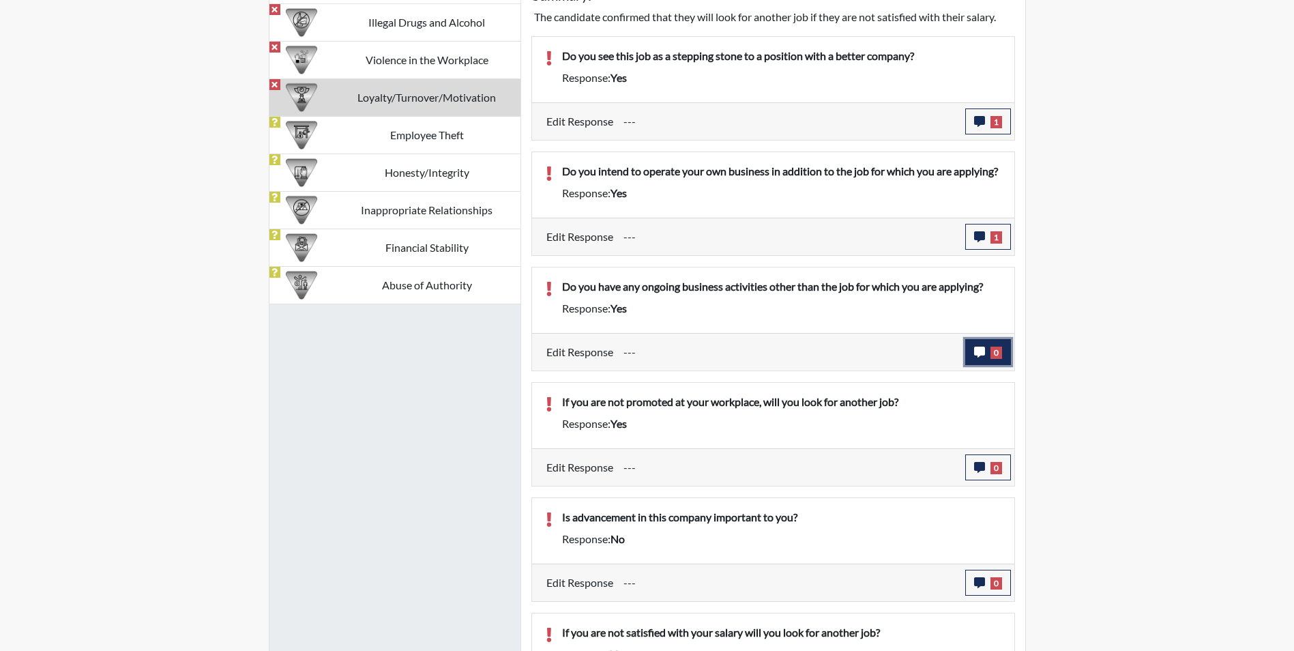
click at [978, 357] on icon "button" at bounding box center [979, 351] width 11 height 11
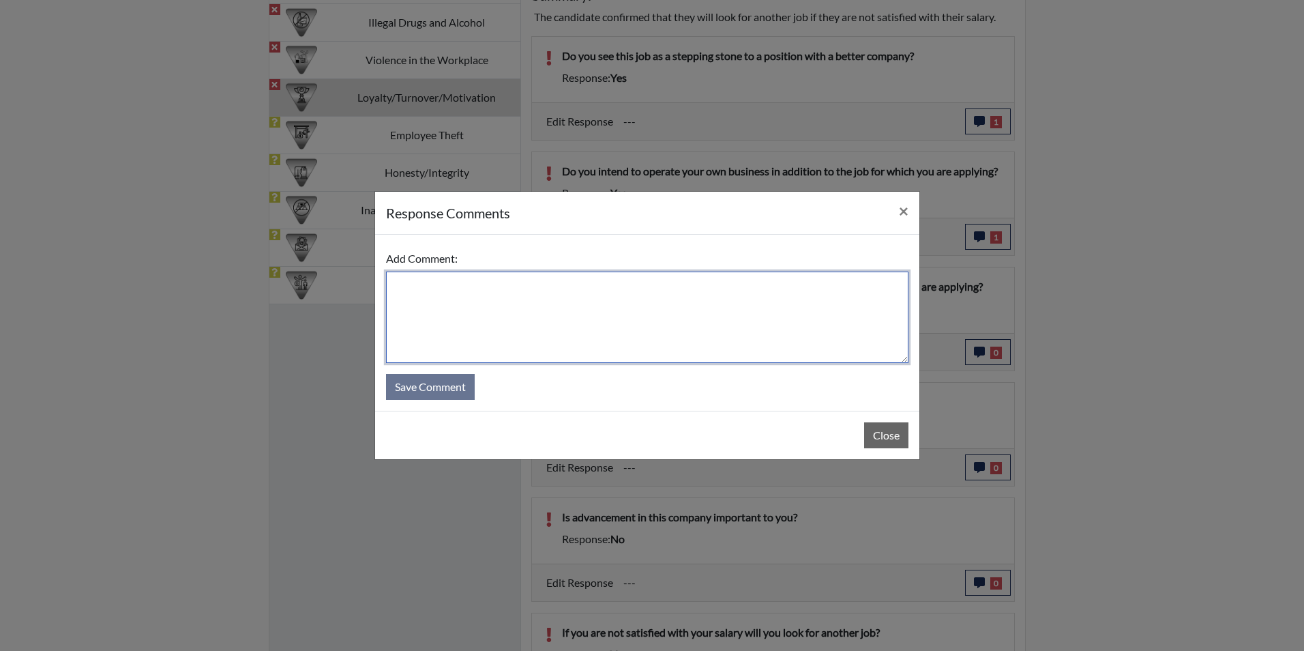
click at [448, 297] on textarea at bounding box center [647, 316] width 522 height 91
click at [675, 284] on textarea "Applicants states yes that he trades in the stock market" at bounding box center [647, 316] width 522 height 91
type textarea "Applicants states yes that he trades in the stock market on the side"
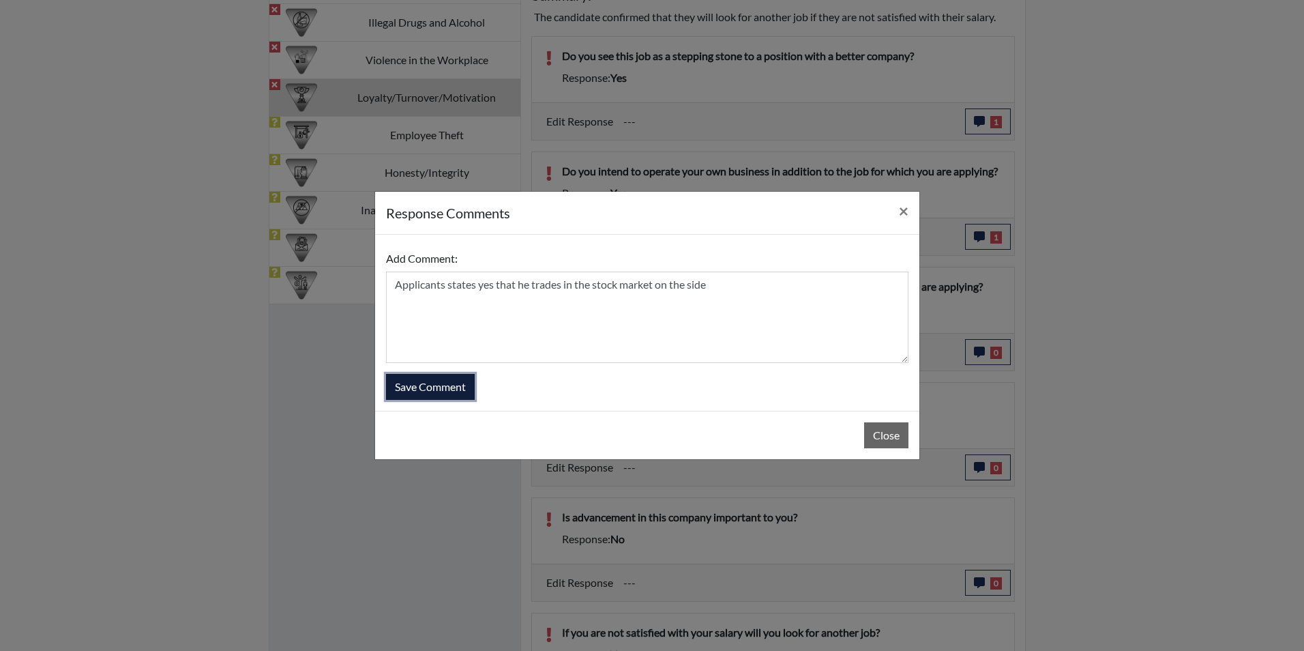
click at [412, 382] on button "Save Comment" at bounding box center [430, 387] width 89 height 26
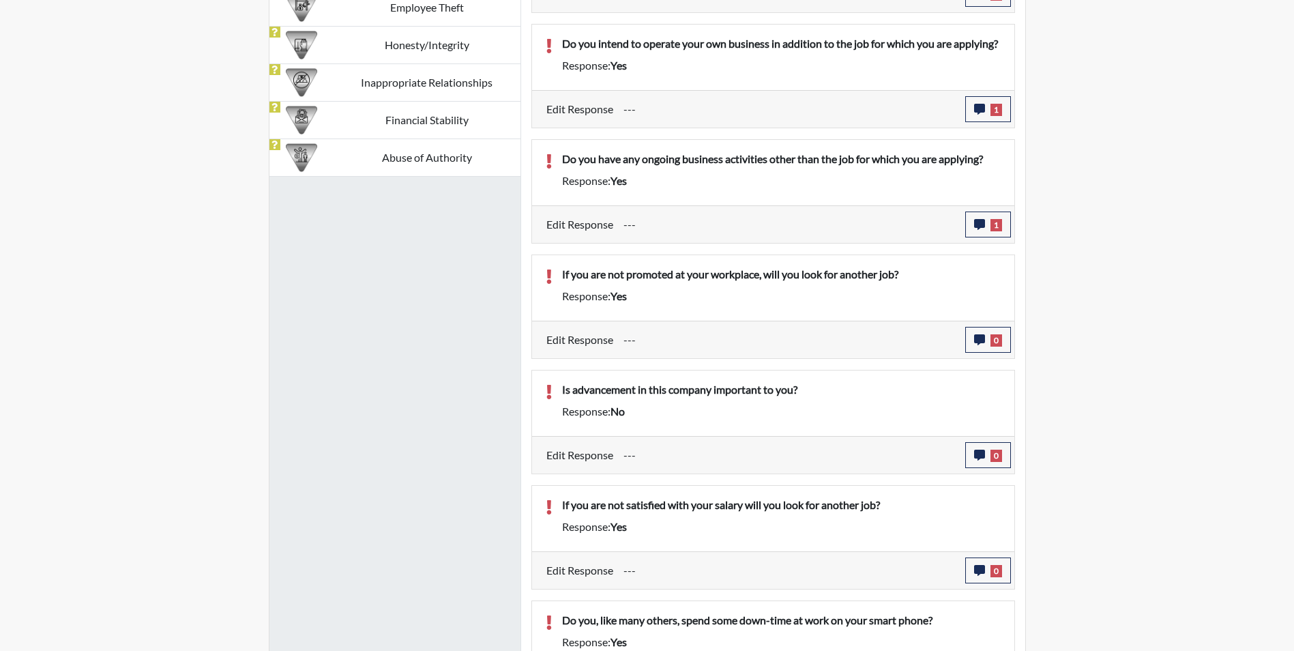
scroll to position [1067, 0]
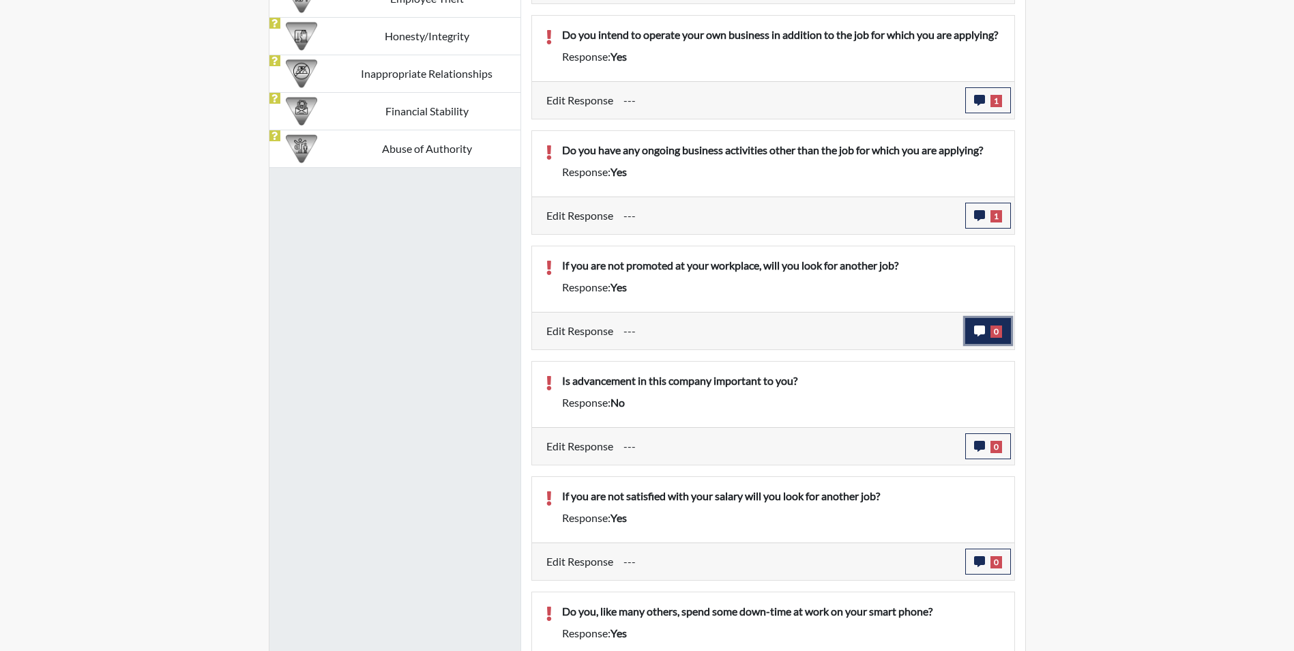
click at [981, 336] on icon "button" at bounding box center [979, 330] width 11 height 11
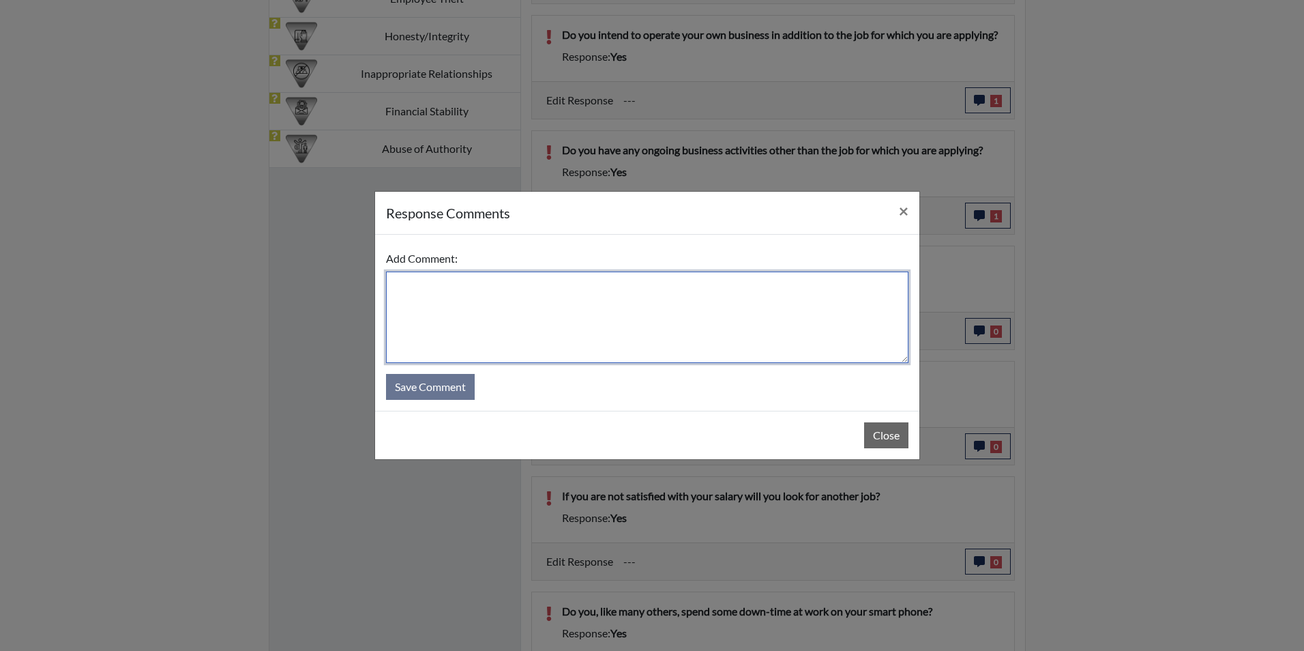
click at [406, 283] on textarea at bounding box center [647, 316] width 522 height 91
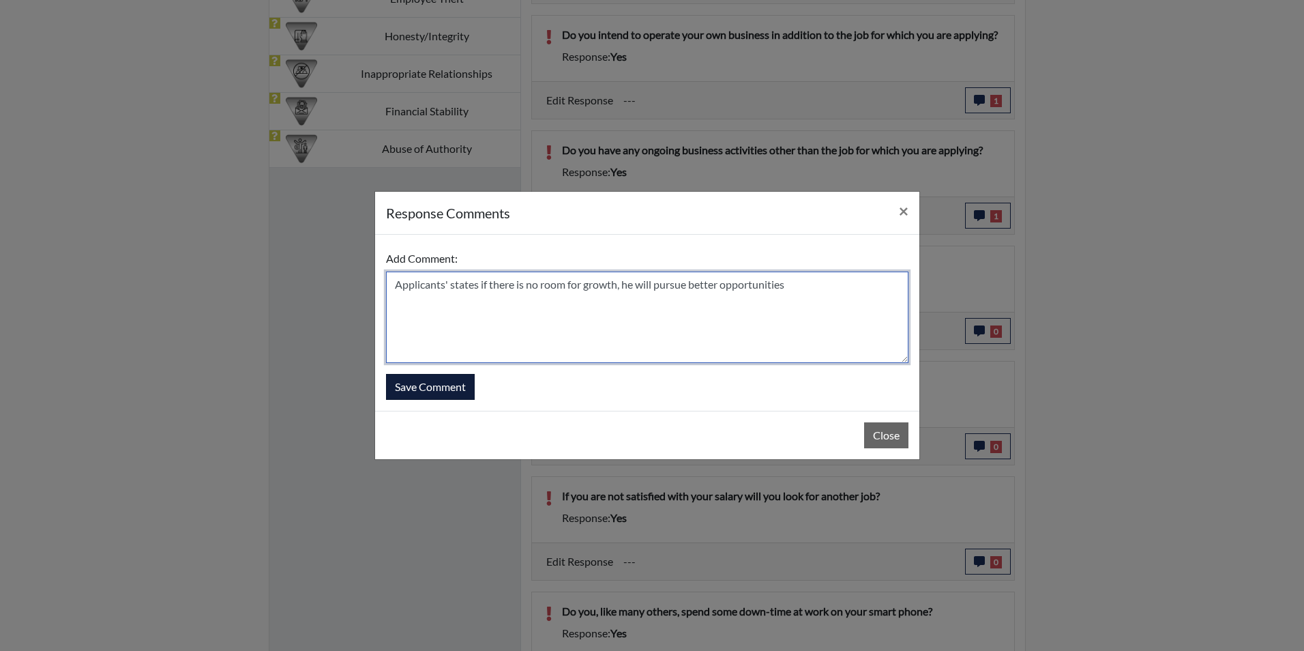
type textarea "Applicants' states if there is no room for growth, he will pursue better opport…"
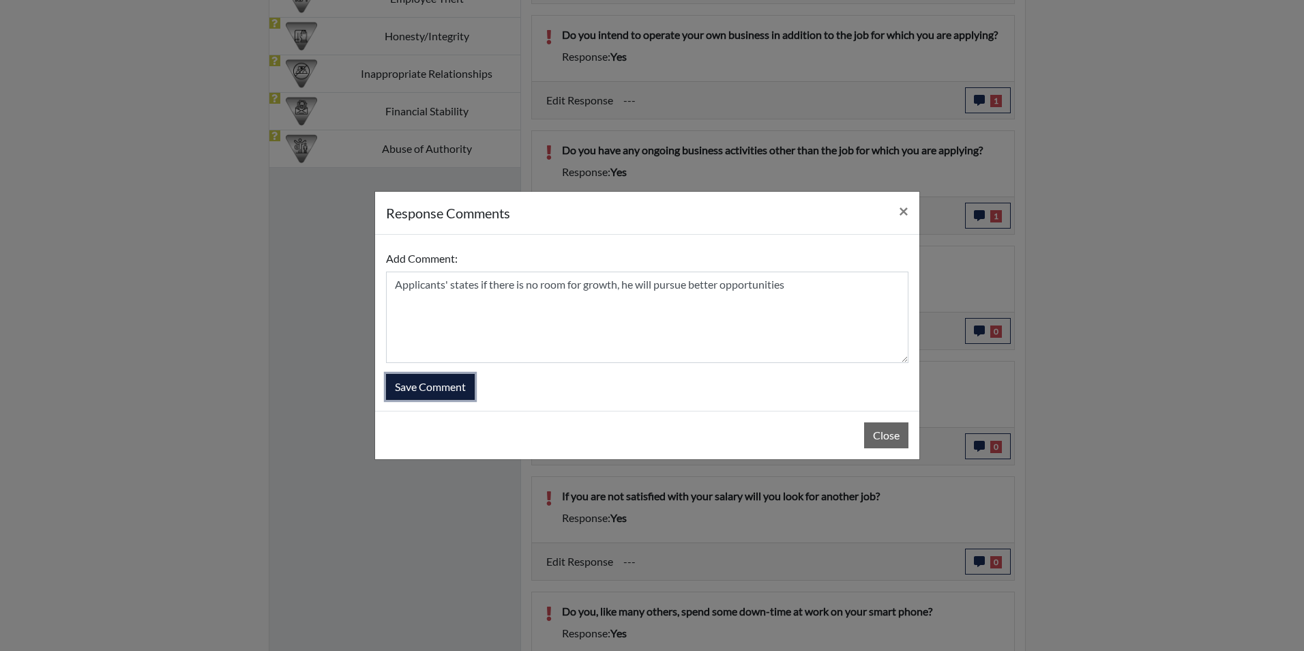
click at [419, 391] on button "Save Comment" at bounding box center [430, 387] width 89 height 26
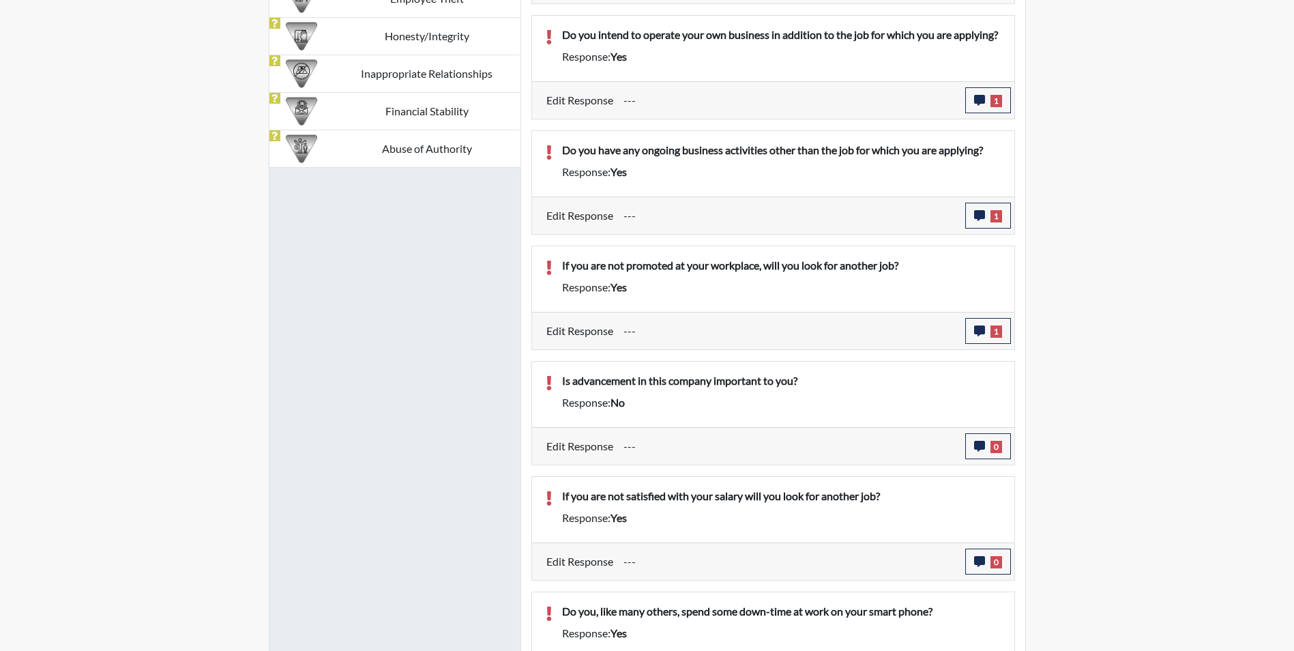
scroll to position [226, 567]
click at [981, 452] on icon "button" at bounding box center [979, 446] width 11 height 11
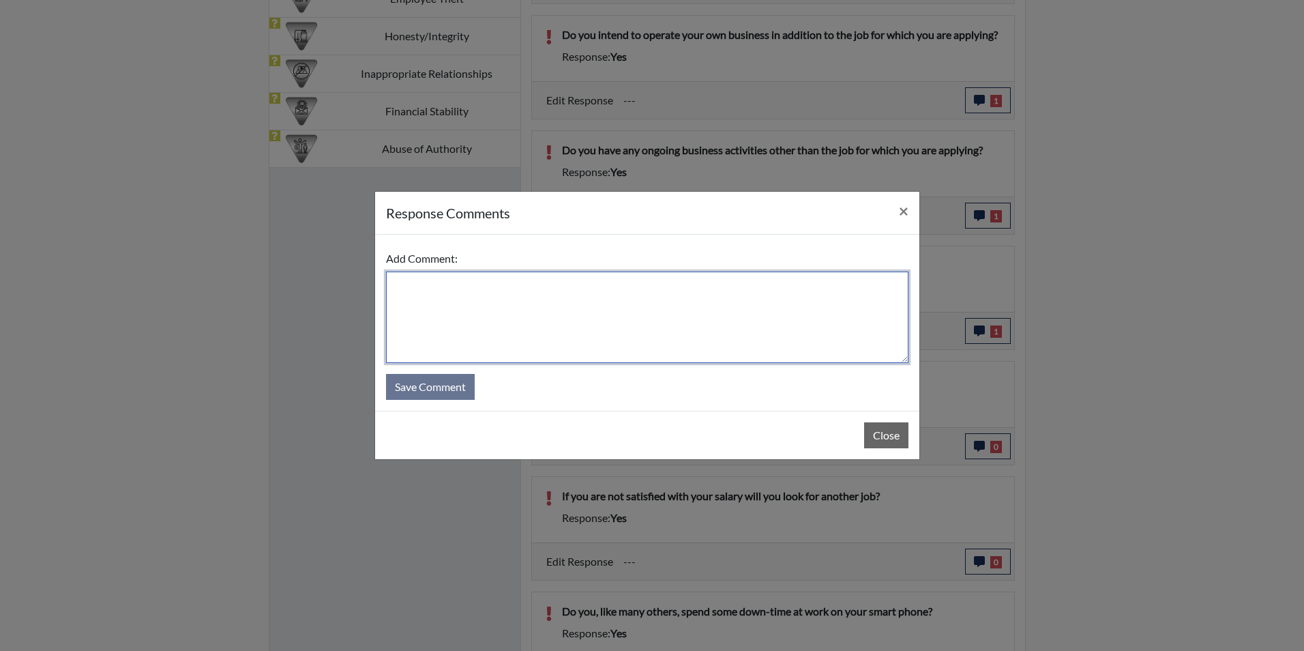
click at [409, 287] on textarea at bounding box center [647, 316] width 522 height 91
type textarea "Applicant states yes that advancement is very important to him"
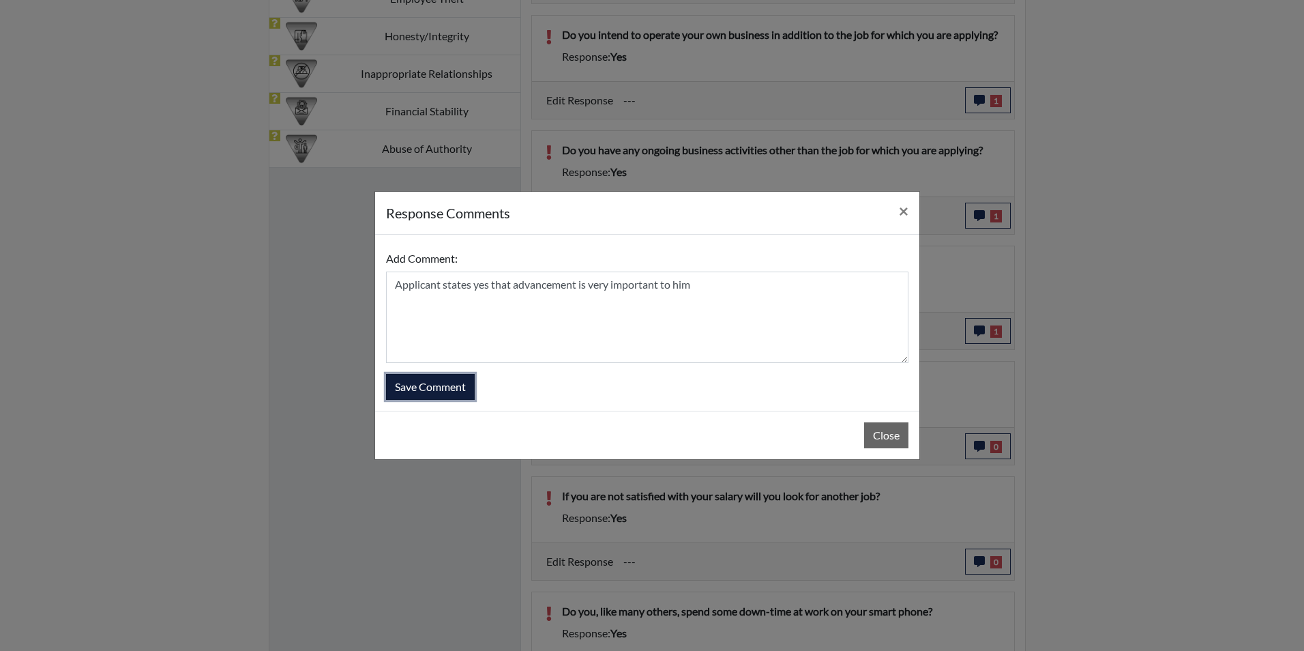
click at [443, 387] on button "Save Comment" at bounding box center [430, 387] width 89 height 26
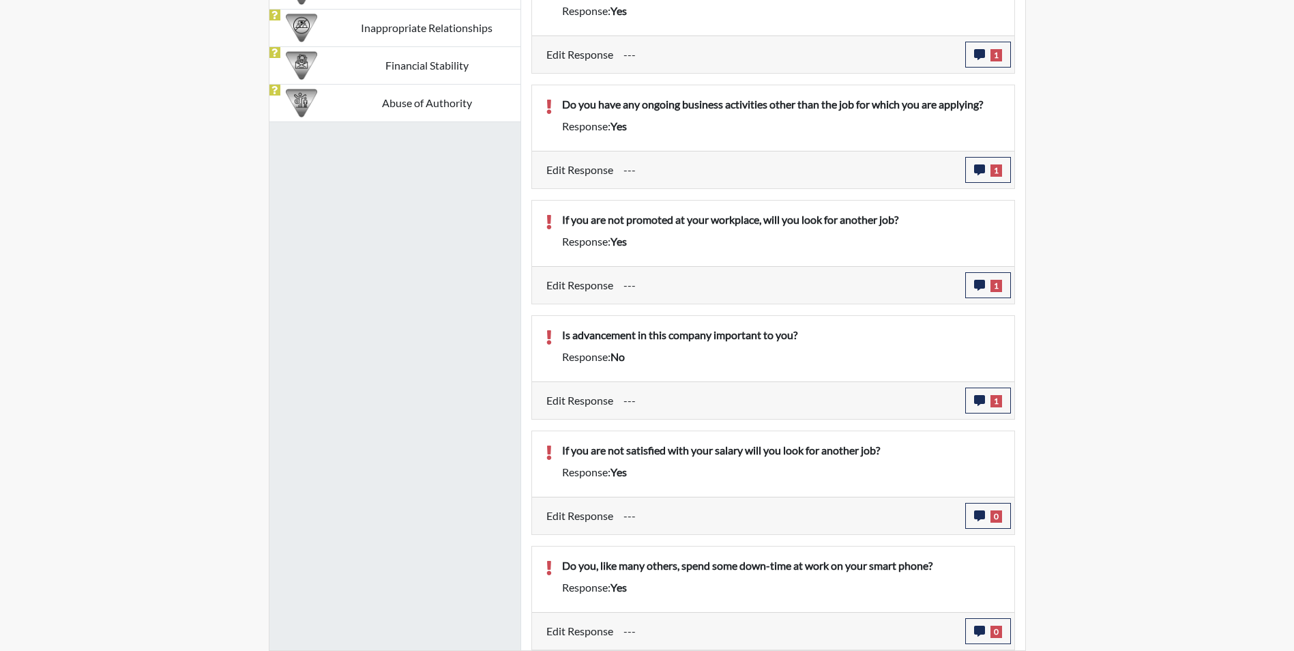
scroll to position [1146, 0]
click at [977, 516] on icon "button" at bounding box center [979, 515] width 11 height 11
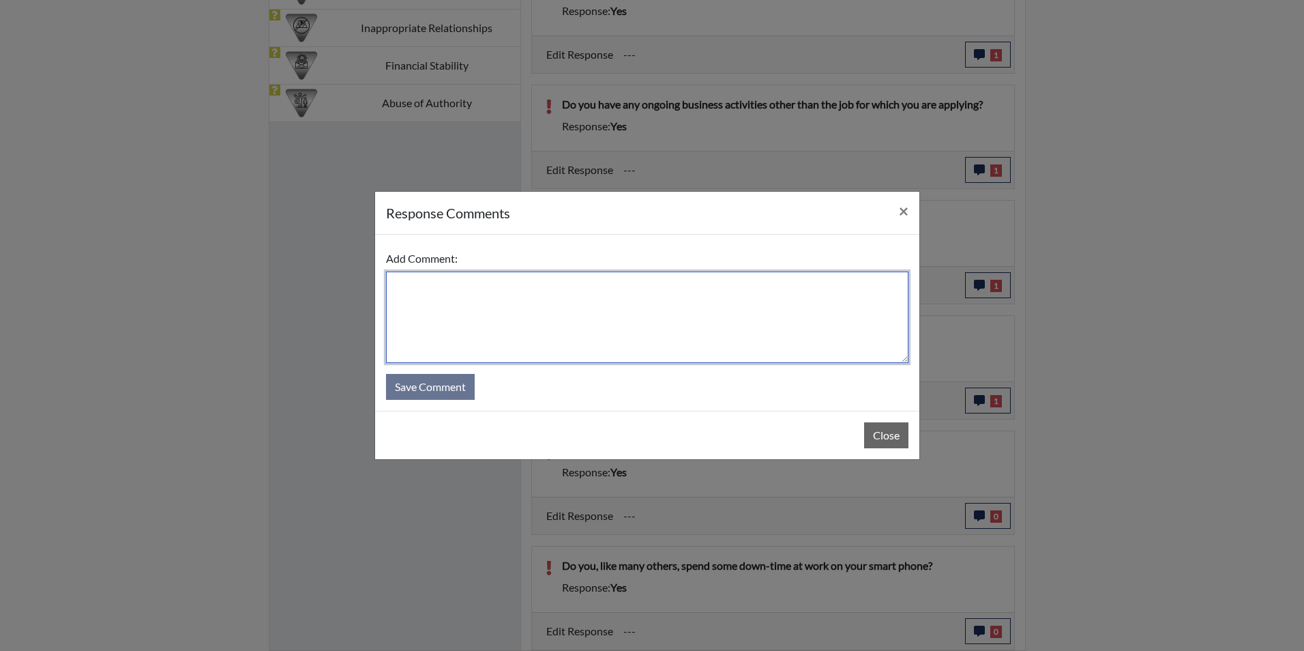
click at [426, 300] on textarea at bounding box center [647, 316] width 522 height 91
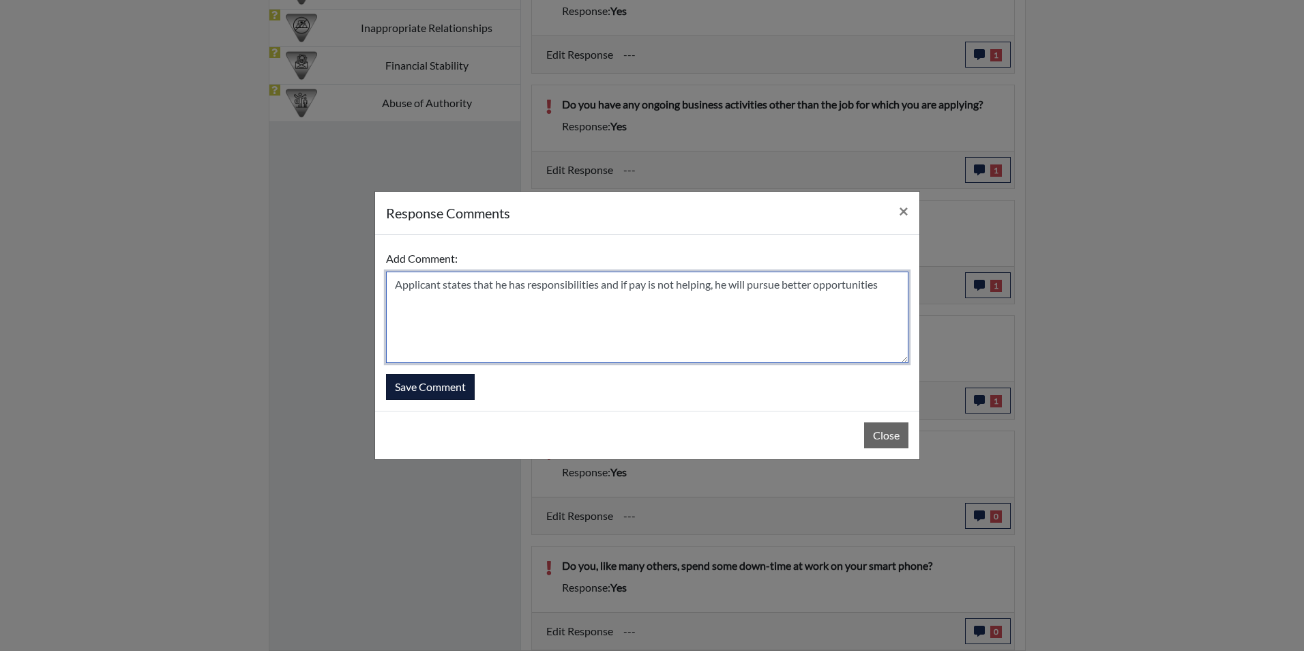
type textarea "Applicant states that he has responsibilities and if pay is not helping, he wil…"
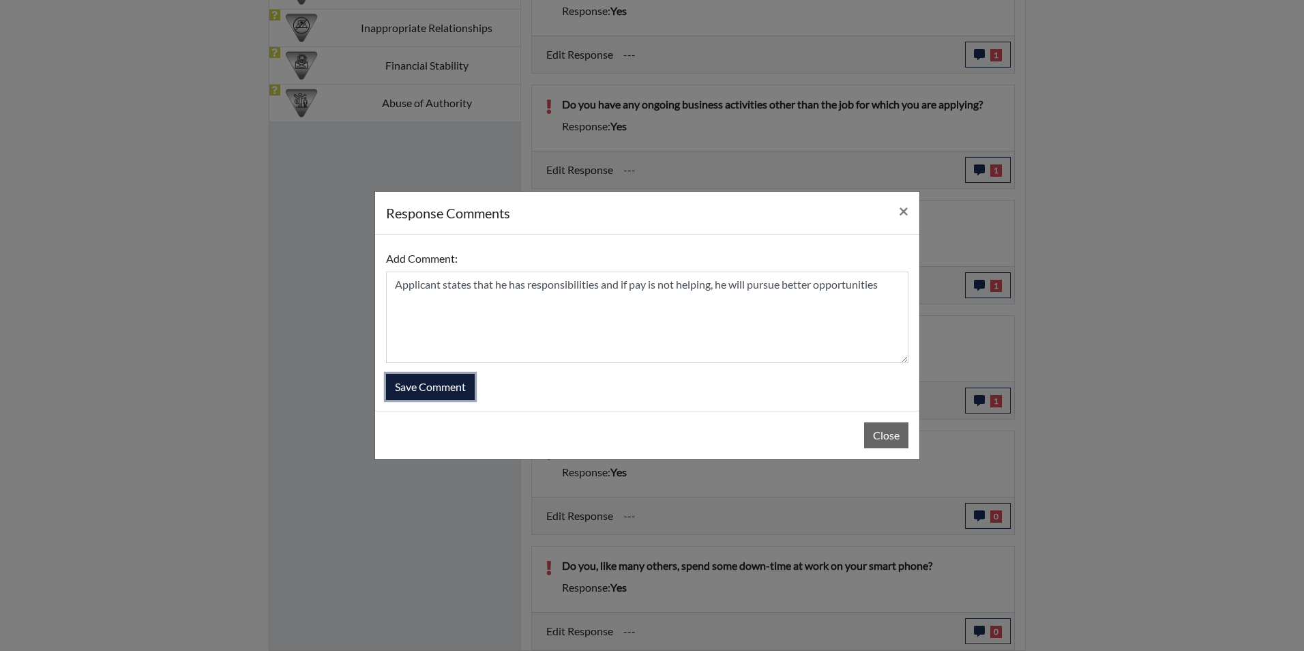
click at [452, 380] on button "Save Comment" at bounding box center [430, 387] width 89 height 26
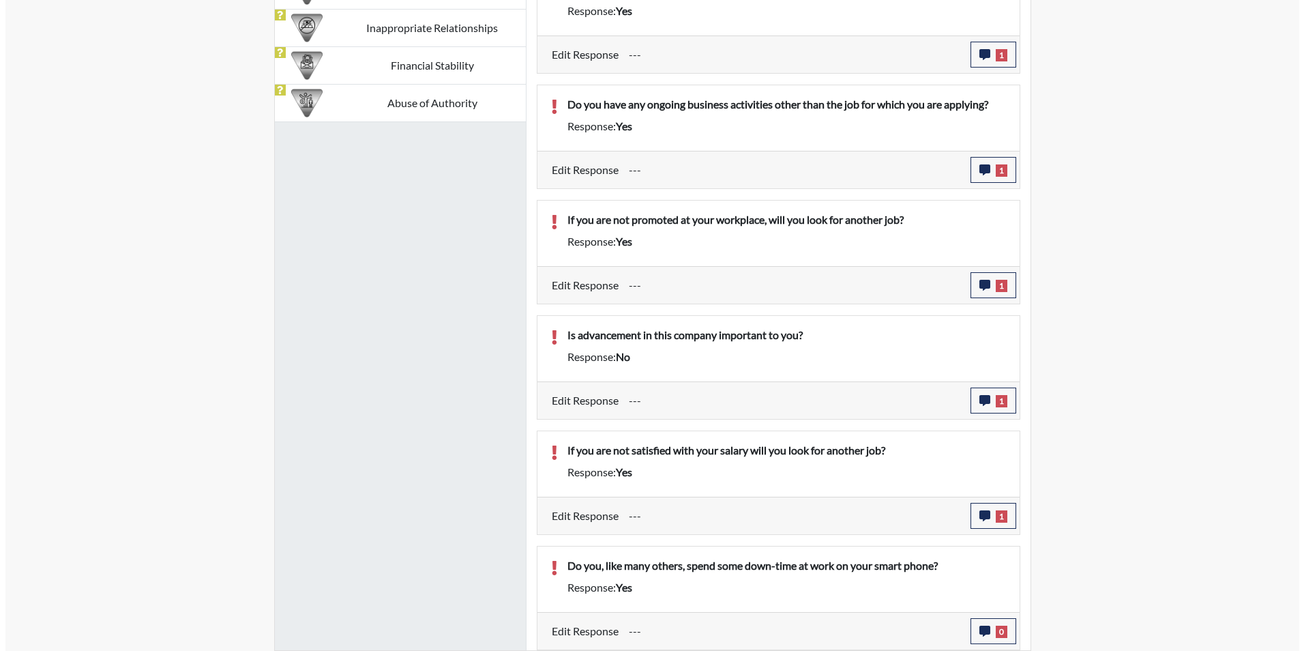
scroll to position [226, 567]
click at [975, 632] on icon "button" at bounding box center [979, 630] width 11 height 11
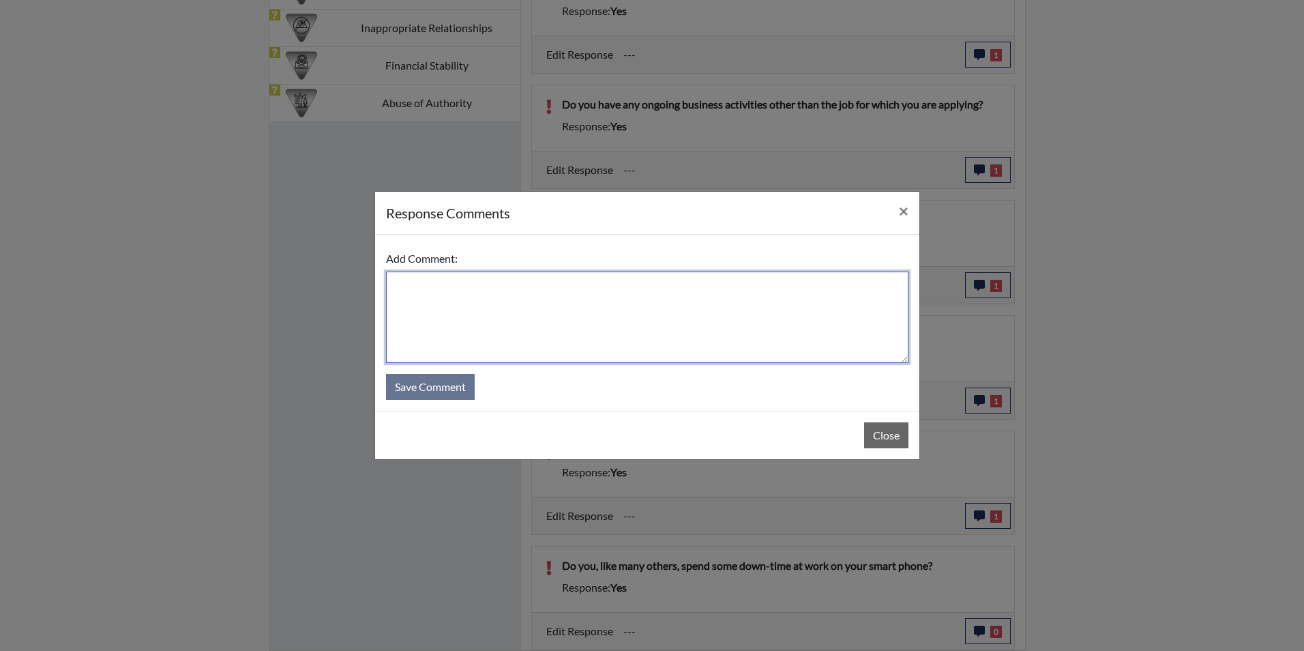
click at [426, 281] on textarea at bounding box center [647, 316] width 522 height 91
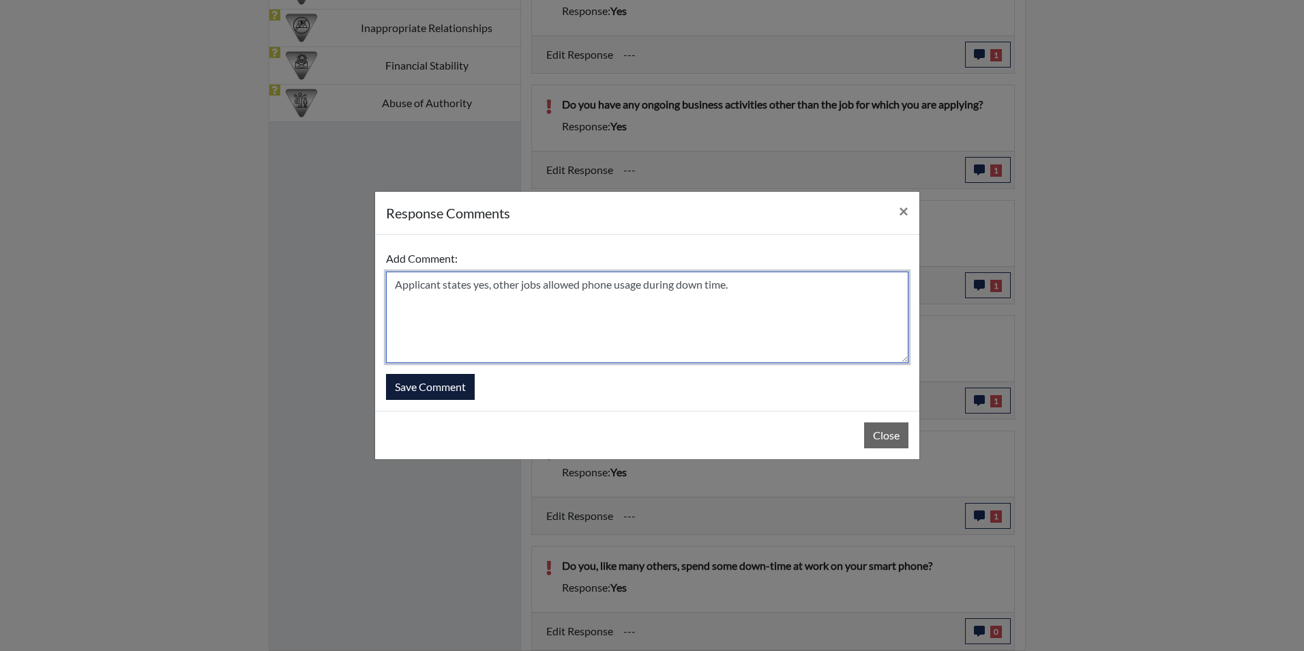
type textarea "Applicant states yes, other jobs allowed phone usage during down time."
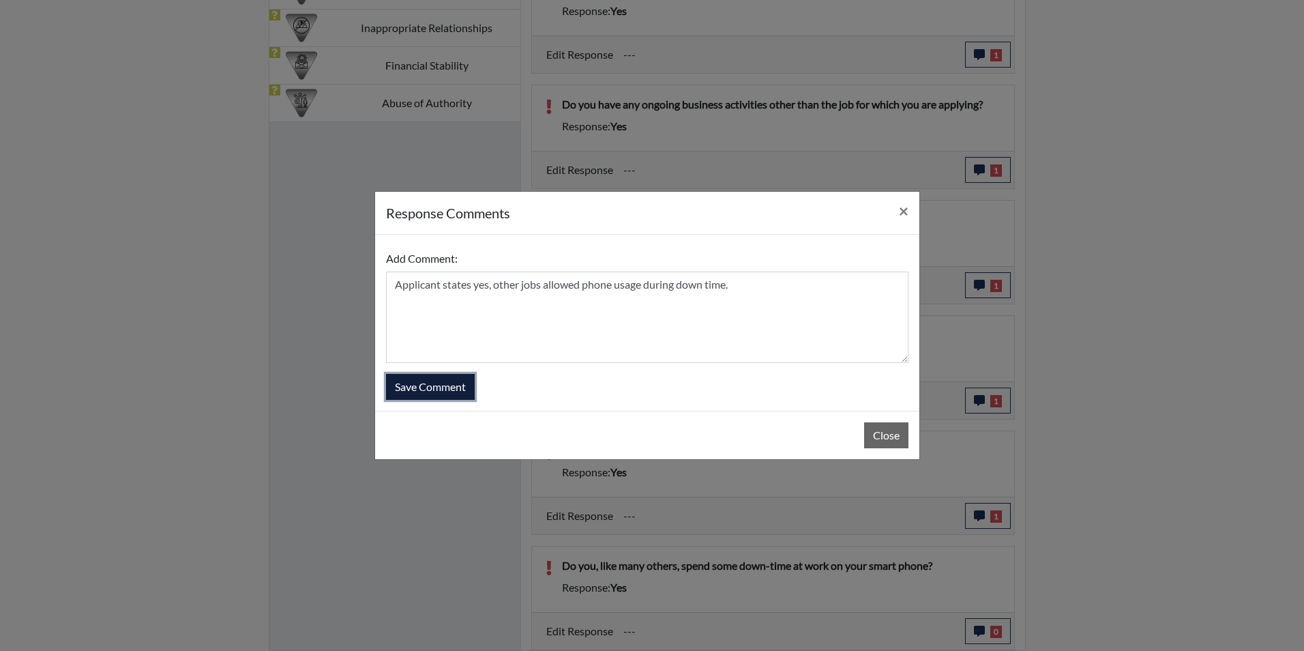
click at [437, 380] on button "Save Comment" at bounding box center [430, 387] width 89 height 26
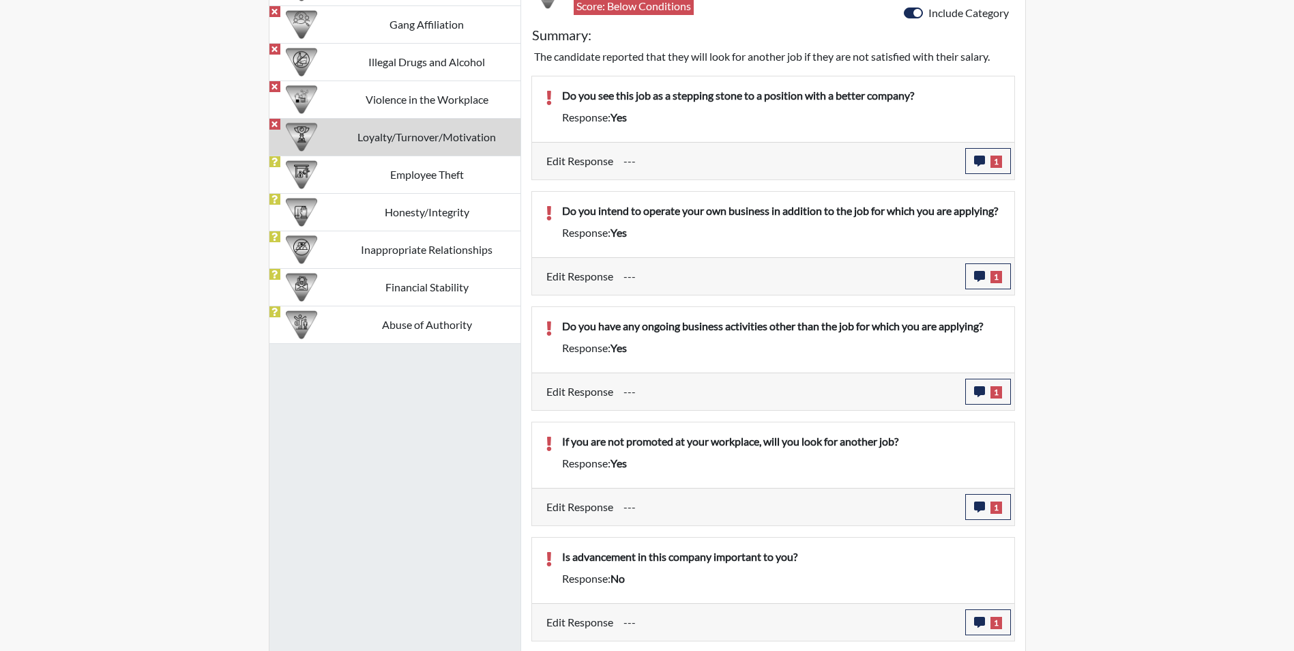
scroll to position [857, 0]
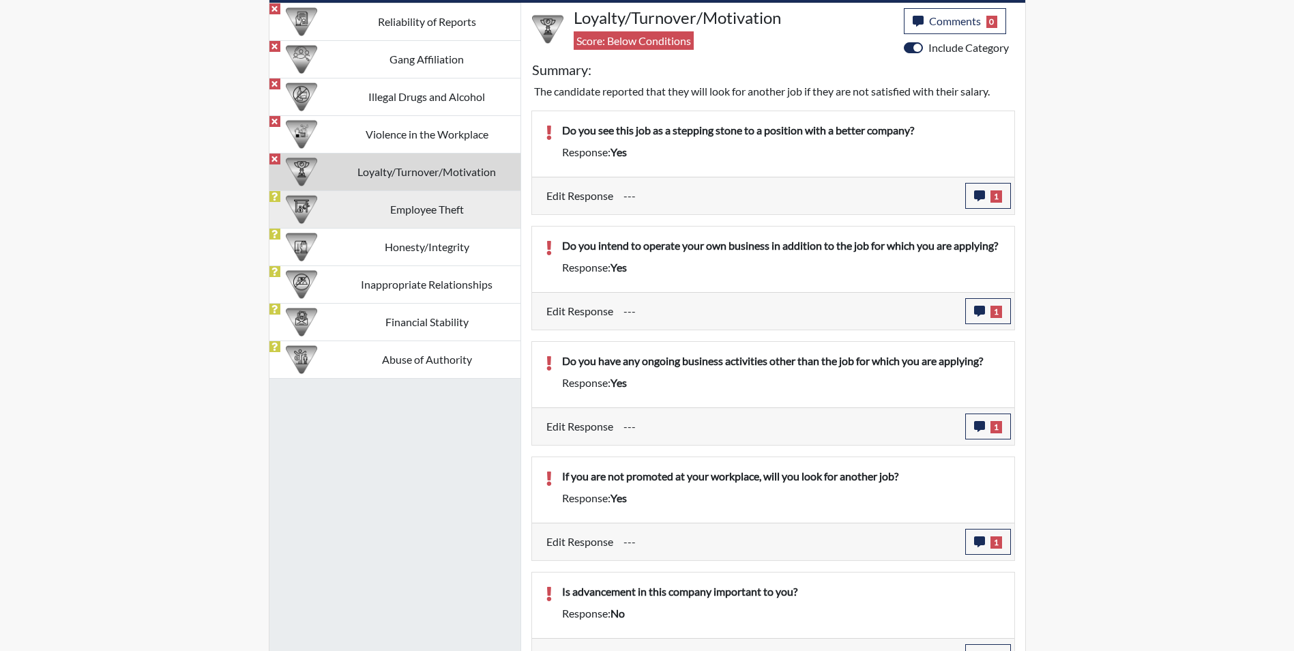
click at [405, 208] on td "Employee Theft" at bounding box center [427, 209] width 187 height 38
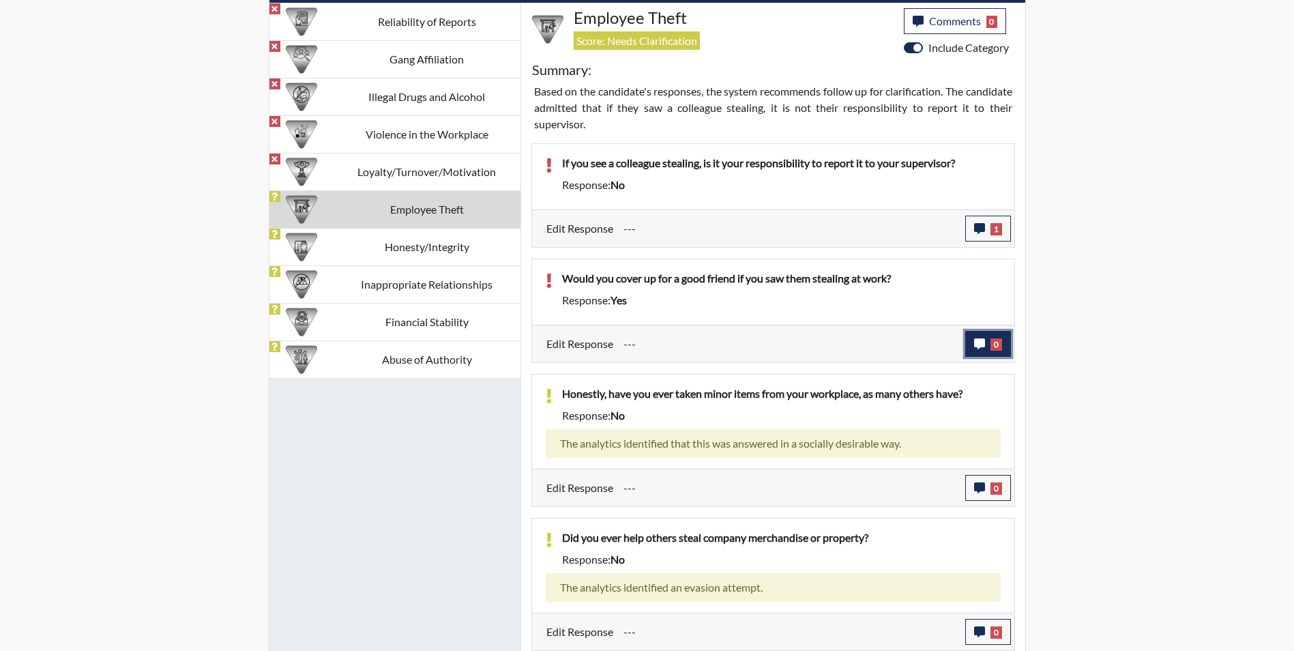
click at [977, 347] on icon "button" at bounding box center [979, 343] width 11 height 11
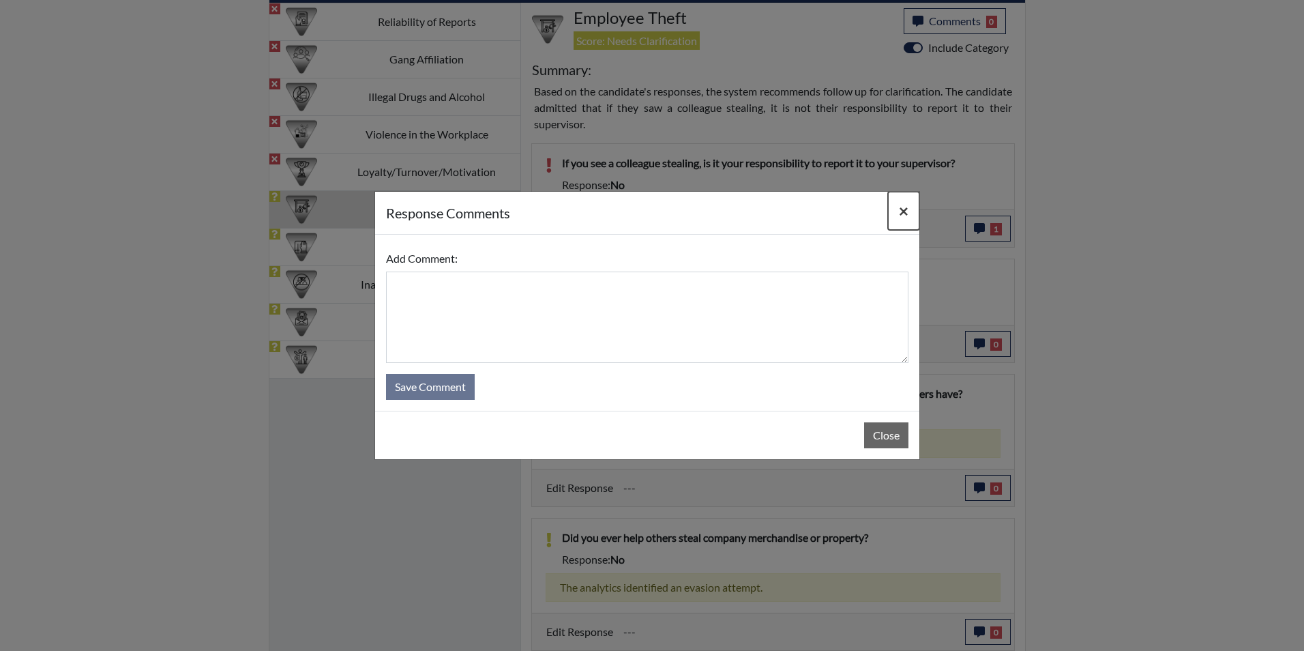
click at [904, 213] on span "×" at bounding box center [904, 211] width 10 height 20
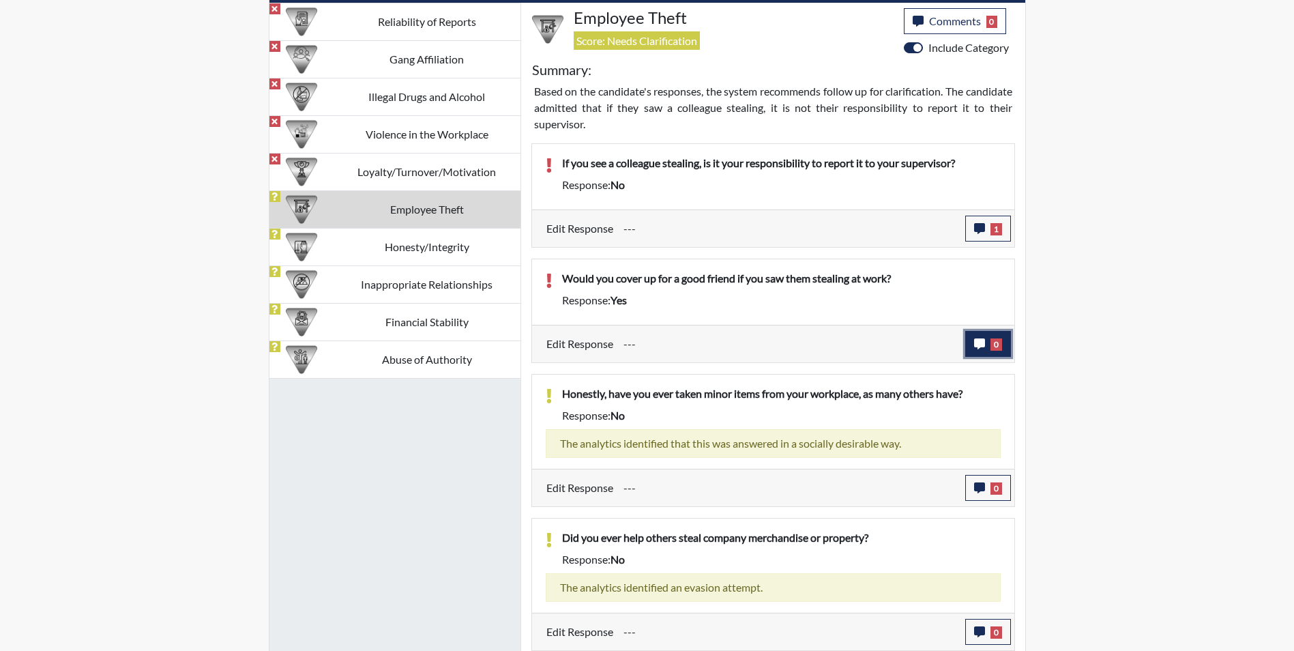
click at [983, 338] on icon "button" at bounding box center [979, 343] width 11 height 11
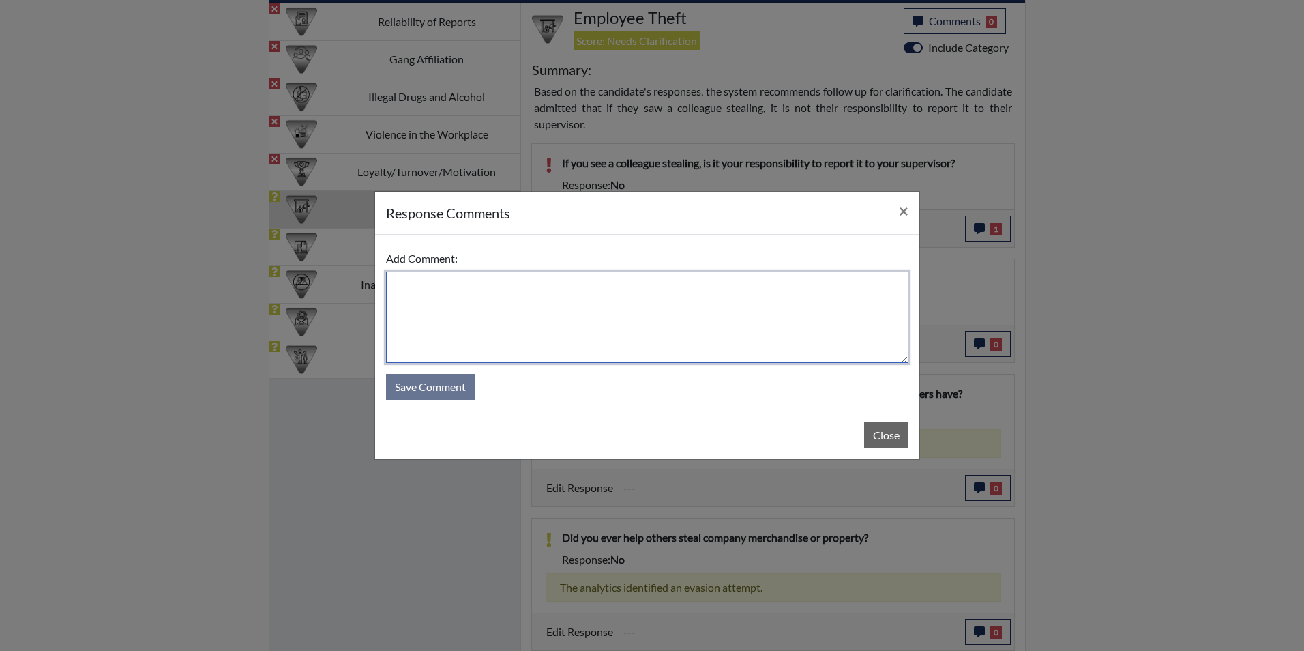
click at [477, 280] on textarea at bounding box center [647, 316] width 522 height 91
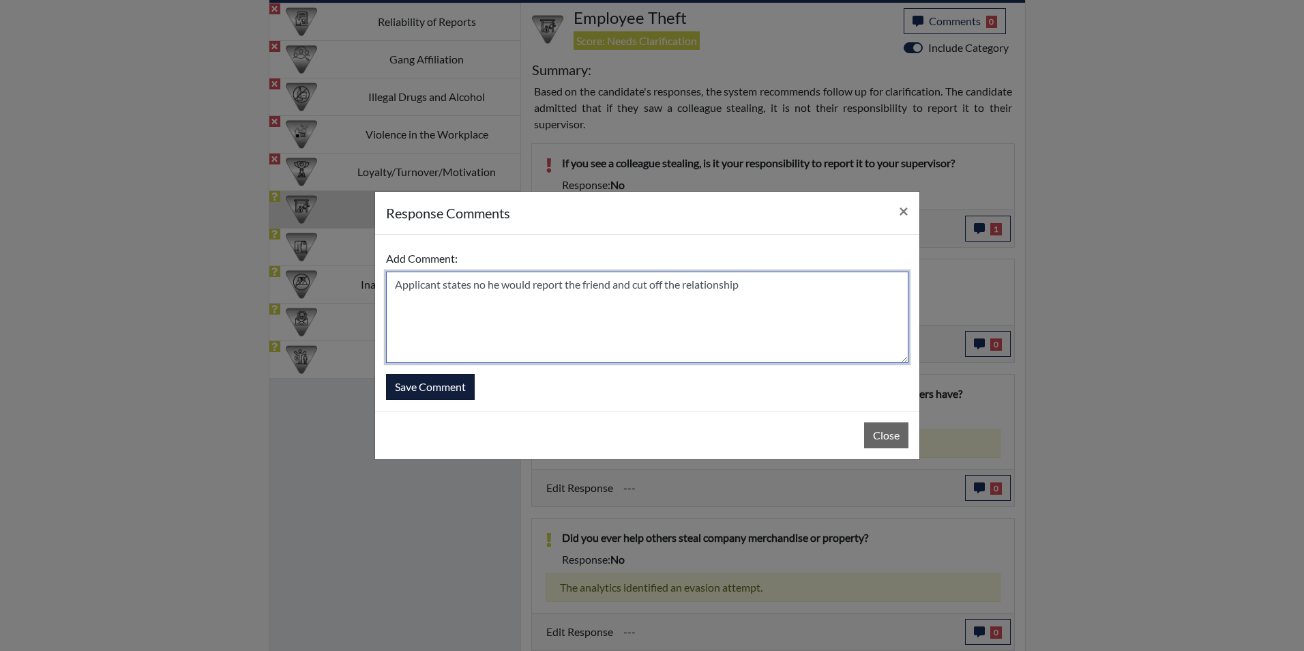
type textarea "Applicant states no he would report the friend and cut off the relationship"
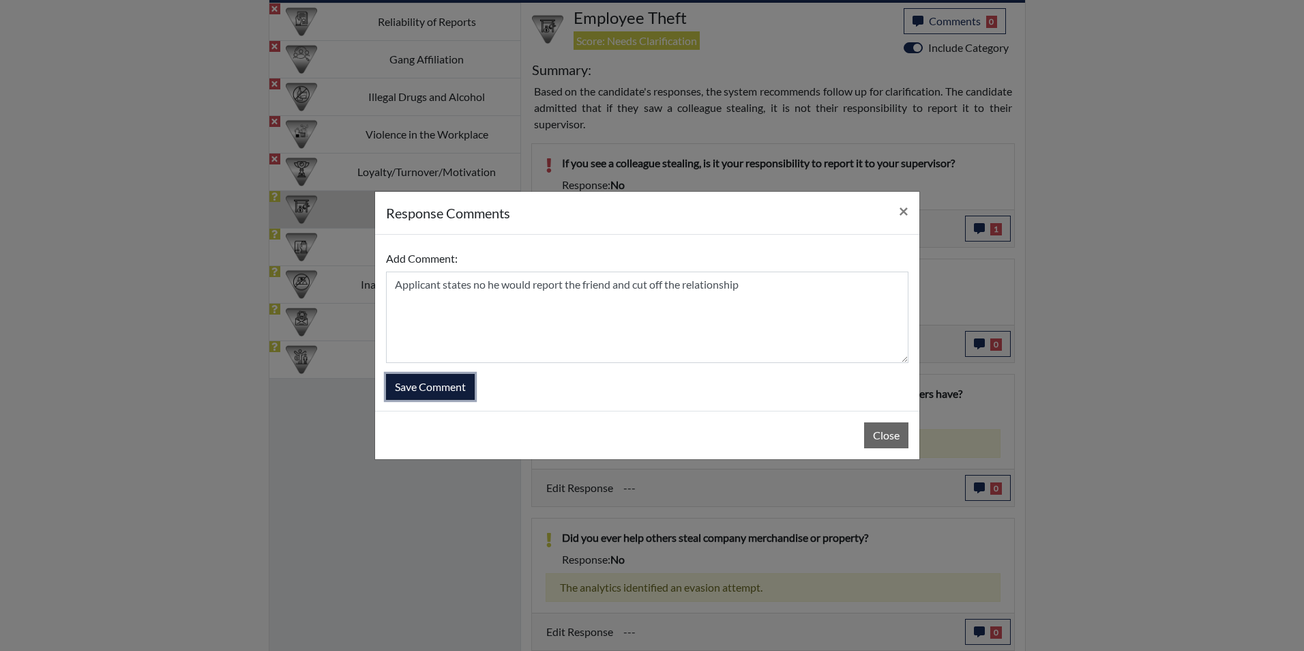
click at [418, 383] on button "Save Comment" at bounding box center [430, 387] width 89 height 26
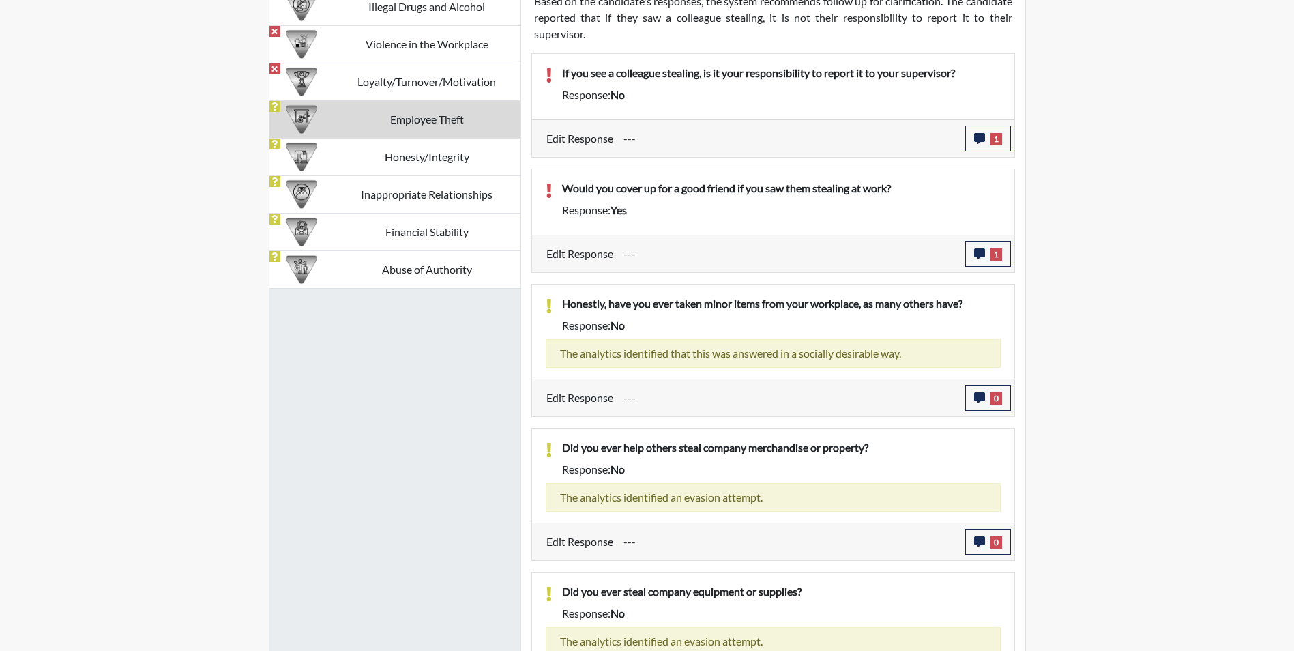
scroll to position [925, 0]
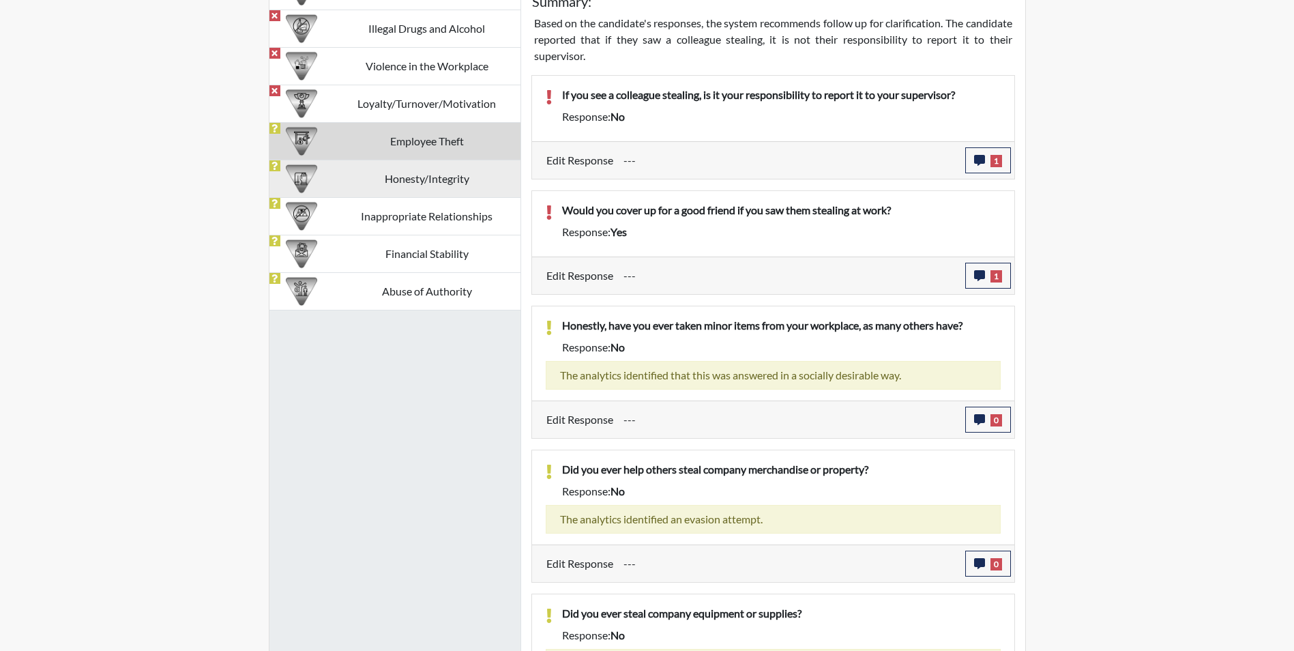
click at [410, 181] on td "Honesty/Integrity" at bounding box center [427, 179] width 187 height 38
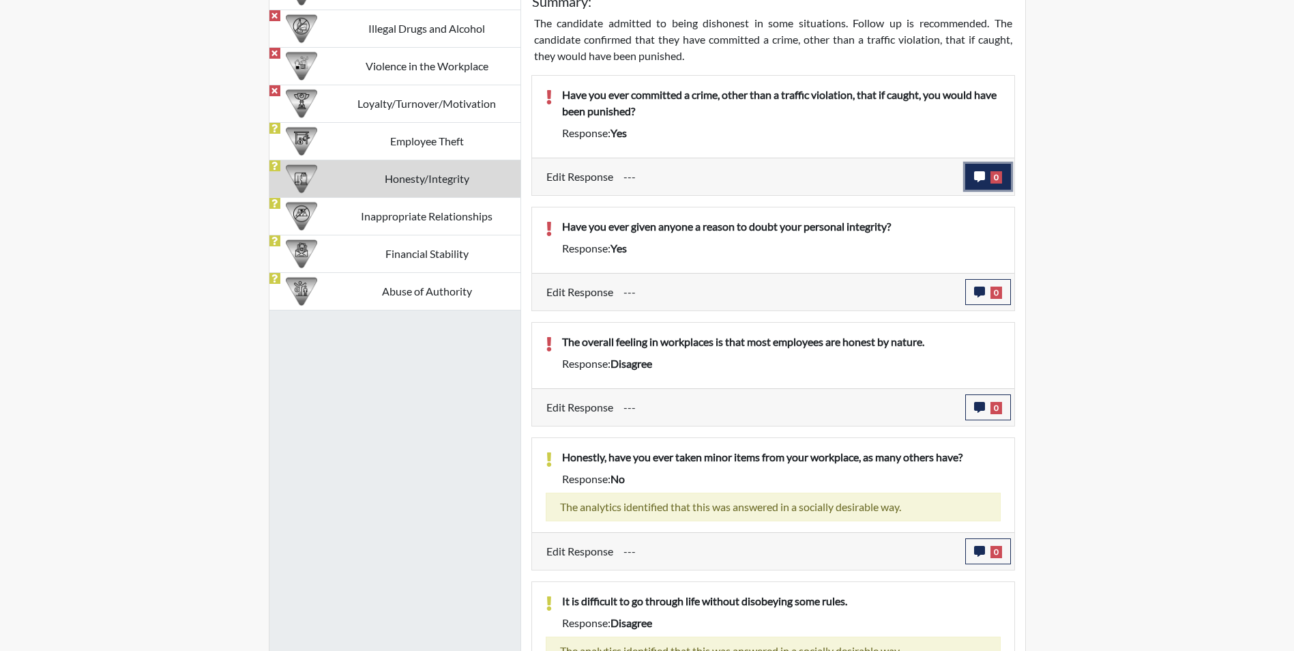
click at [978, 179] on icon "button" at bounding box center [979, 176] width 11 height 11
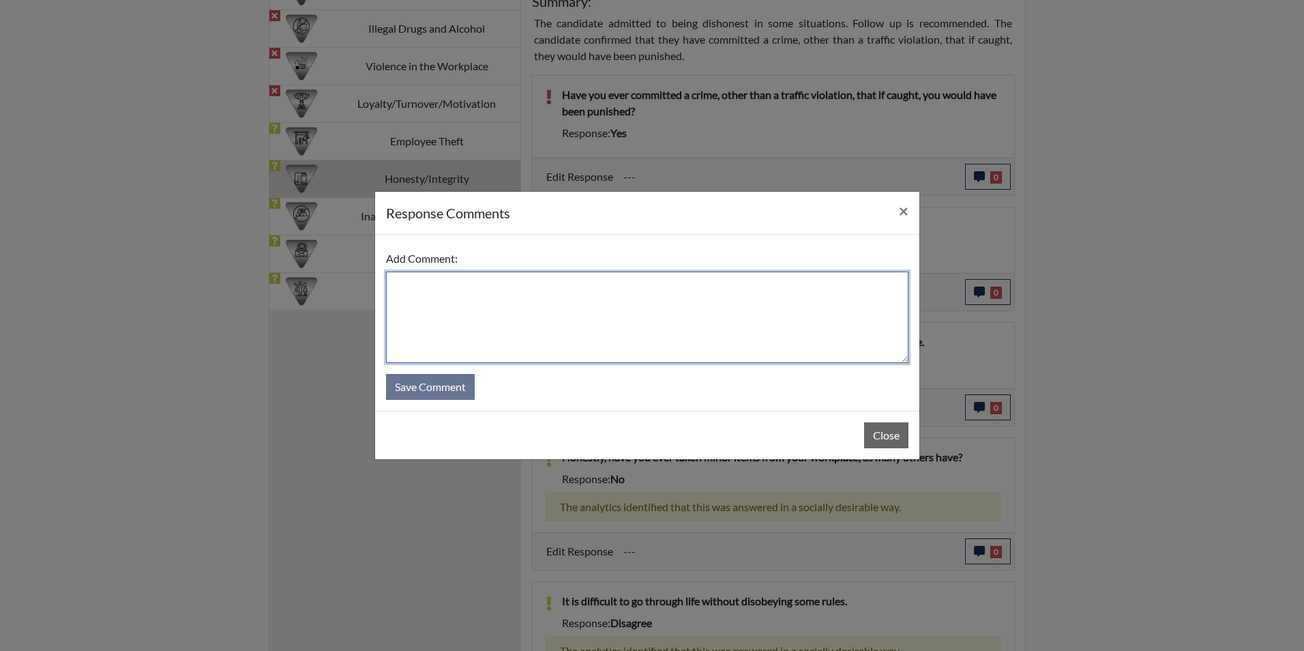
click at [434, 291] on textarea at bounding box center [647, 316] width 522 height 91
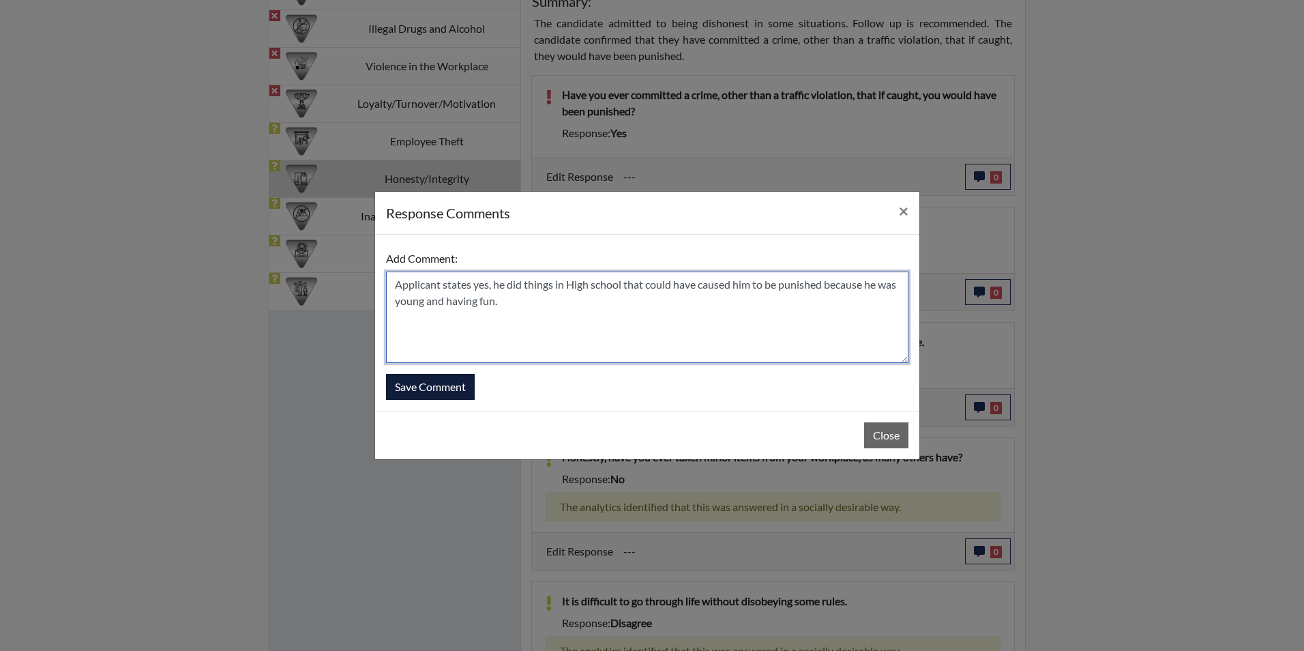
type textarea "Applicant states yes, he did things in High school that could have caused him t…"
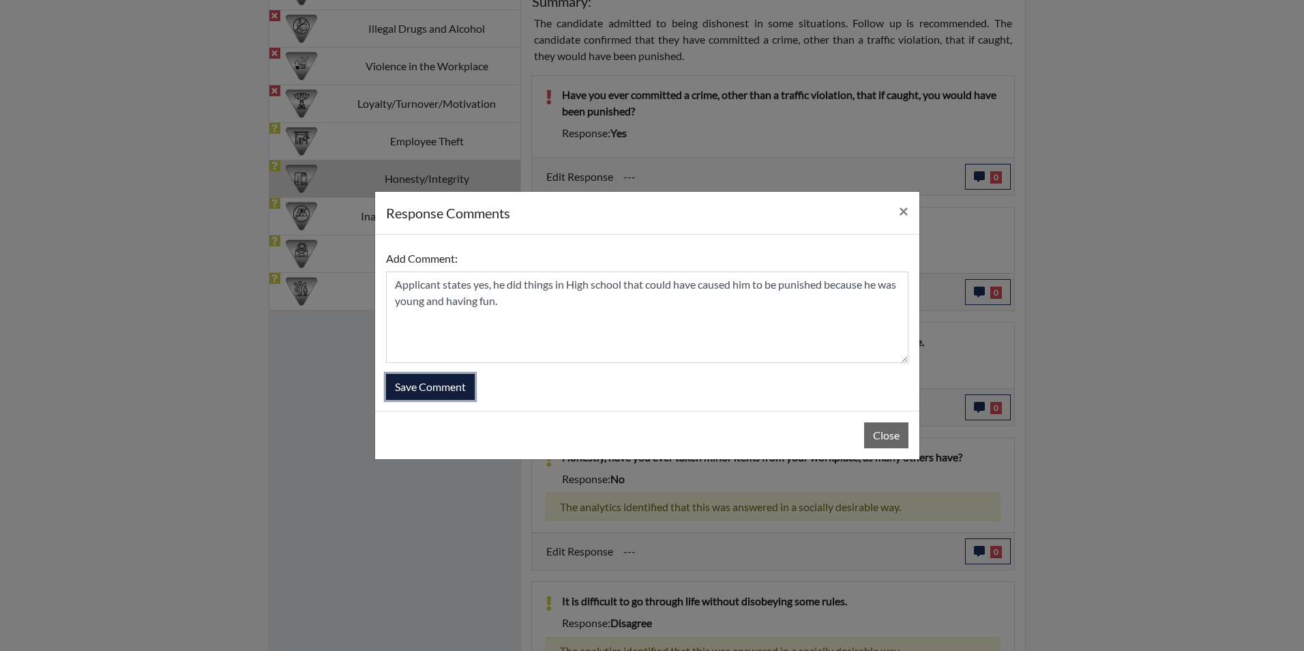
click at [457, 389] on button "Save Comment" at bounding box center [430, 387] width 89 height 26
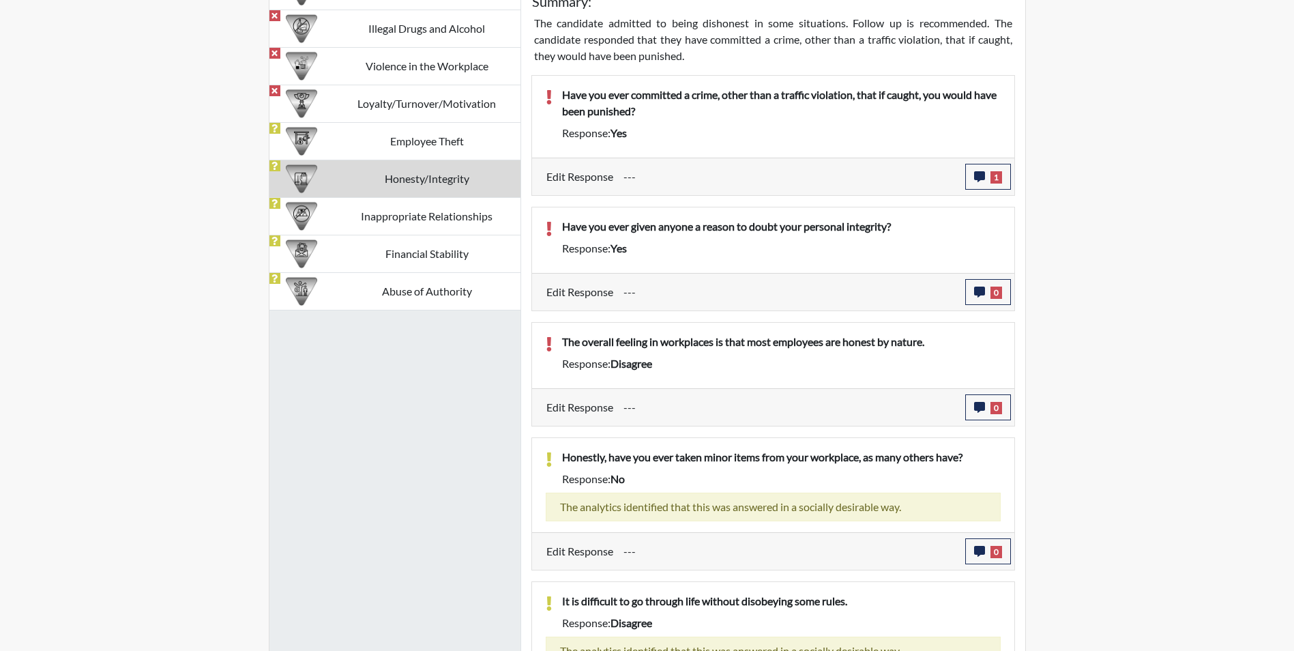
scroll to position [226, 567]
click at [980, 291] on icon "button" at bounding box center [979, 291] width 11 height 11
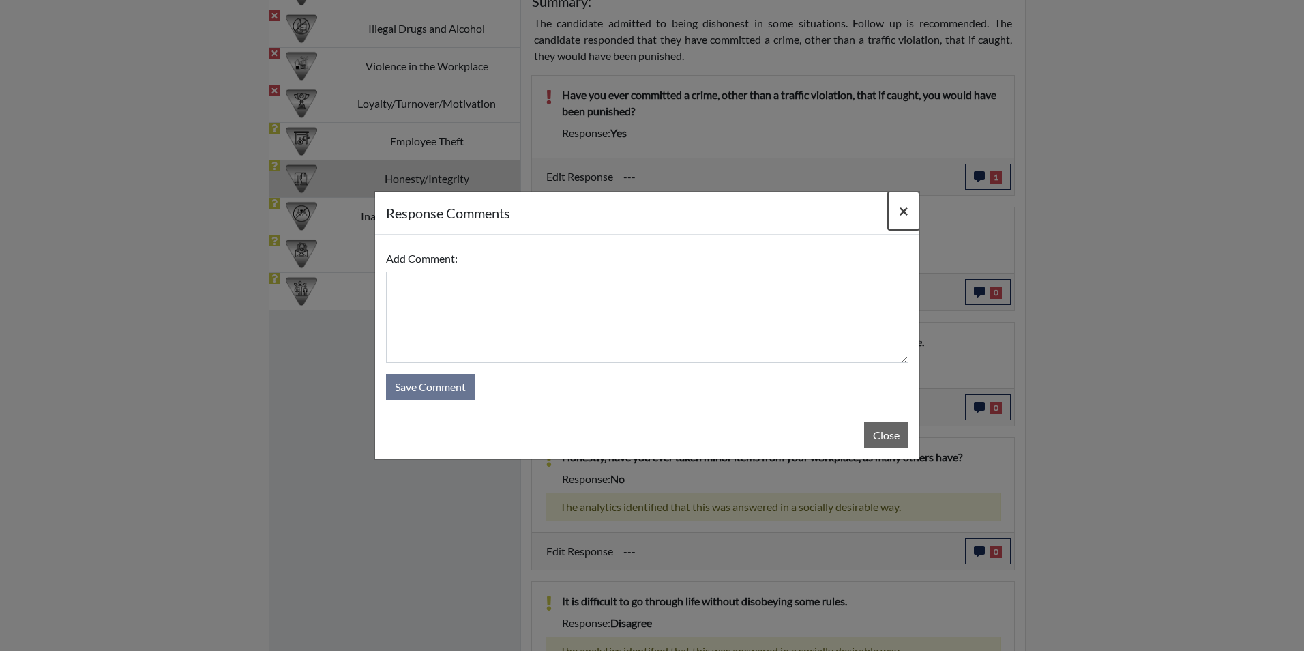
click at [908, 209] on span "×" at bounding box center [904, 211] width 10 height 20
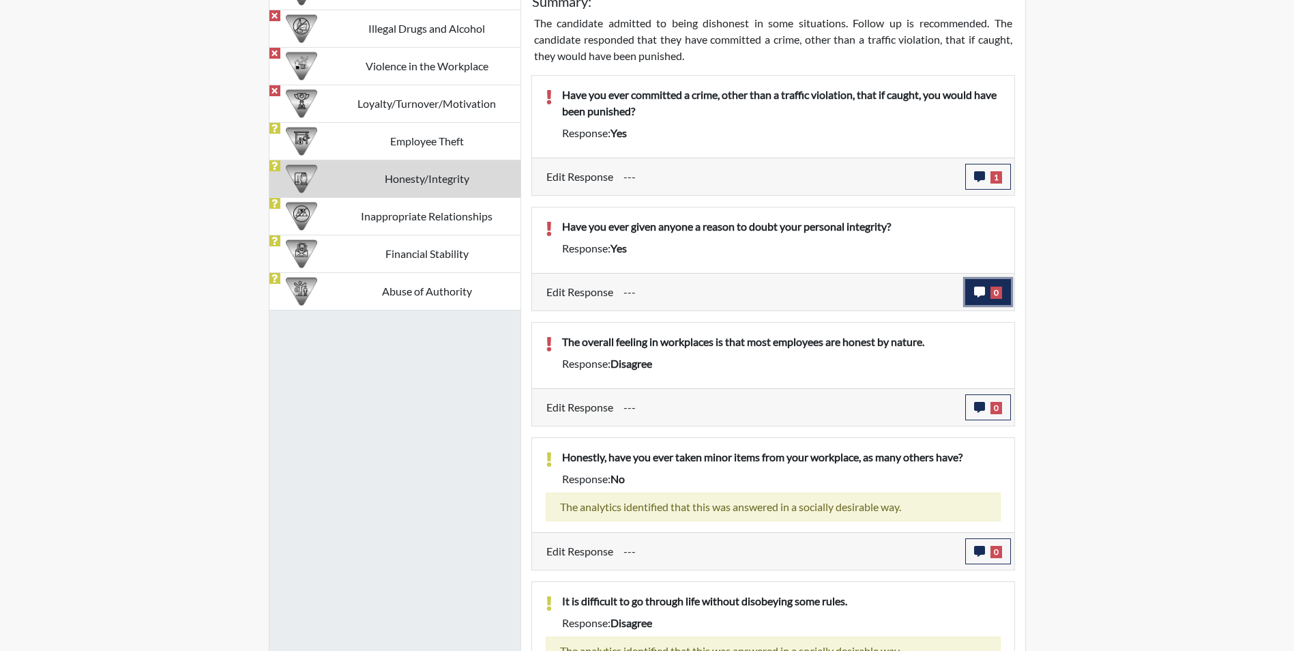
click at [973, 292] on button "0" at bounding box center [988, 292] width 46 height 26
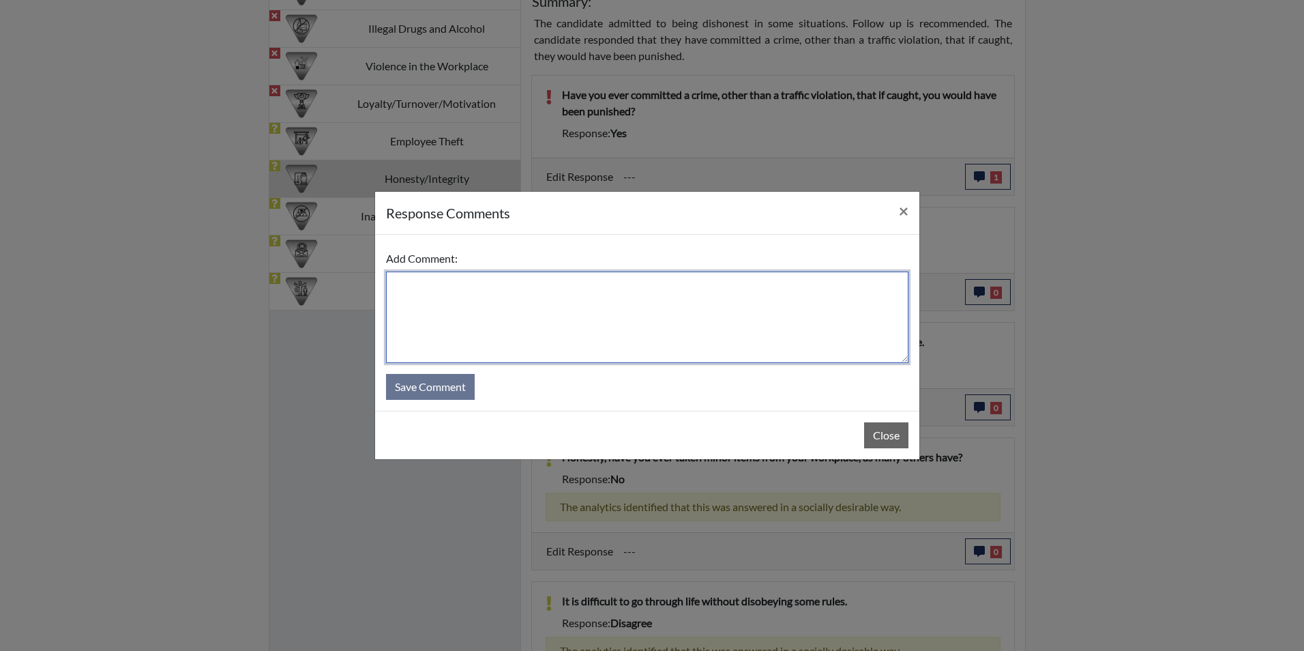
click at [413, 286] on textarea at bounding box center [647, 316] width 522 height 91
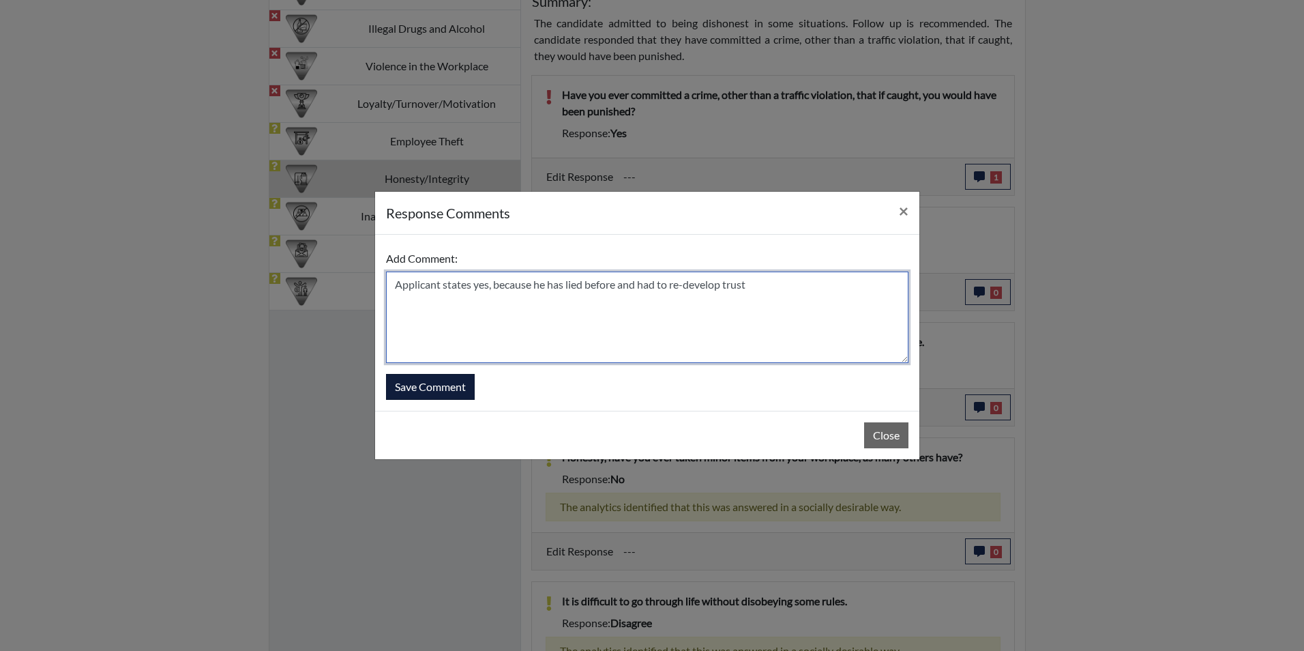
type textarea "Applicant states yes, because he has lied before and had to re-develop trust"
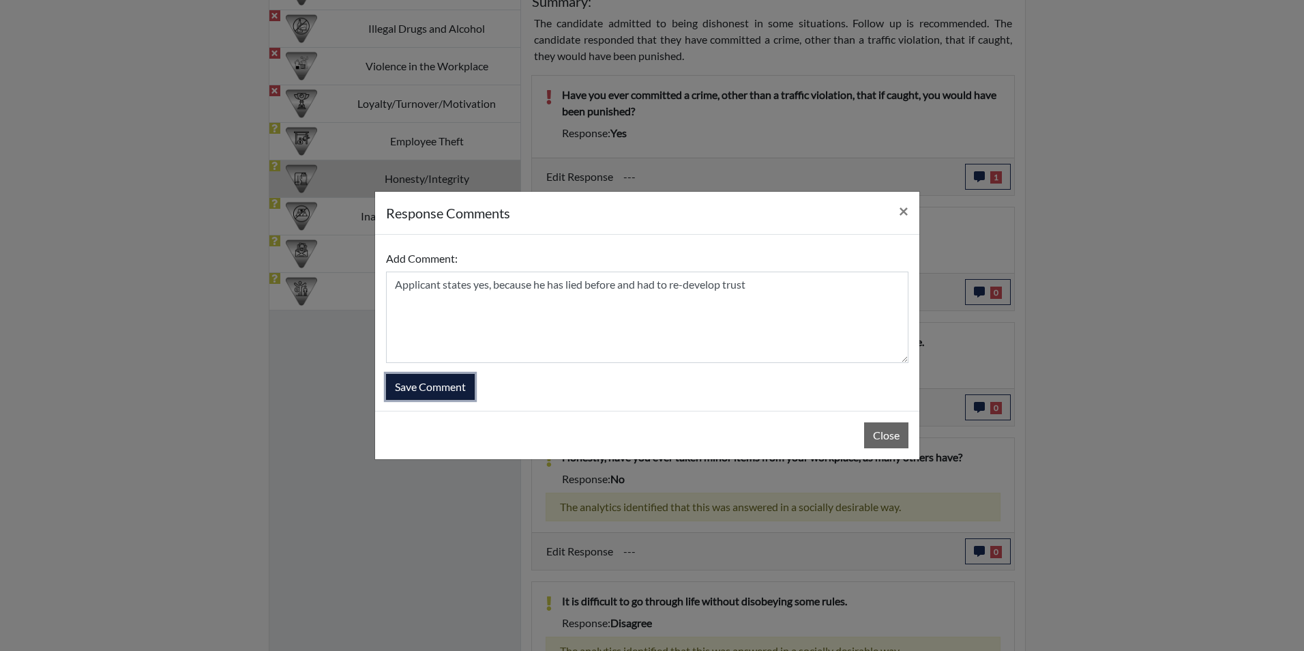
click at [440, 383] on button "Save Comment" at bounding box center [430, 387] width 89 height 26
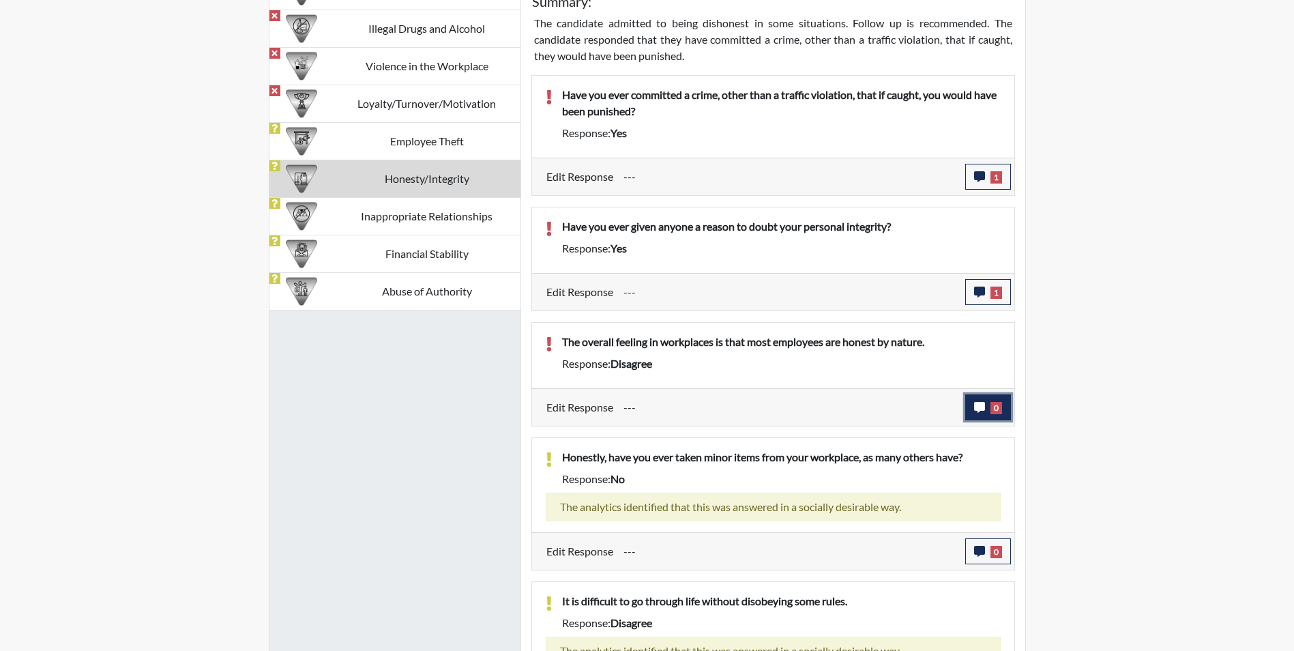
click at [977, 409] on icon "button" at bounding box center [979, 407] width 11 height 11
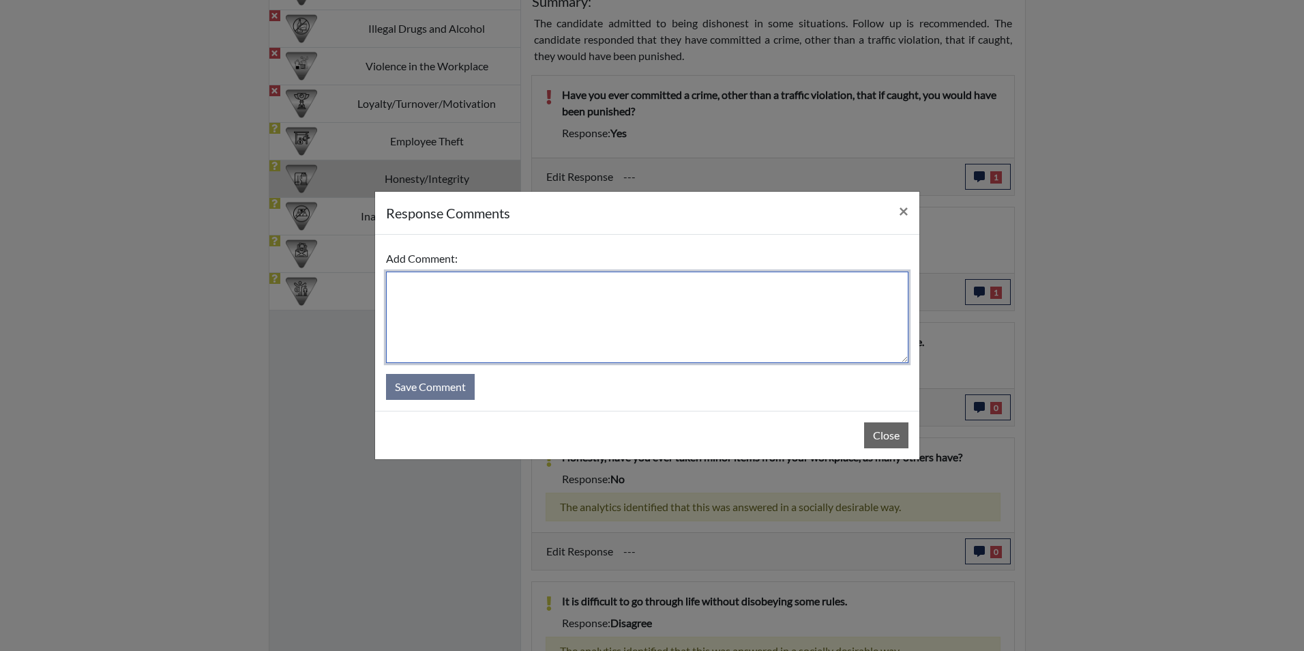
click at [413, 296] on textarea at bounding box center [647, 316] width 522 height 91
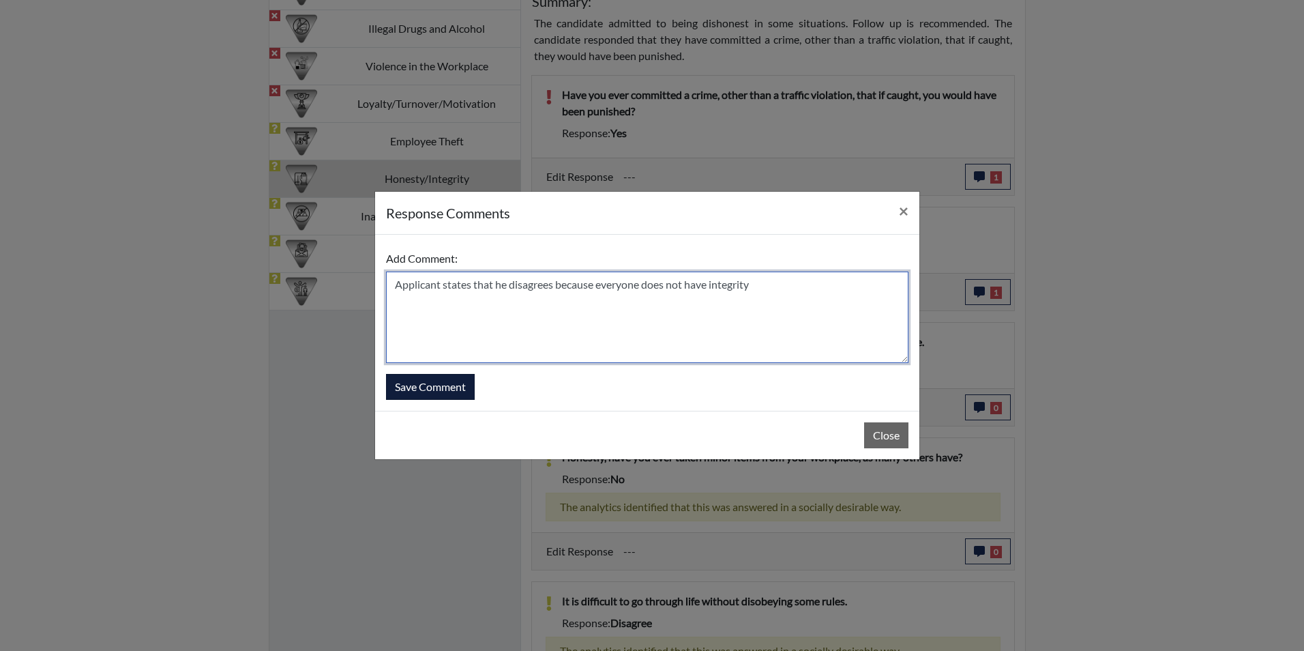
type textarea "Applicant states that he disagrees because everyone does not have integrity"
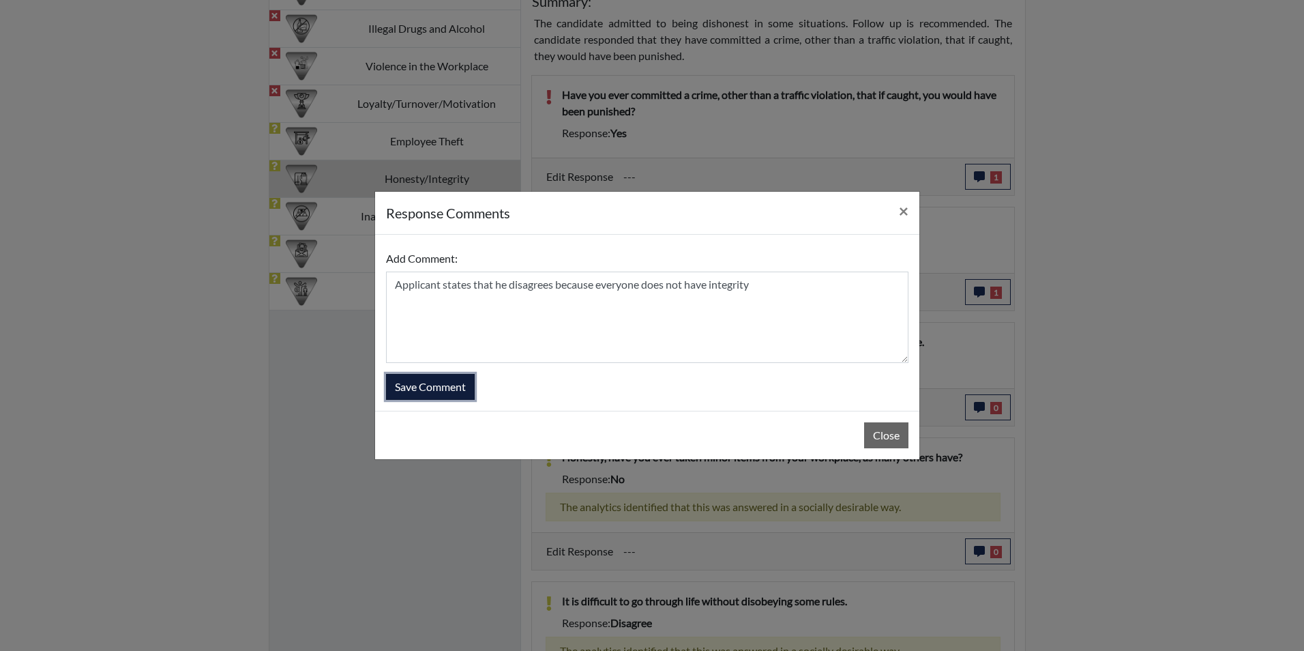
click at [426, 383] on button "Save Comment" at bounding box center [430, 387] width 89 height 26
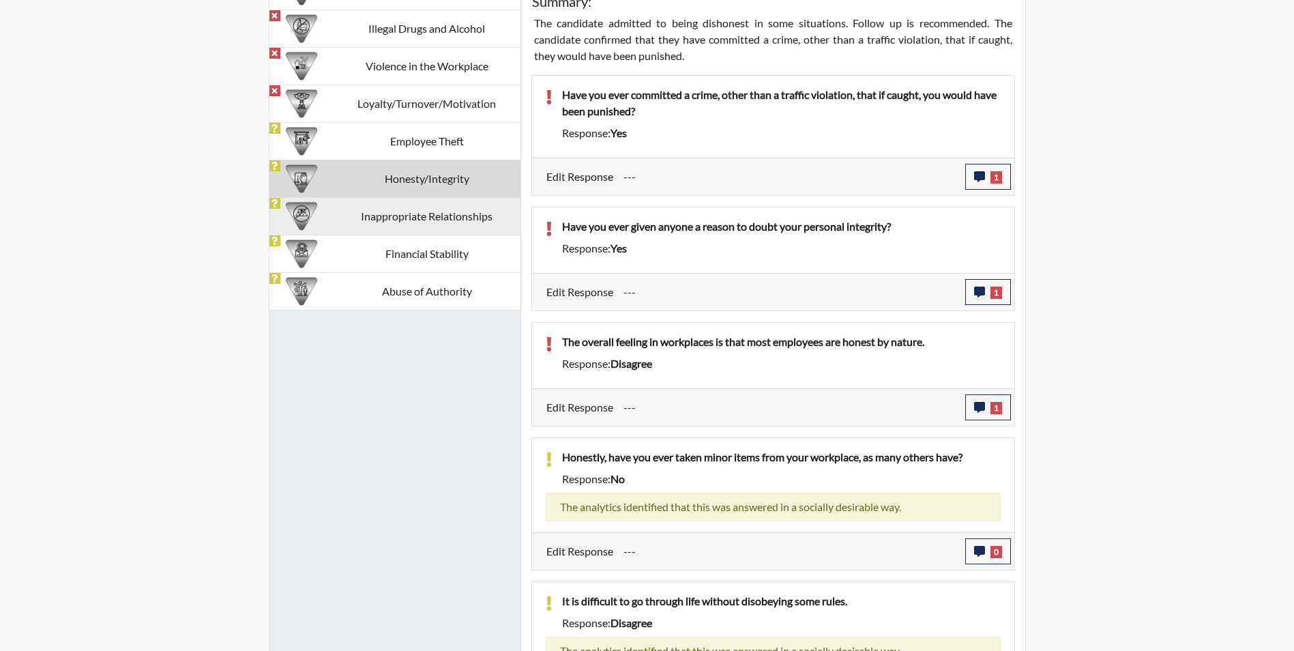
click at [416, 216] on td "Inappropriate Relationships" at bounding box center [427, 216] width 187 height 38
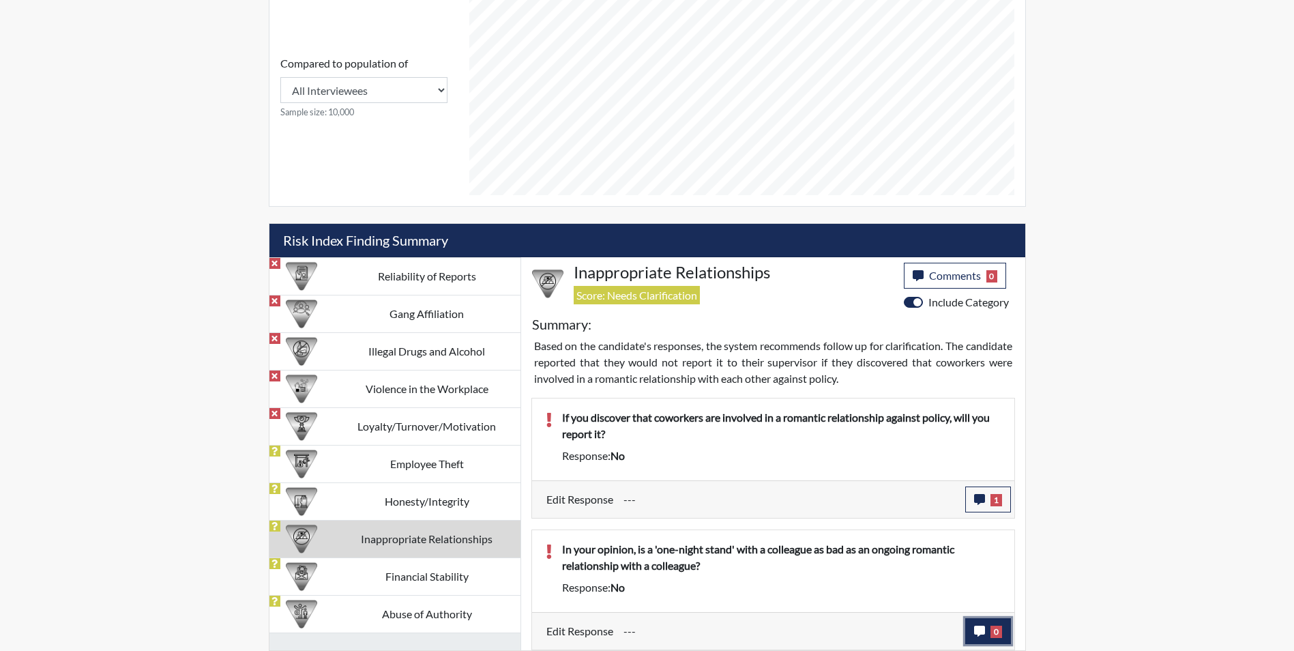
click at [977, 634] on icon "button" at bounding box center [979, 630] width 11 height 11
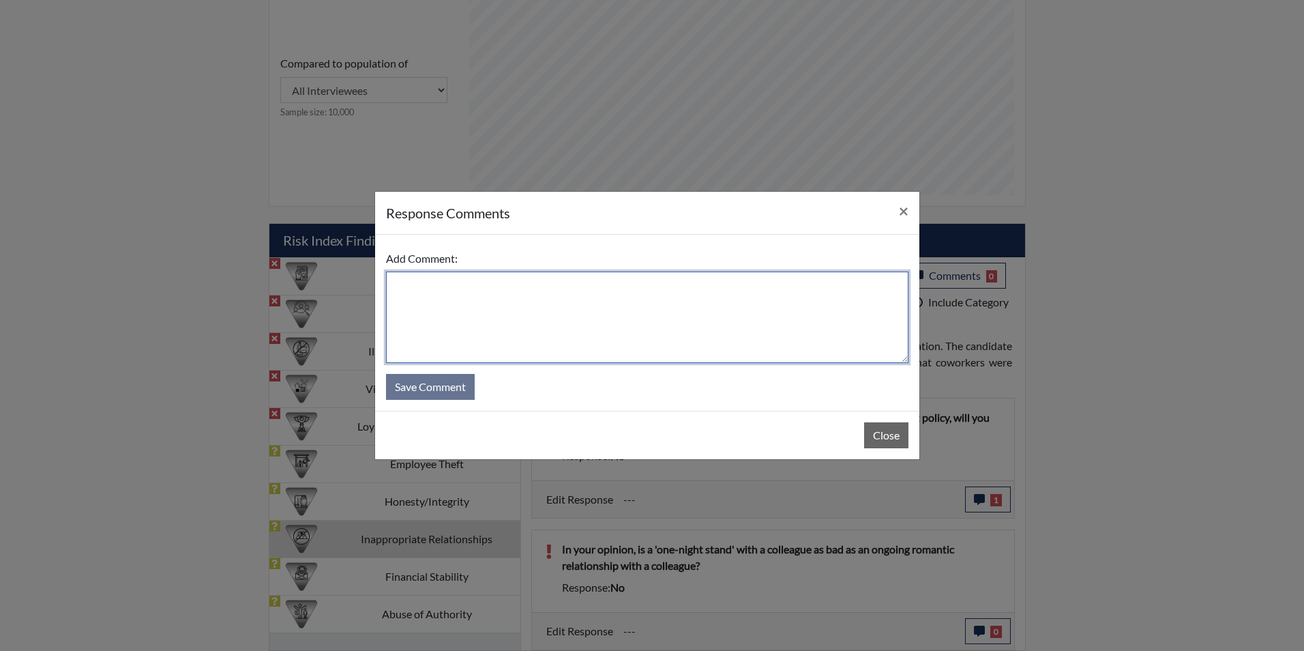
click at [404, 281] on textarea at bounding box center [647, 316] width 522 height 91
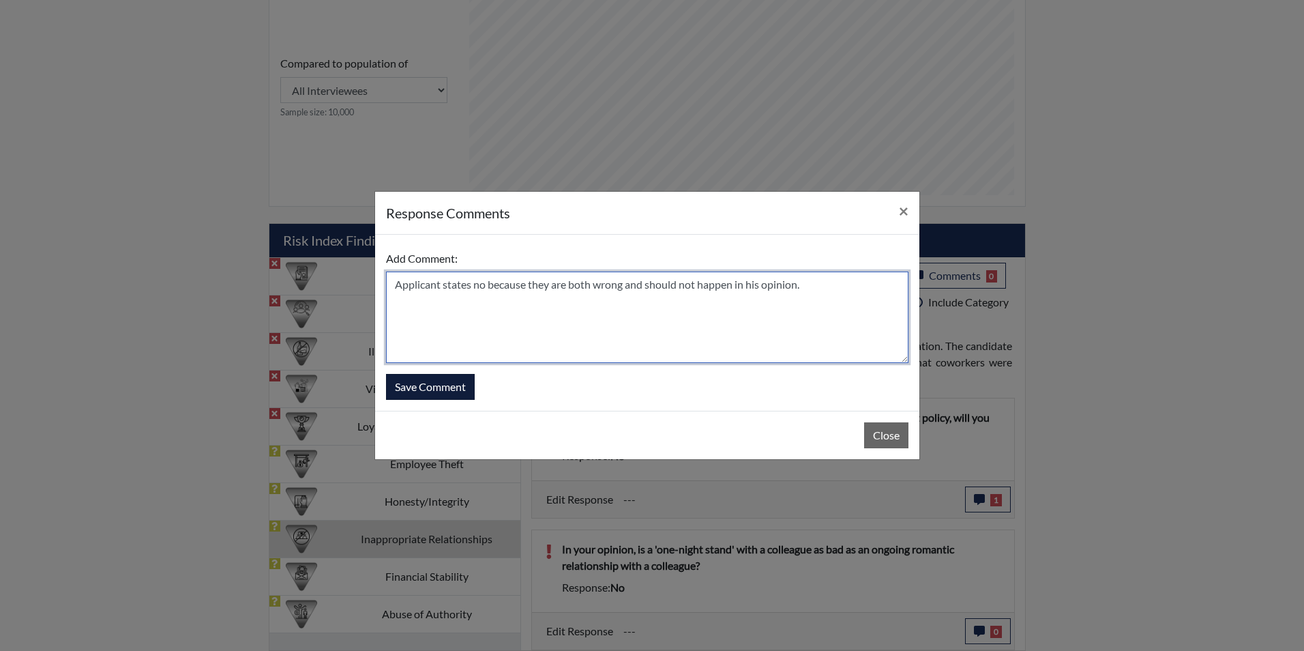
type textarea "Applicant states no because they are both wrong and should not happen in his op…"
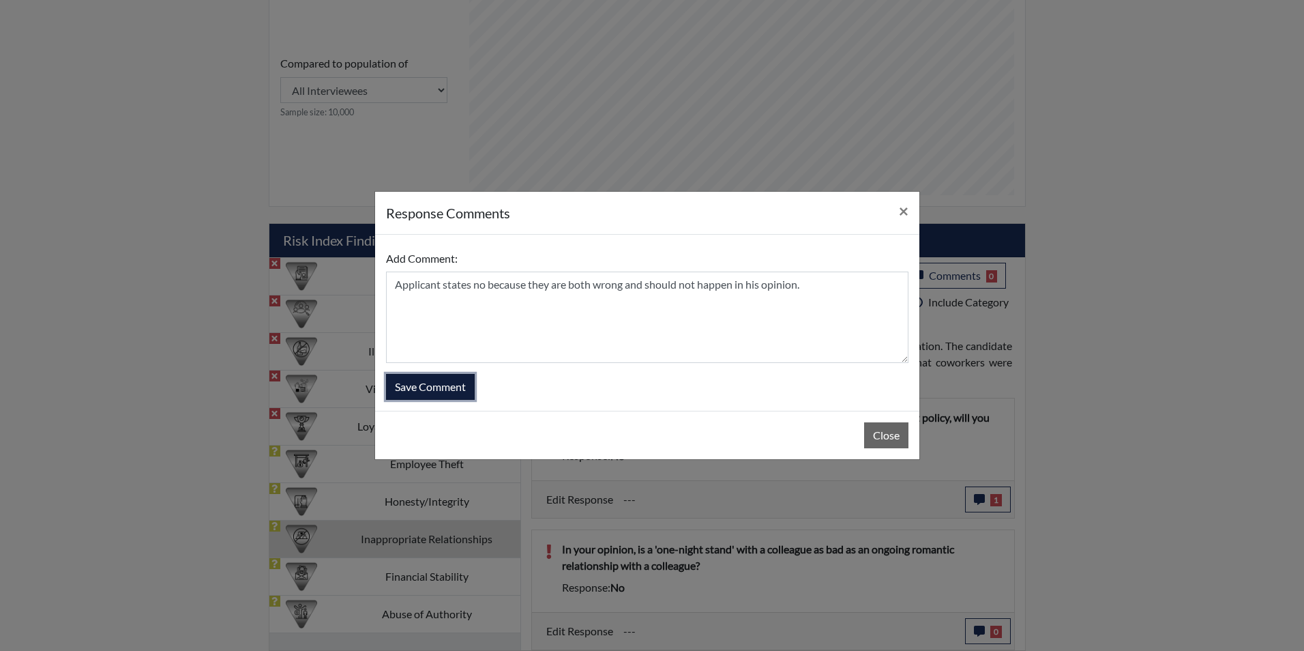
click at [430, 385] on button "Save Comment" at bounding box center [430, 387] width 89 height 26
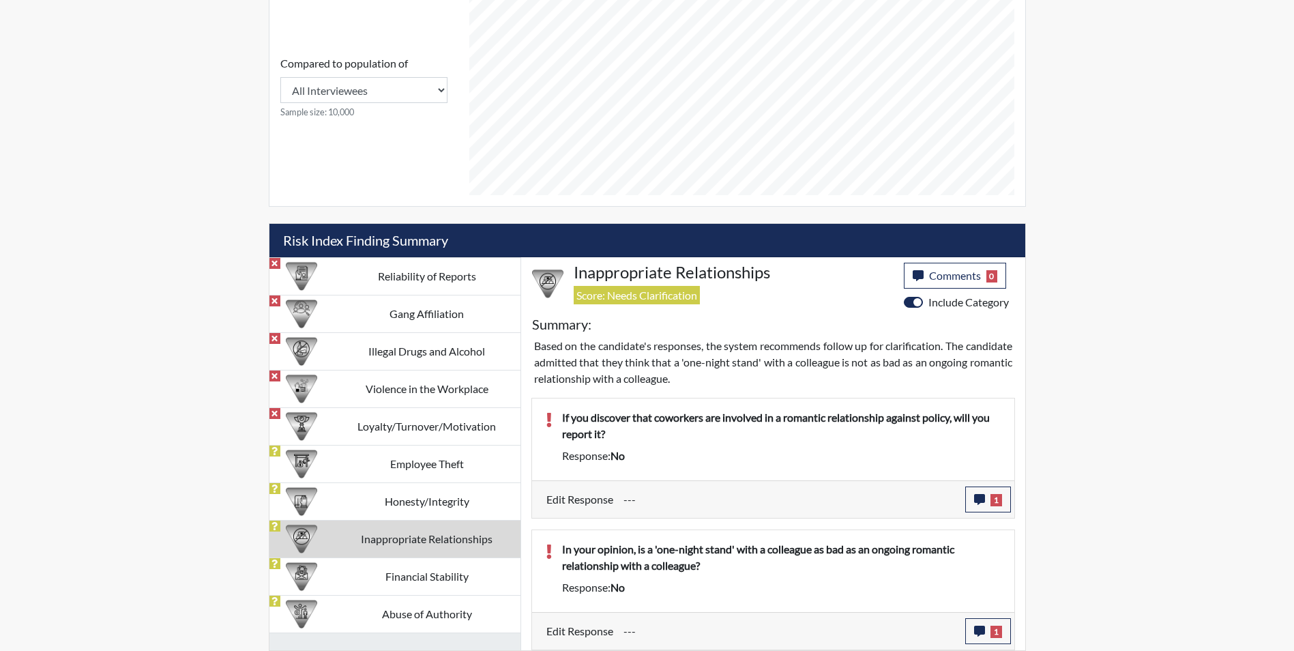
scroll to position [226, 567]
click at [419, 578] on td "Financial Stability" at bounding box center [427, 576] width 187 height 38
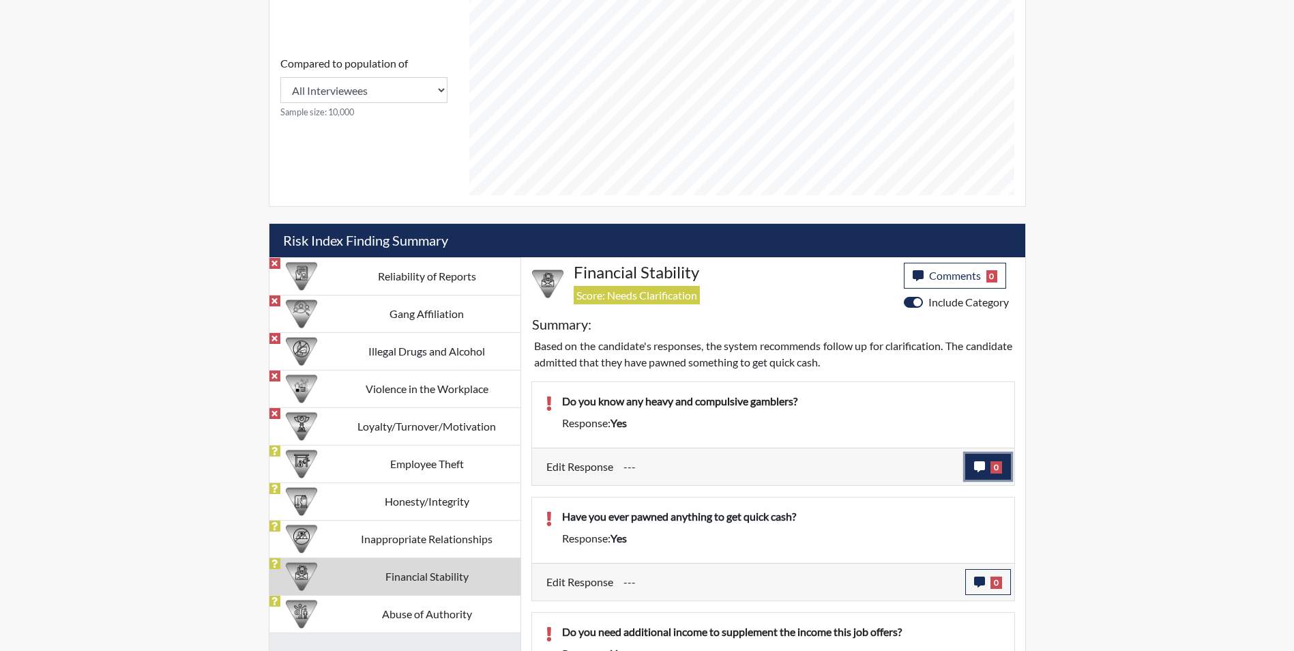
click at [981, 464] on icon "button" at bounding box center [979, 466] width 11 height 11
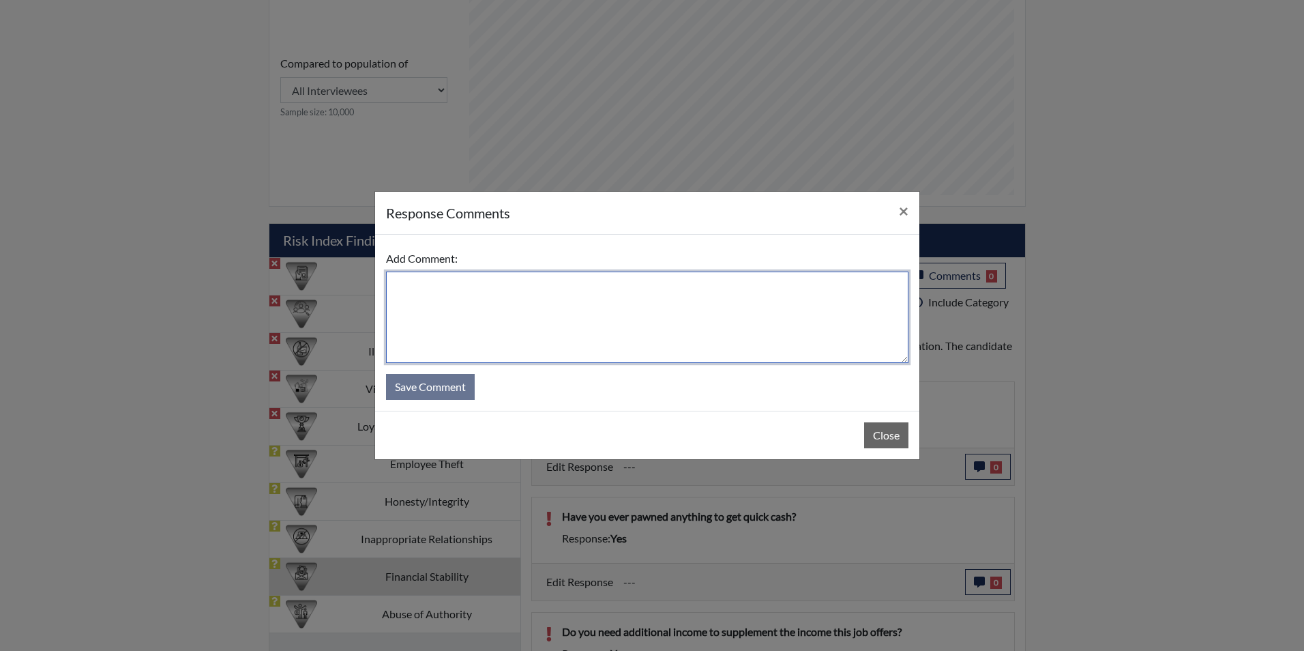
click at [394, 283] on textarea at bounding box center [647, 316] width 522 height 91
type textarea "Applicant states yes, some of his college friends were heavy gamblers"
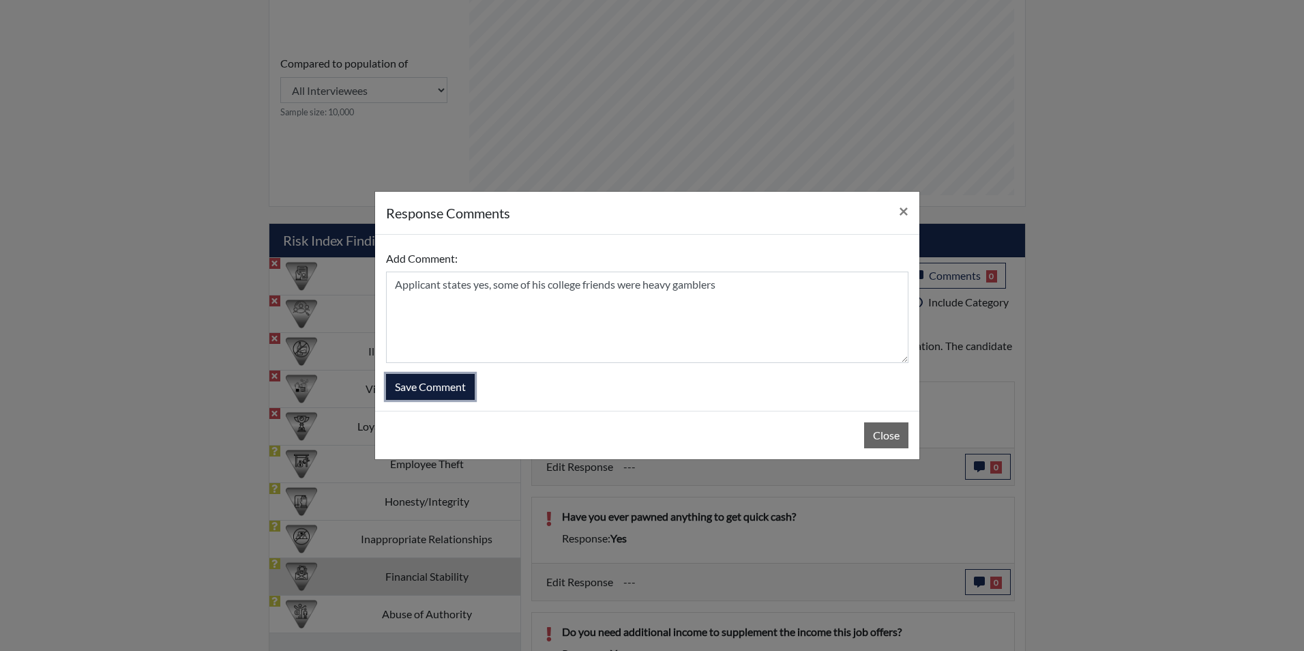
click at [457, 382] on button "Save Comment" at bounding box center [430, 387] width 89 height 26
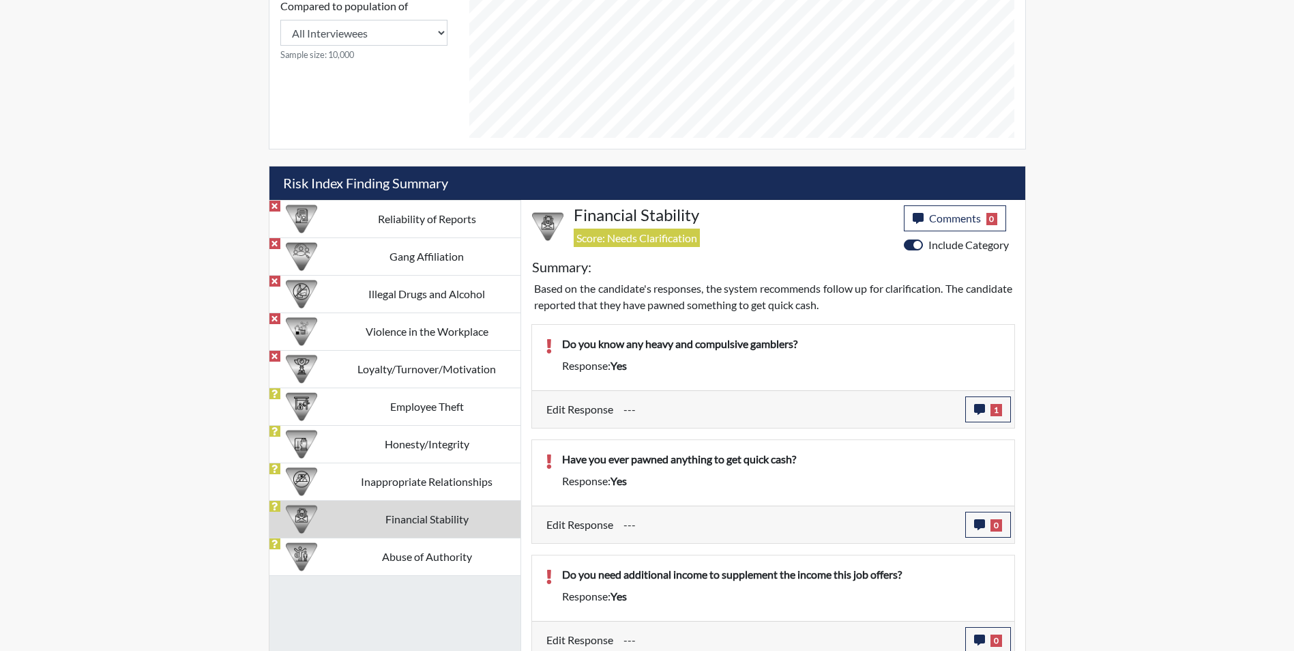
scroll to position [739, 0]
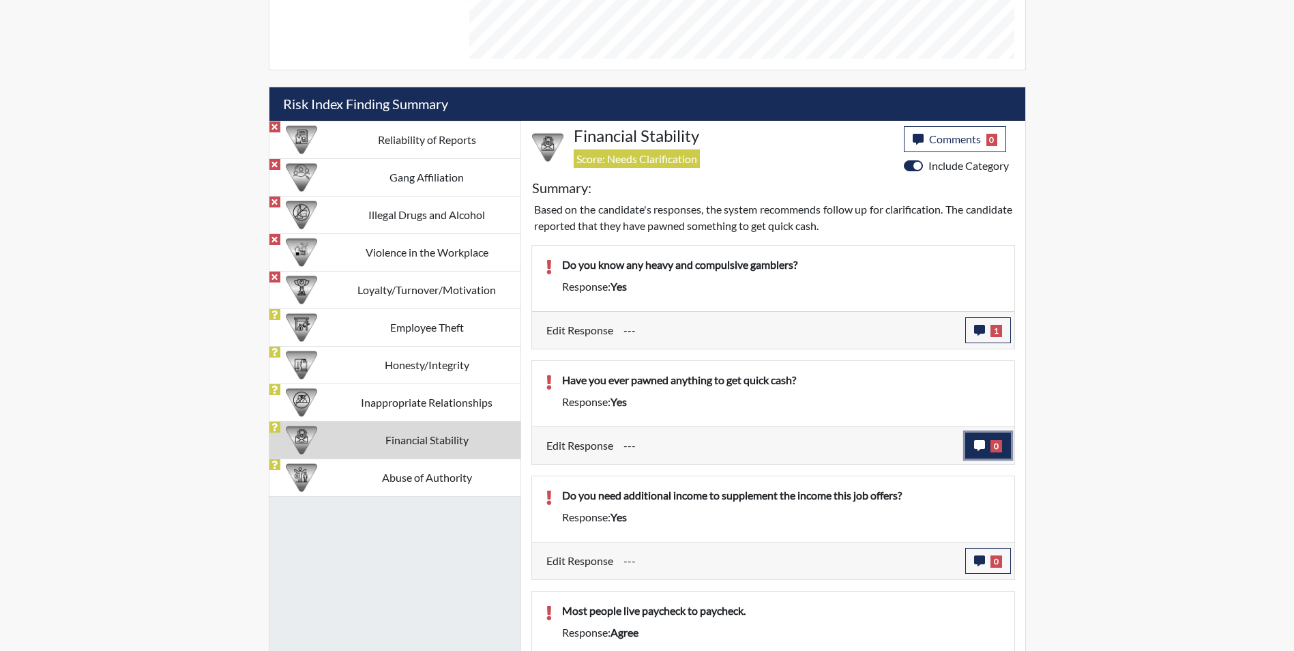
click at [975, 444] on icon "button" at bounding box center [979, 445] width 11 height 11
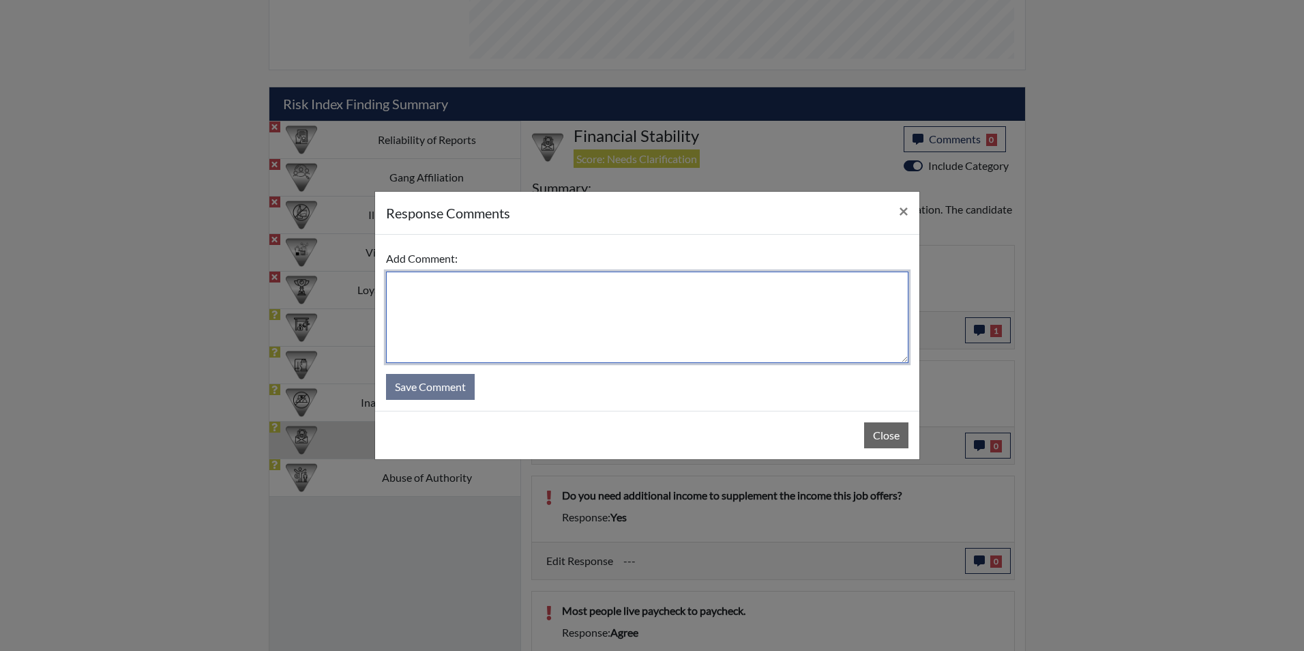
click at [420, 304] on textarea at bounding box center [647, 316] width 522 height 91
type textarea "Applicants states yes because he needed the money to pay a bill"
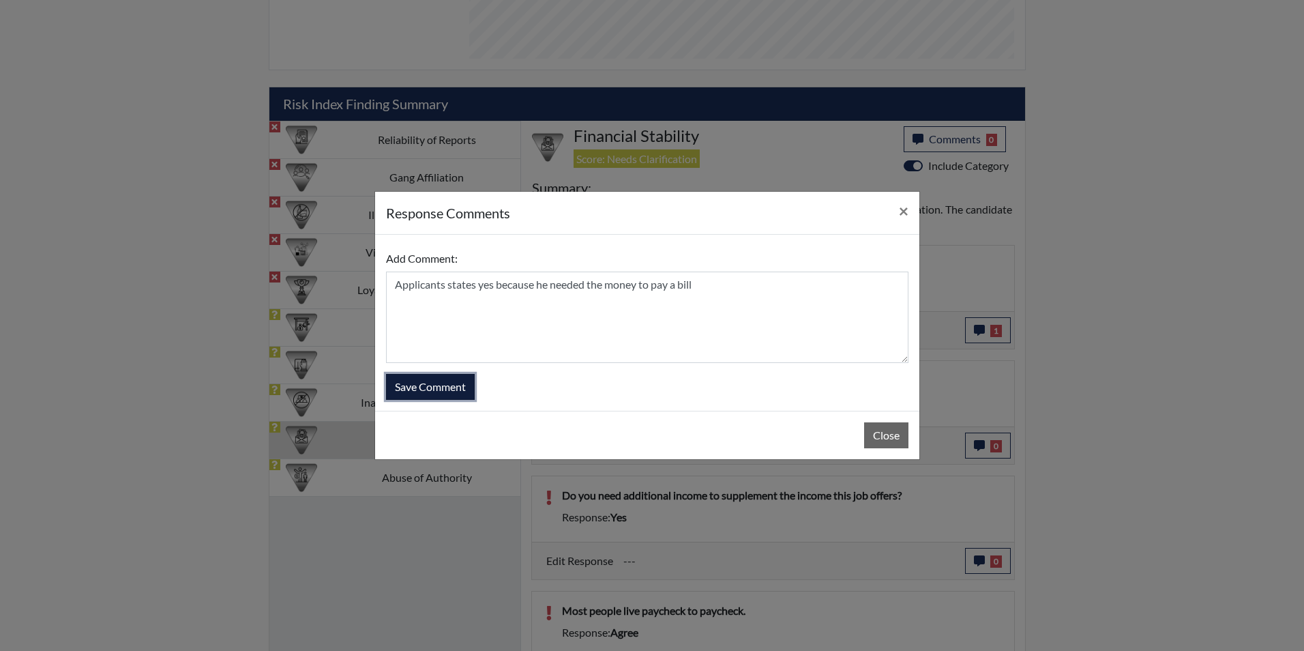
click at [439, 388] on button "Save Comment" at bounding box center [430, 387] width 89 height 26
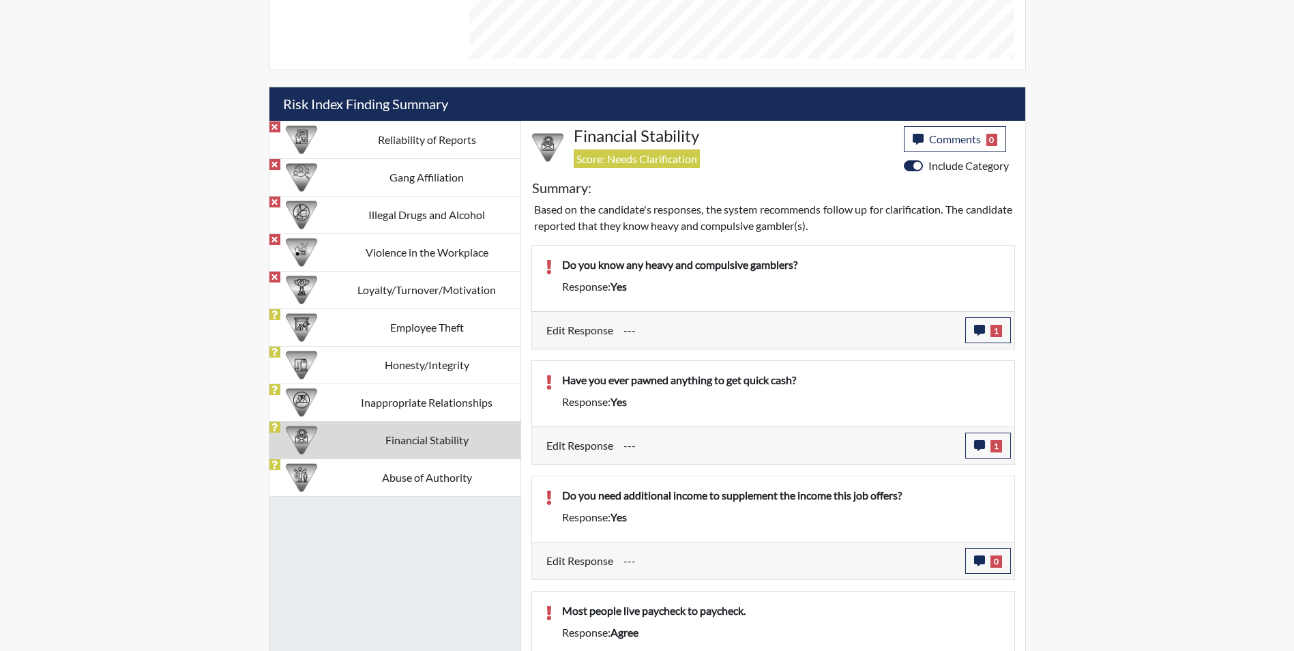
scroll to position [784, 0]
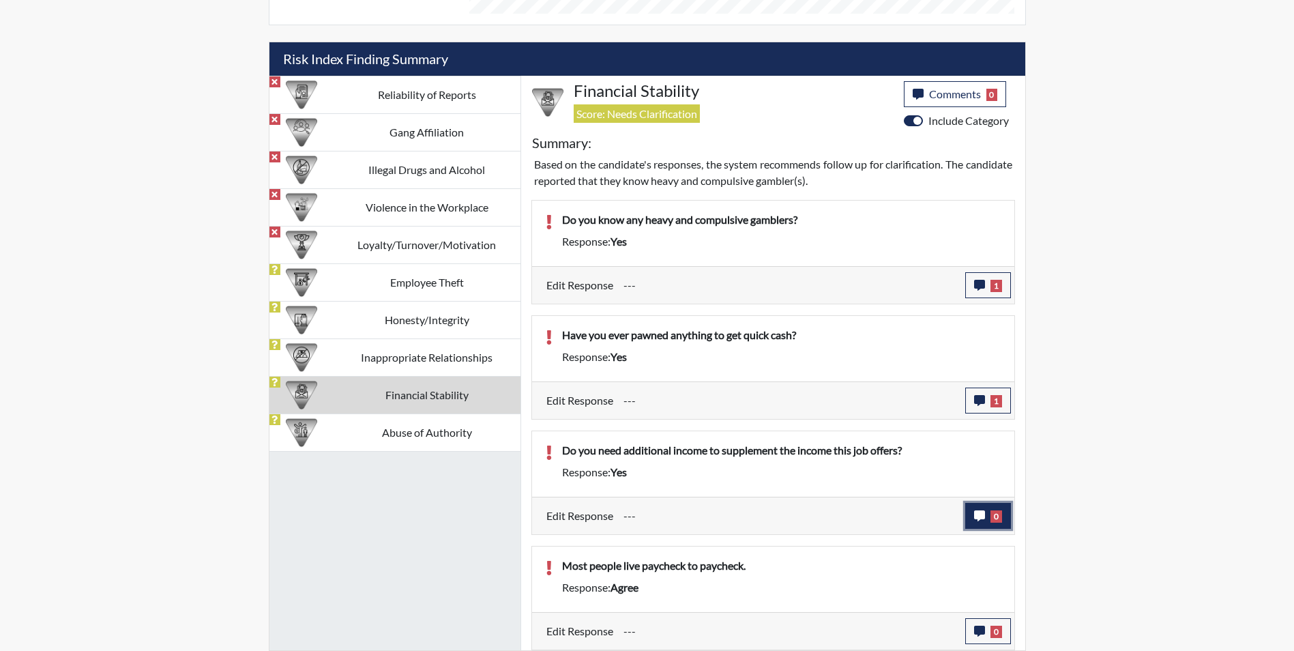
click at [976, 516] on icon "button" at bounding box center [979, 515] width 11 height 11
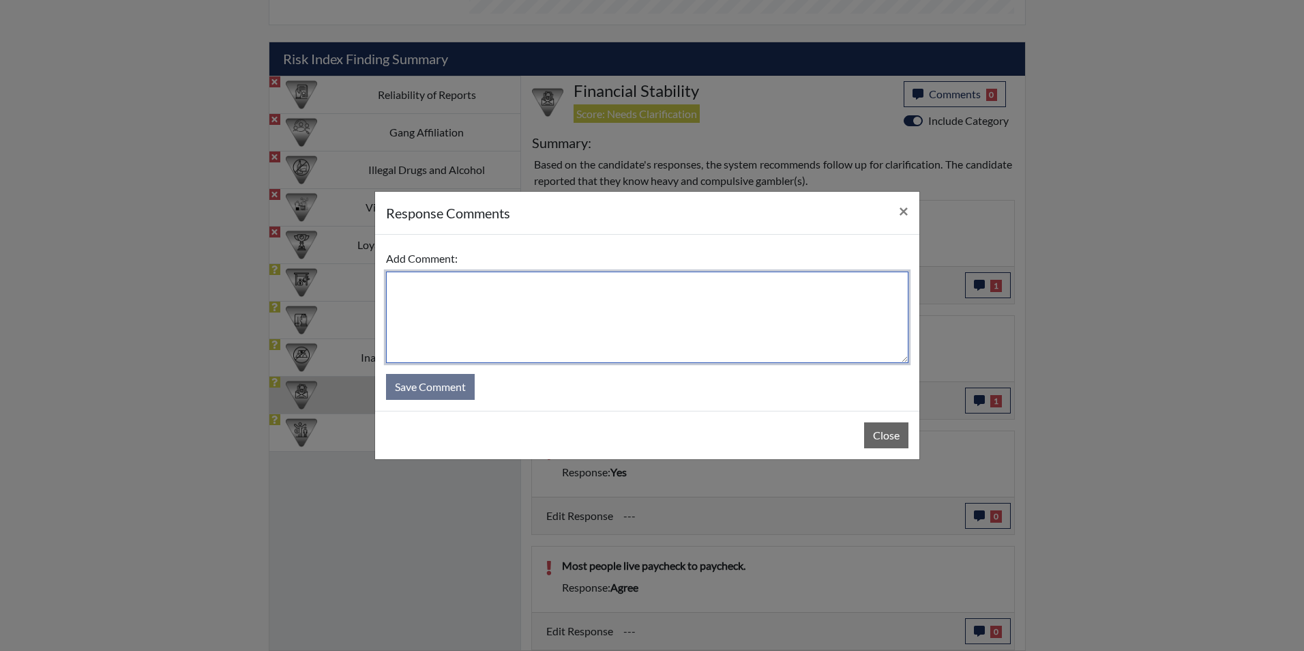
click at [432, 304] on textarea at bounding box center [647, 316] width 522 height 91
type textarea "Applicants states yes, because he is working on investment"
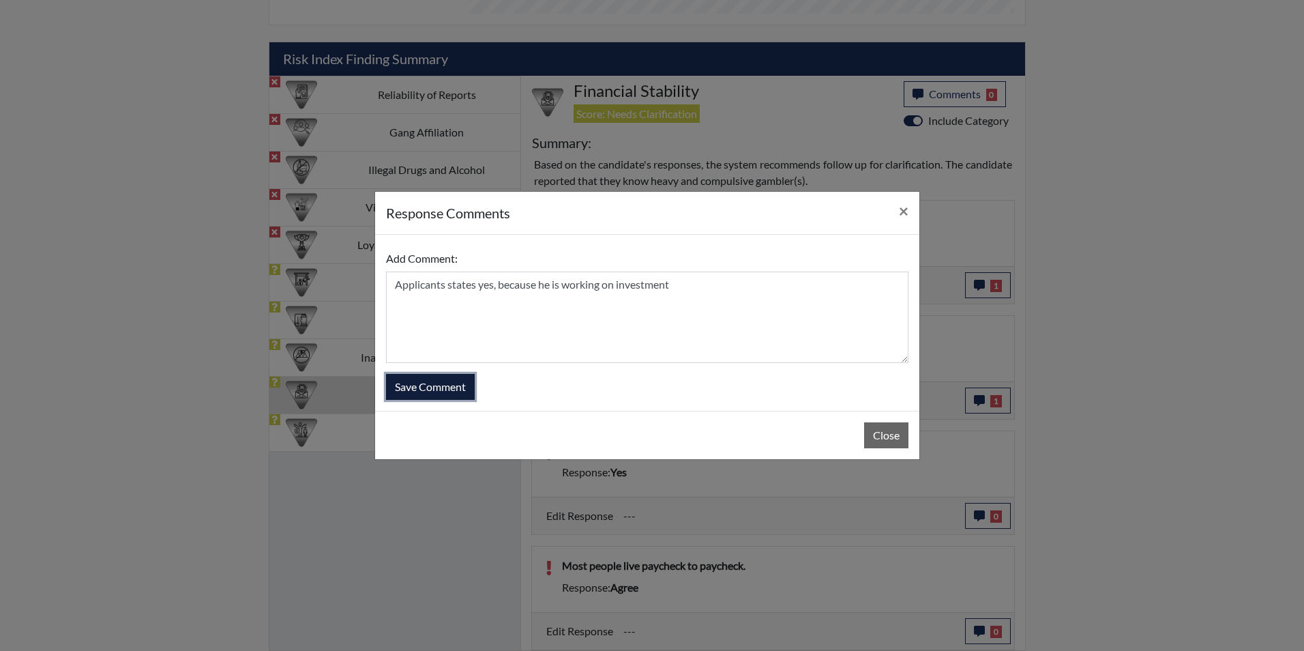
click at [440, 387] on button "Save Comment" at bounding box center [430, 387] width 89 height 26
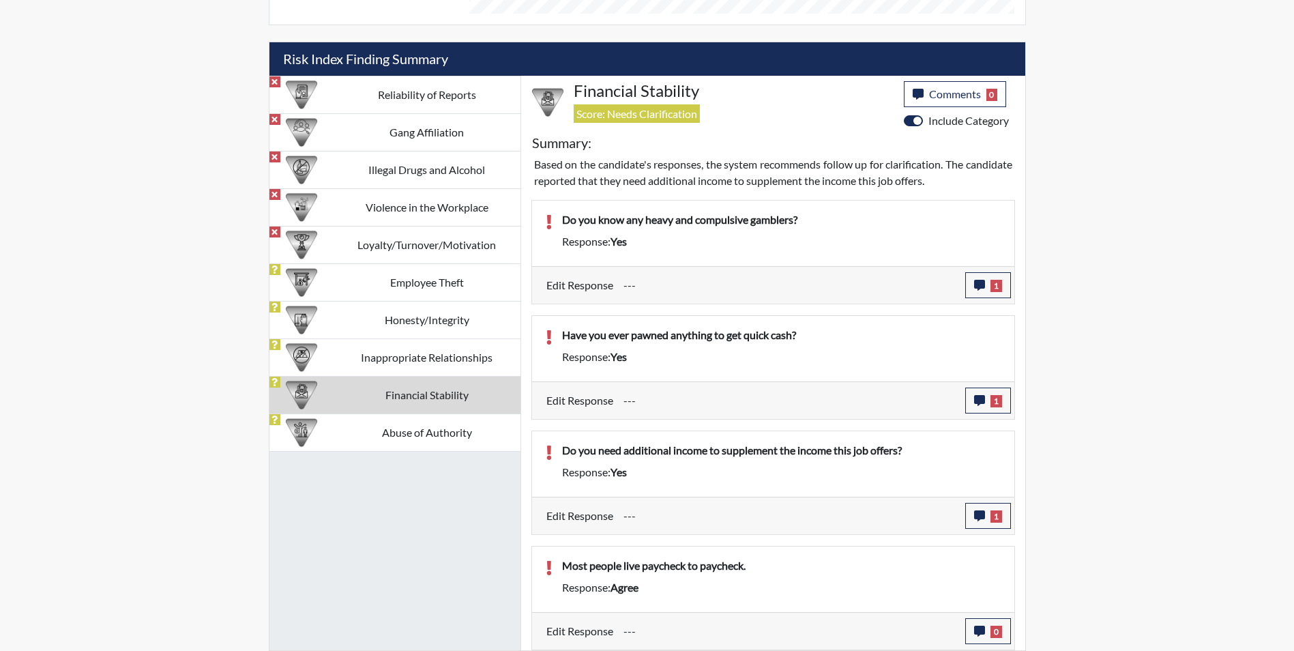
scroll to position [226, 567]
click at [981, 632] on icon "button" at bounding box center [979, 630] width 11 height 11
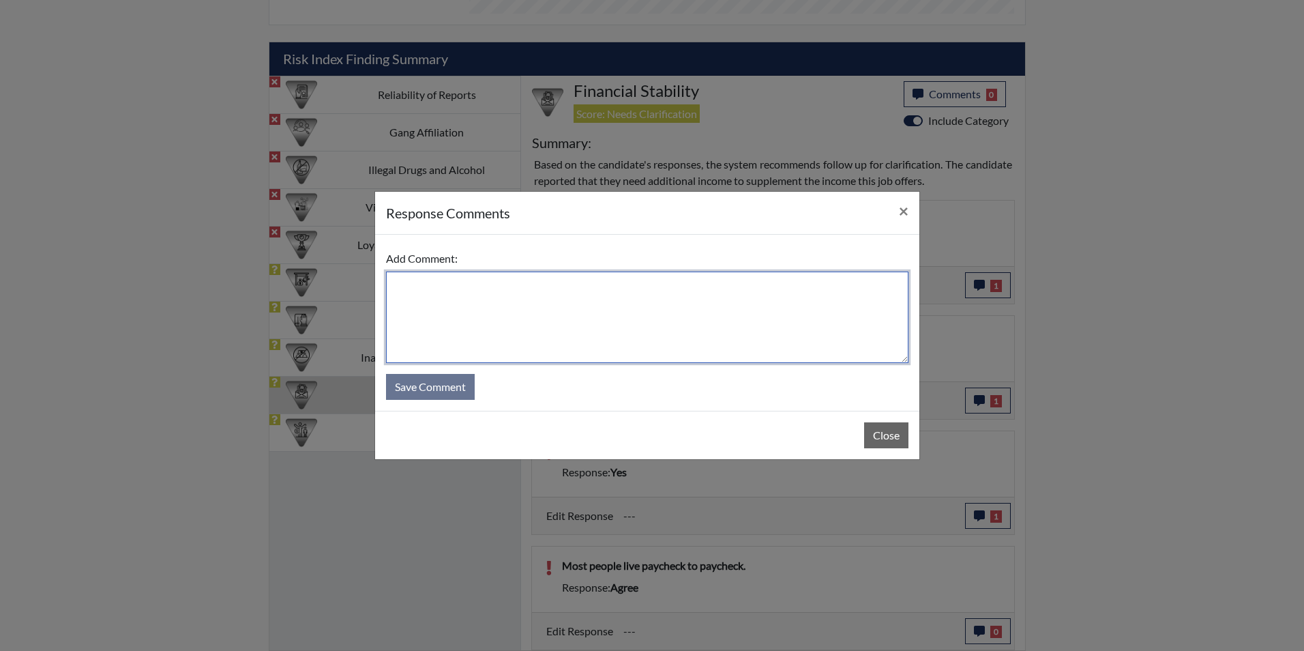
click at [399, 282] on textarea at bounding box center [647, 316] width 522 height 91
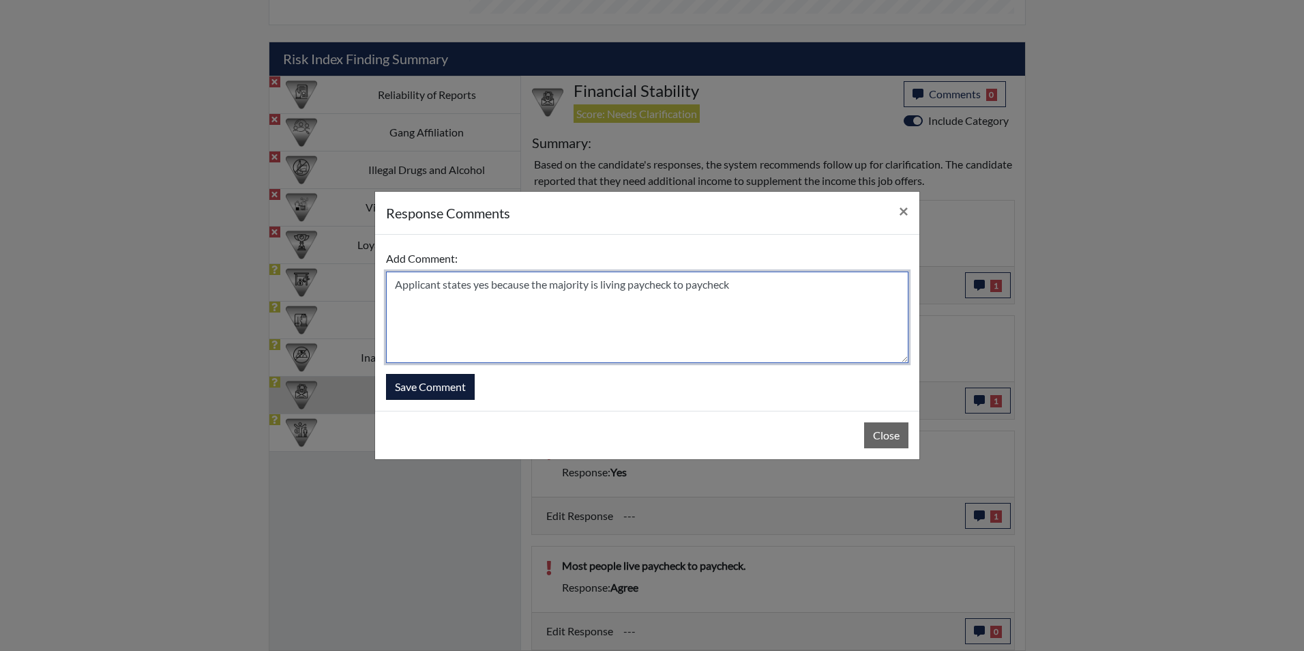
type textarea "Applicant states yes because the majority is living paycheck to paycheck"
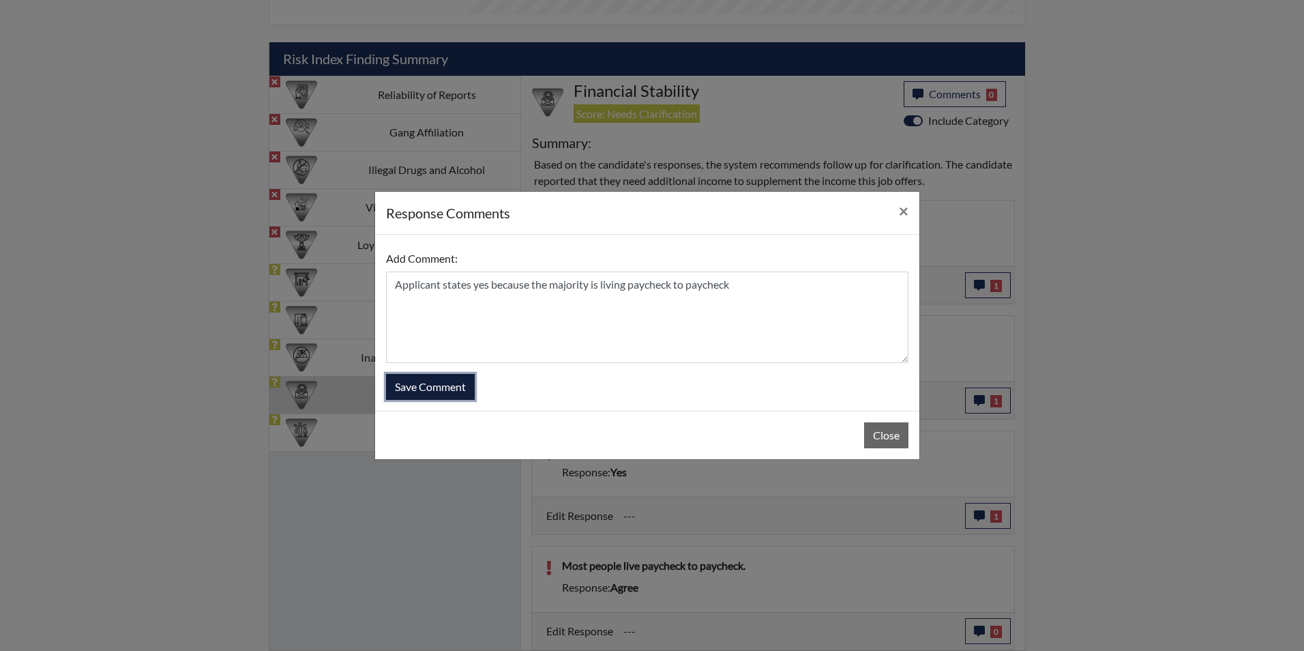
click at [419, 383] on button "Save Comment" at bounding box center [430, 387] width 89 height 26
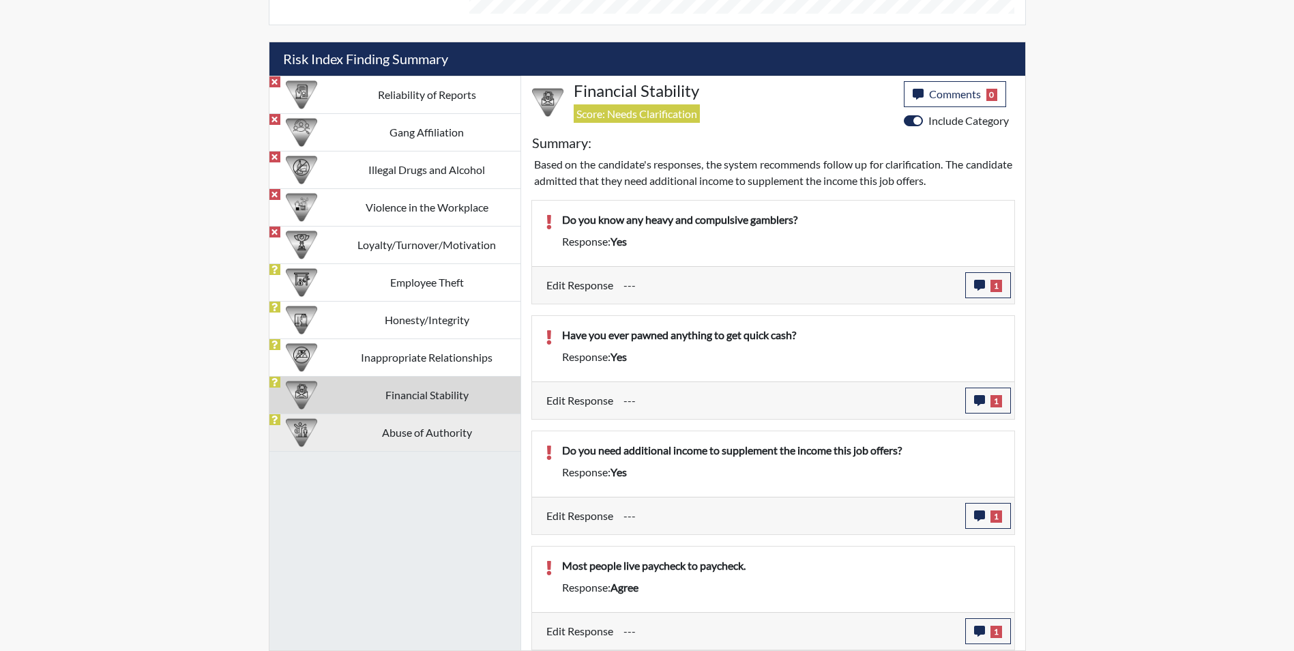
click at [400, 429] on td "Abuse of Authority" at bounding box center [427, 432] width 187 height 38
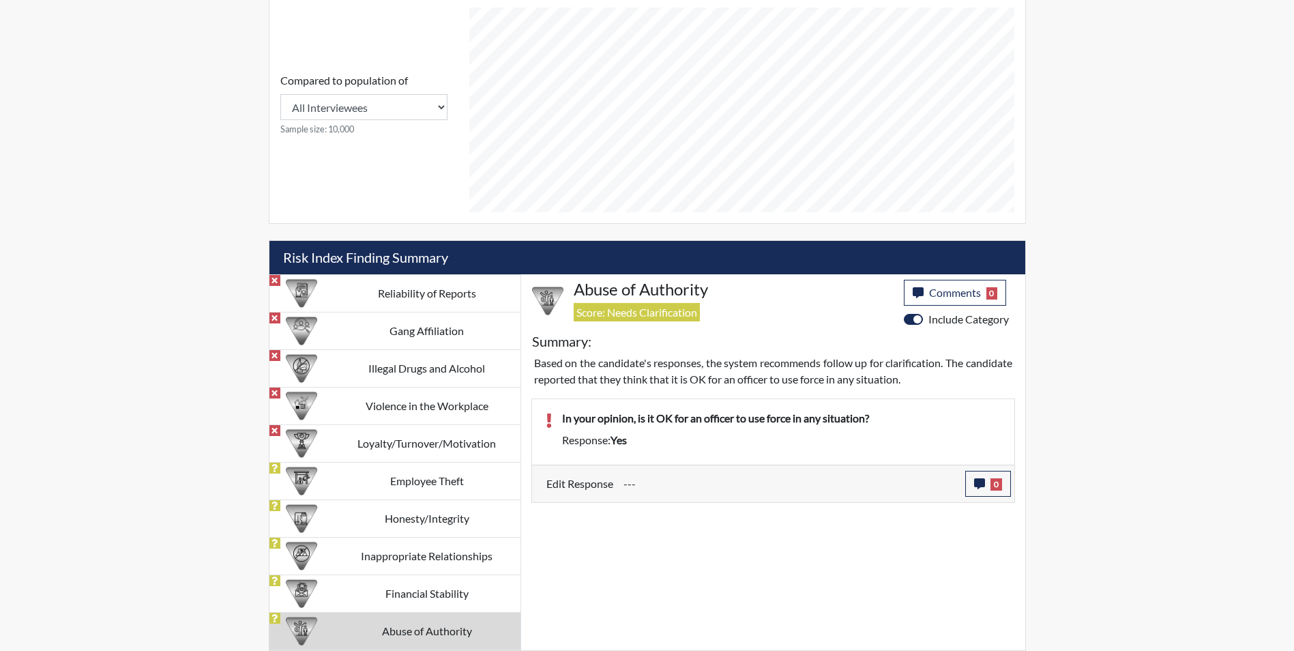
scroll to position [585, 0]
click at [981, 486] on icon "button" at bounding box center [979, 483] width 11 height 11
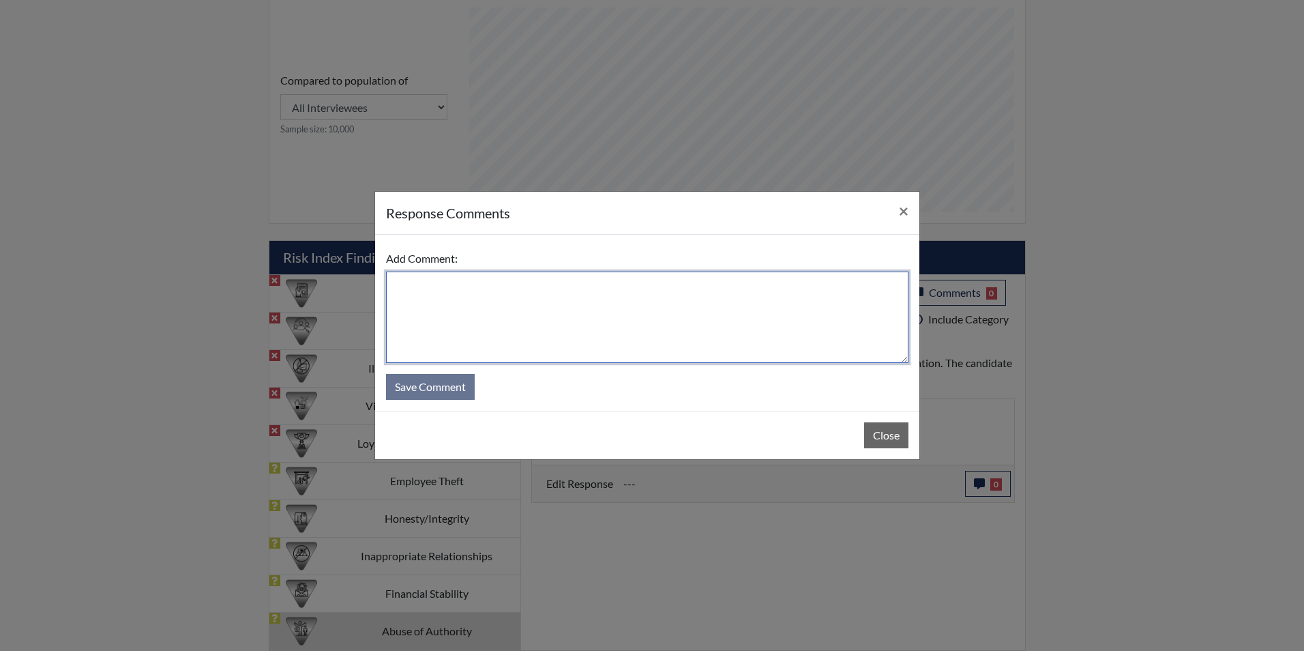
click at [406, 295] on textarea at bounding box center [647, 316] width 522 height 91
click at [672, 287] on textarea "Applicants states yes, it just depends on the situation" at bounding box center [647, 316] width 522 height 91
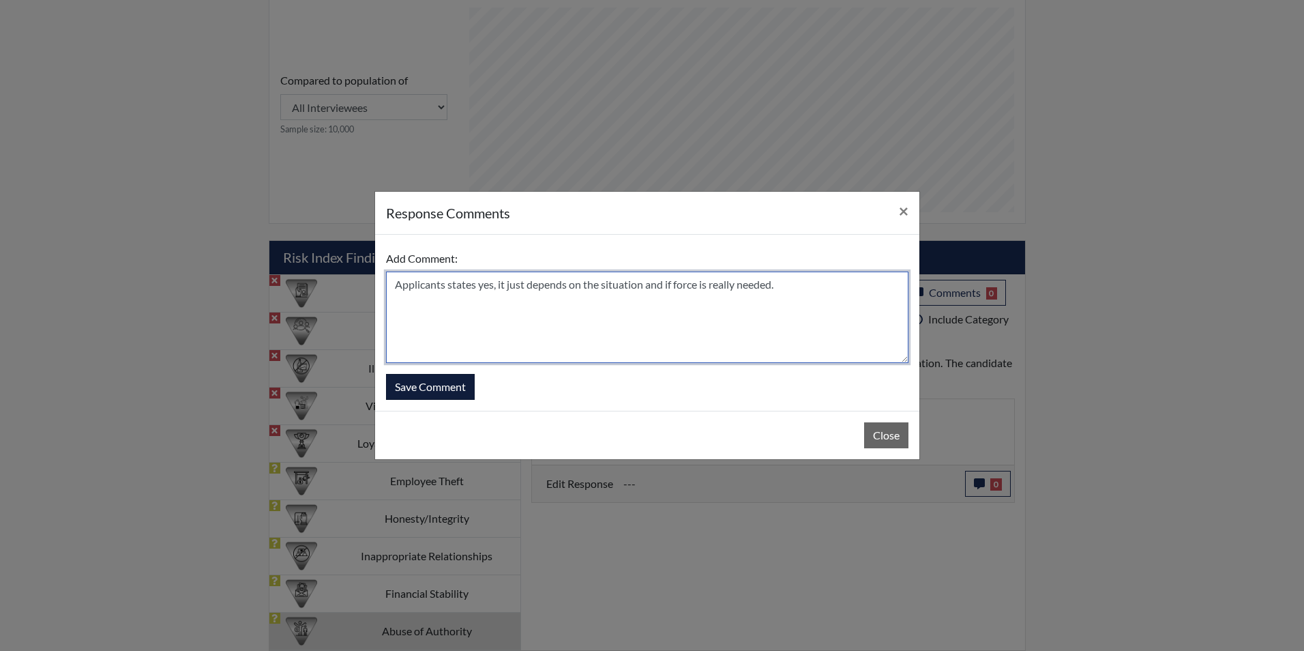
type textarea "Applicants states yes, it just depends on the situation and if force is really …"
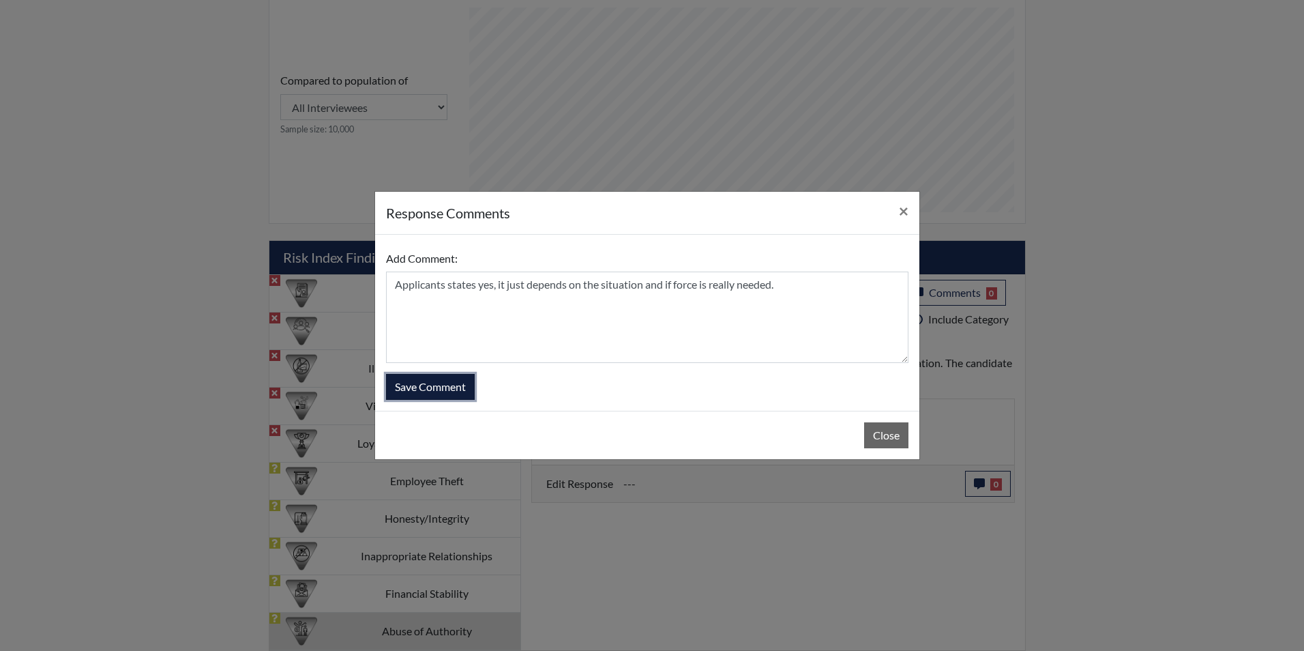
click at [460, 383] on button "Save Comment" at bounding box center [430, 387] width 89 height 26
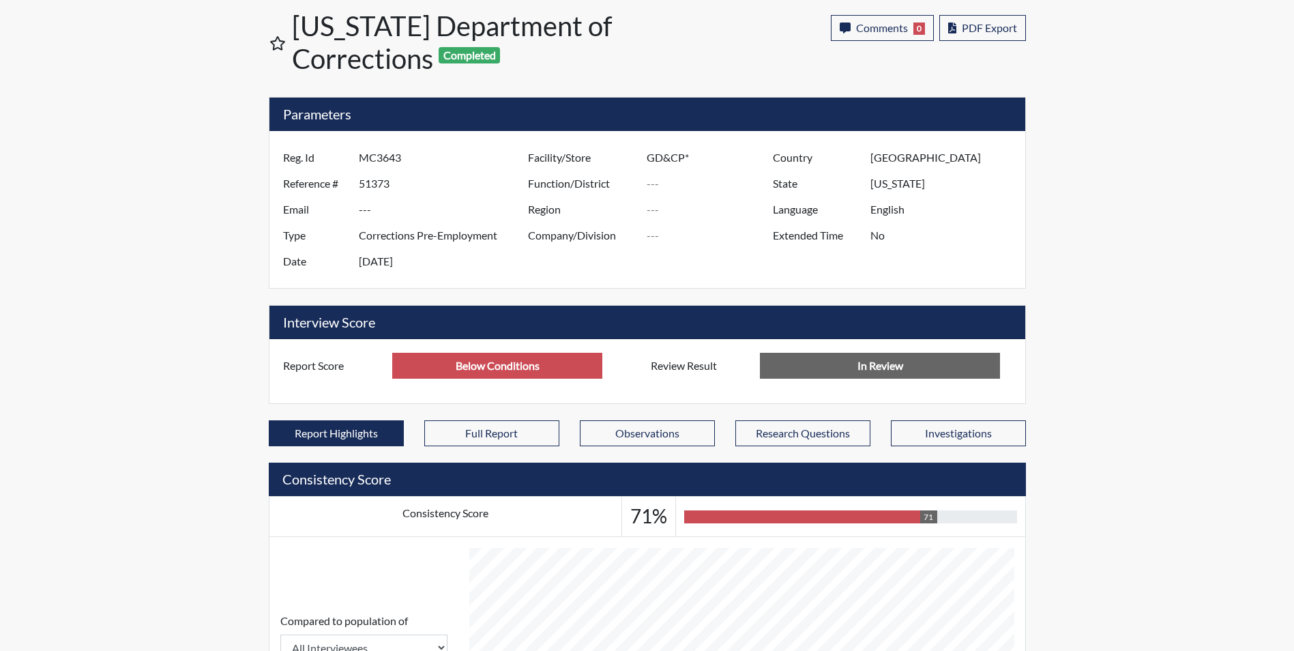
scroll to position [0, 0]
